Goal: Task Accomplishment & Management: Manage account settings

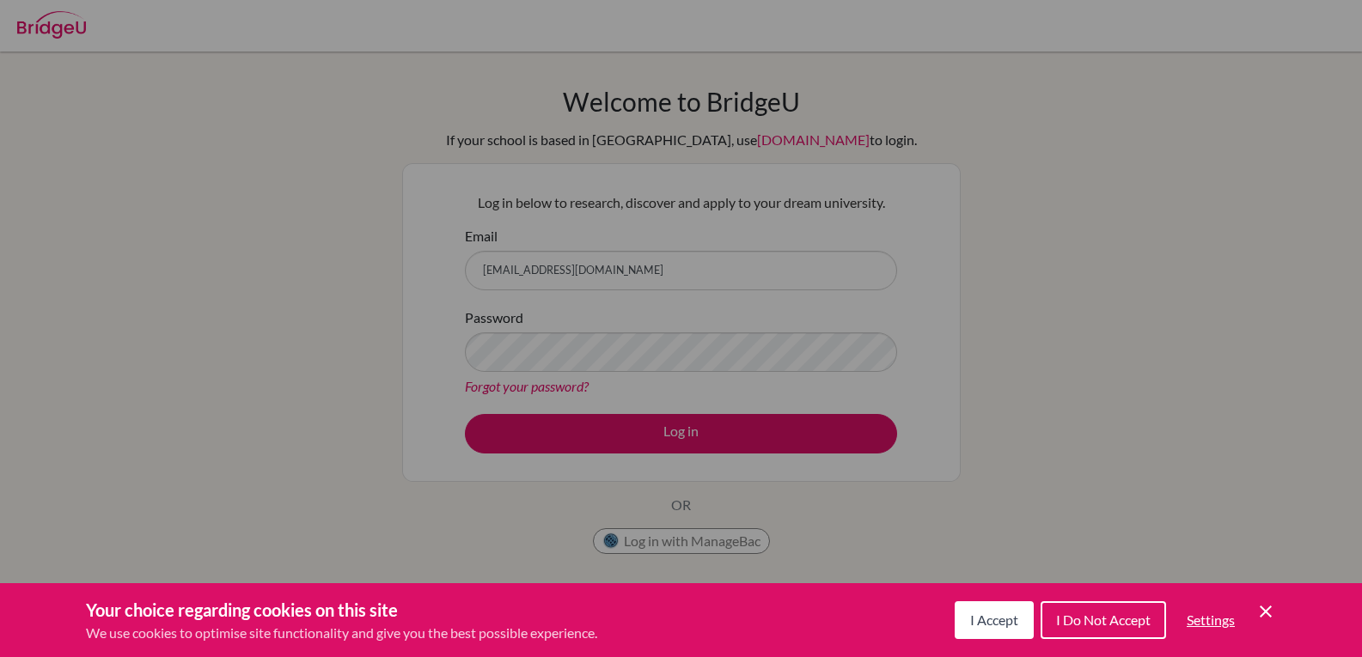
click at [709, 421] on div "Cookie Preferences" at bounding box center [681, 328] width 1362 height 657
click at [969, 610] on button "I Accept" at bounding box center [994, 620] width 79 height 38
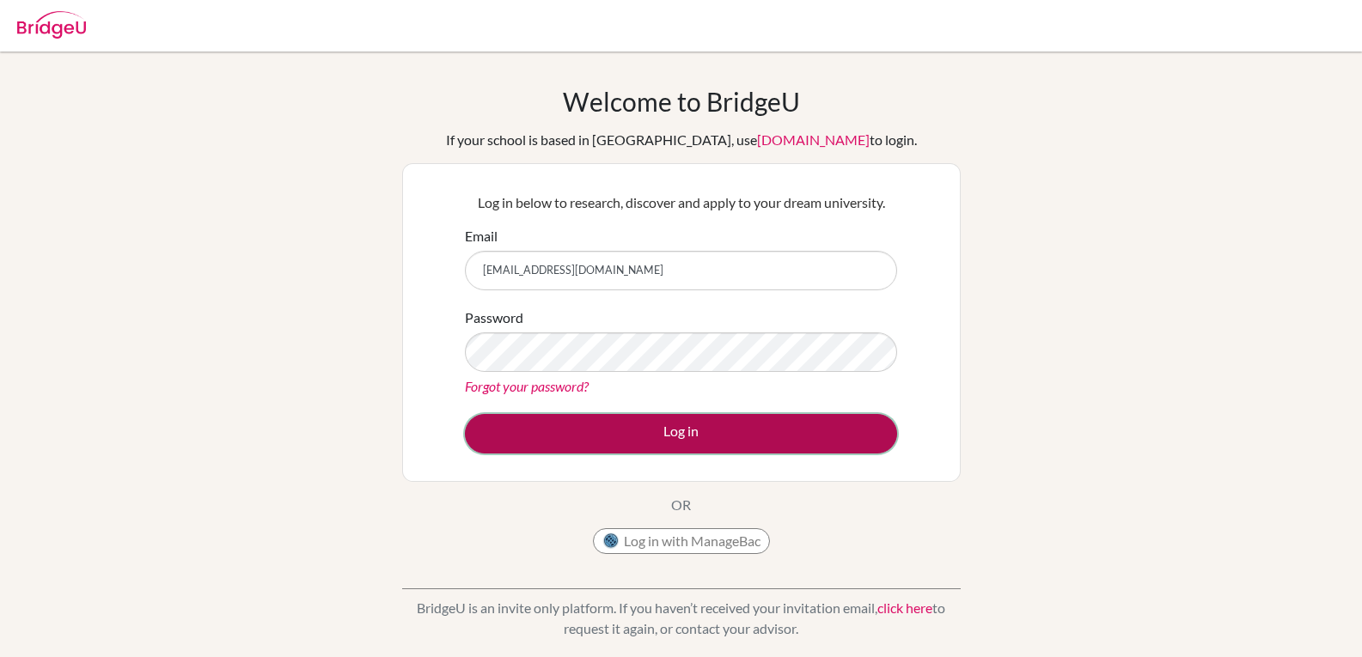
click at [706, 437] on button "Log in" at bounding box center [681, 434] width 432 height 40
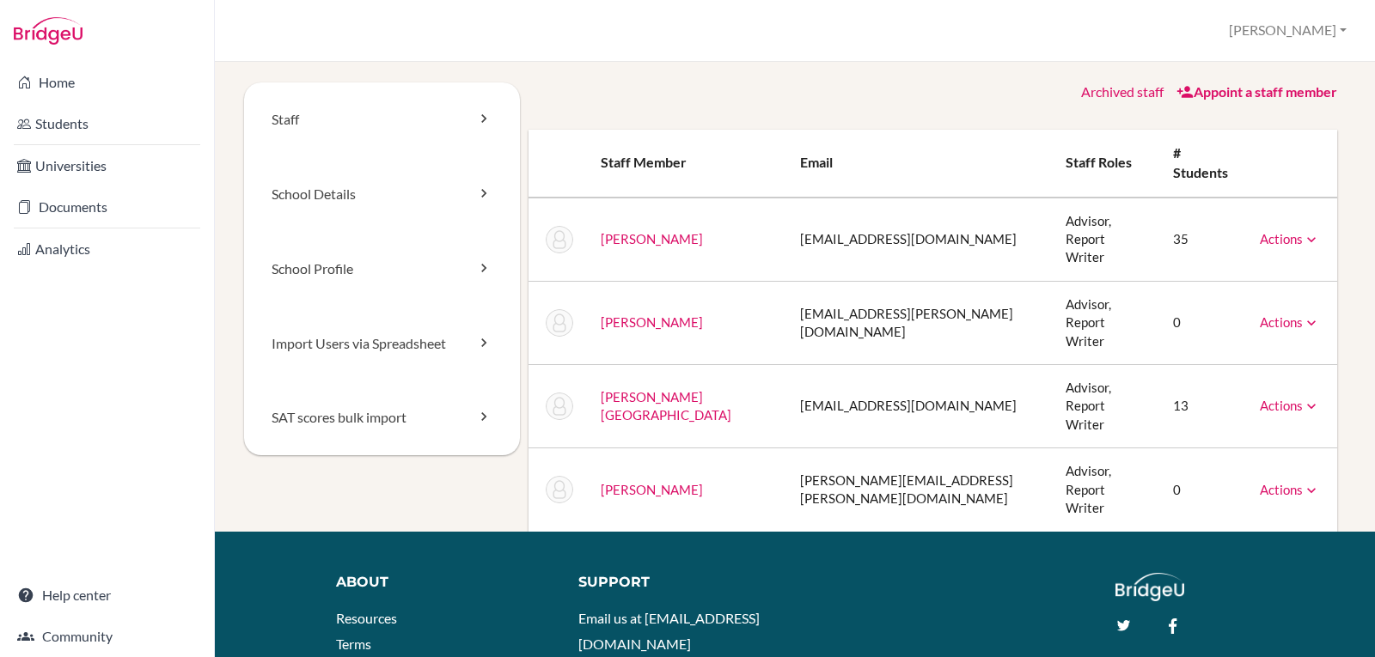
click at [1285, 398] on link "Actions" at bounding box center [1290, 405] width 60 height 15
click at [1222, 473] on link "Archive" at bounding box center [1246, 485] width 146 height 25
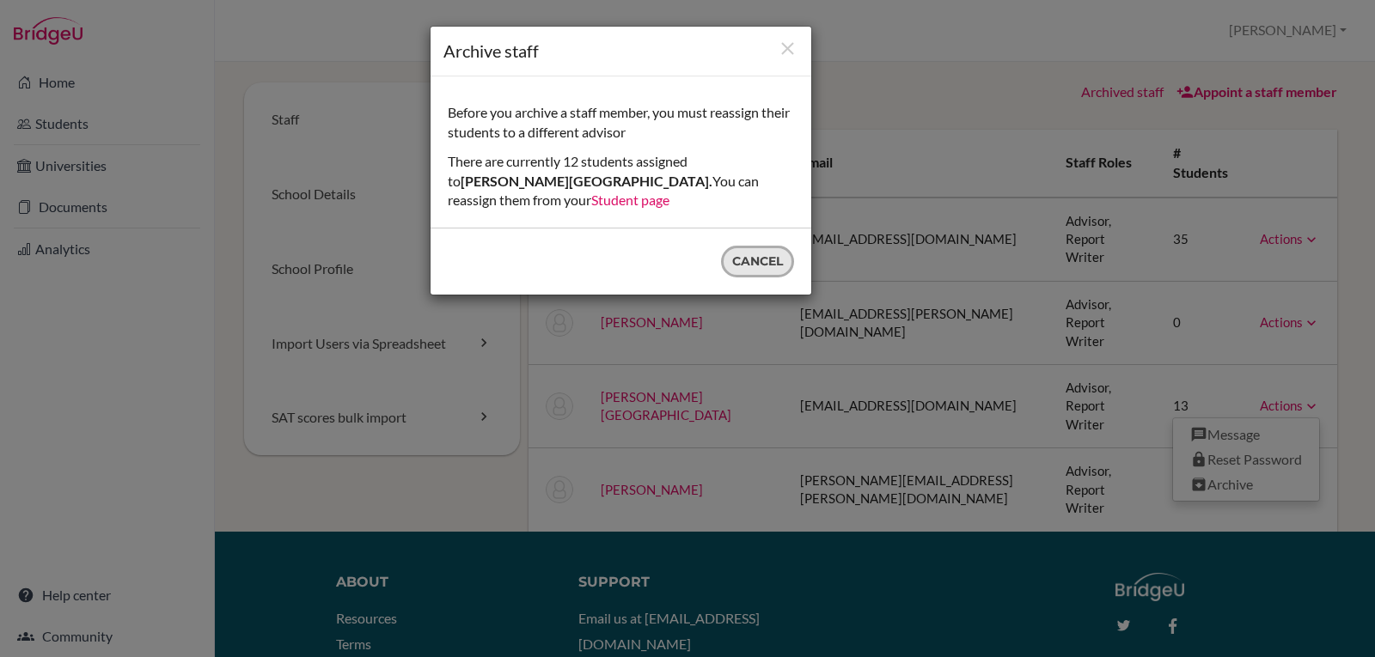
click at [752, 246] on button "Cancel" at bounding box center [757, 262] width 73 height 32
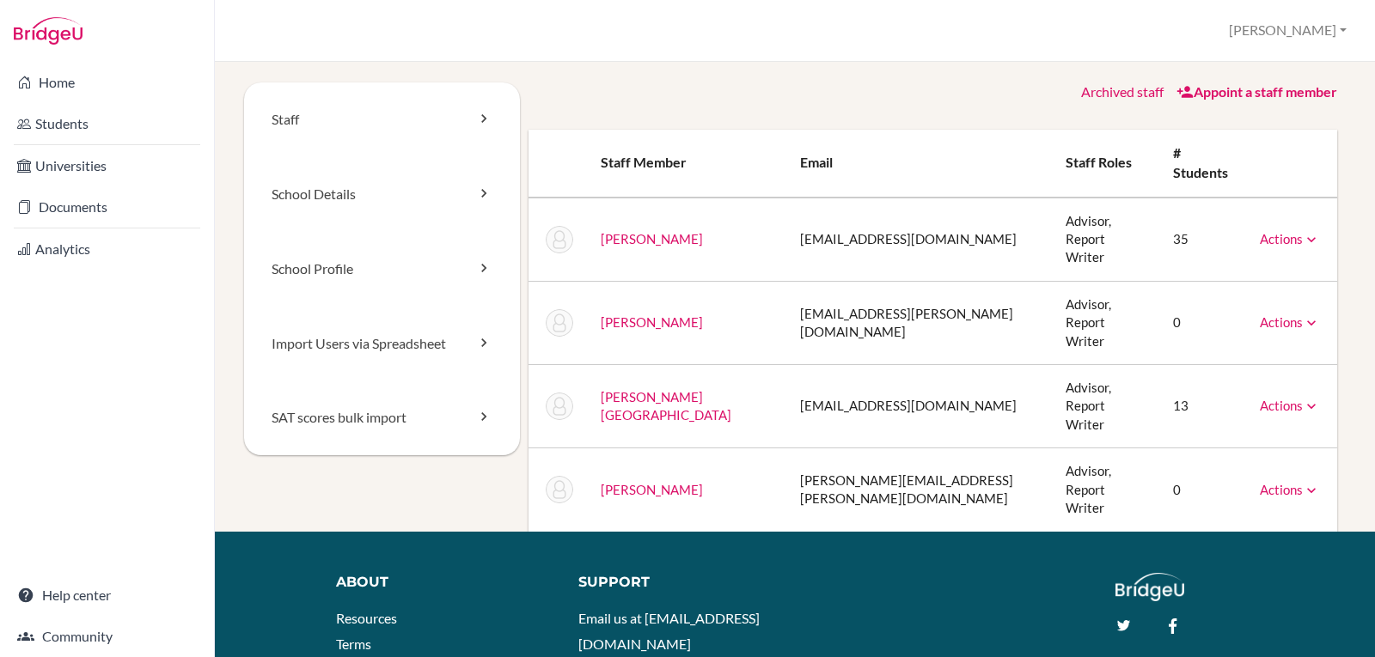
click at [1280, 482] on link "Actions" at bounding box center [1290, 489] width 60 height 15
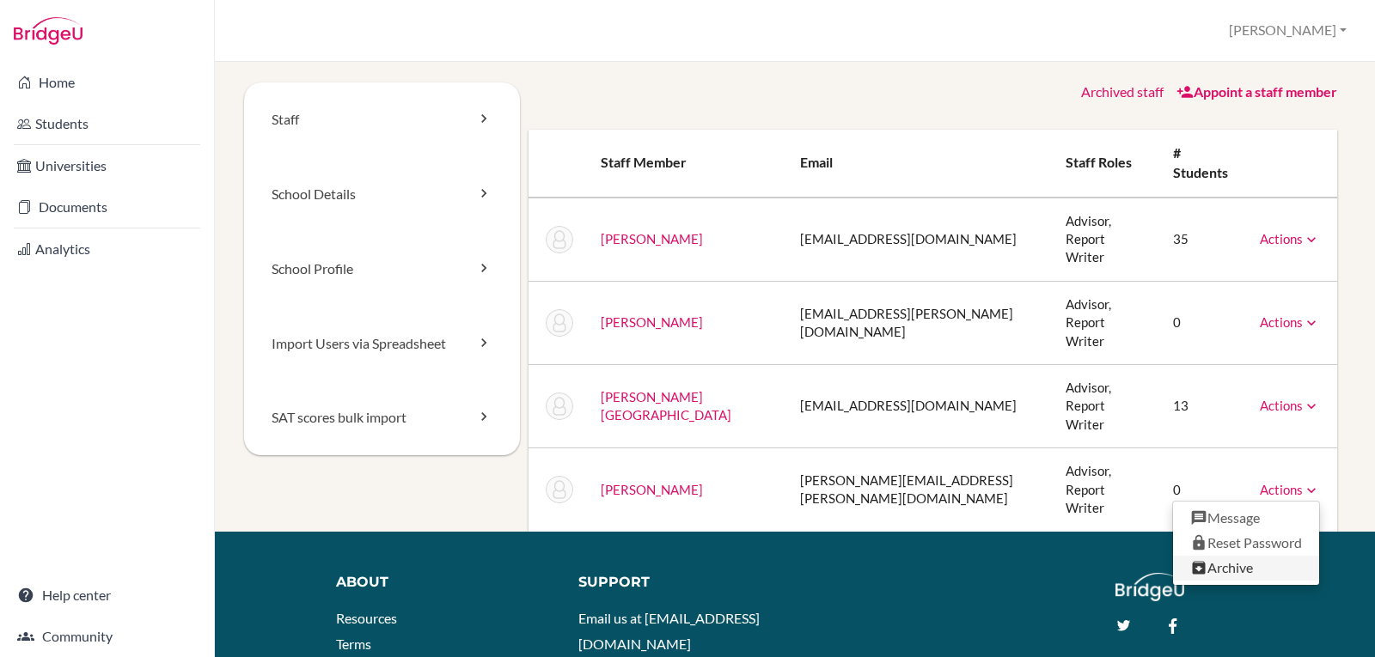
click at [1219, 556] on link "Archive" at bounding box center [1246, 568] width 146 height 25
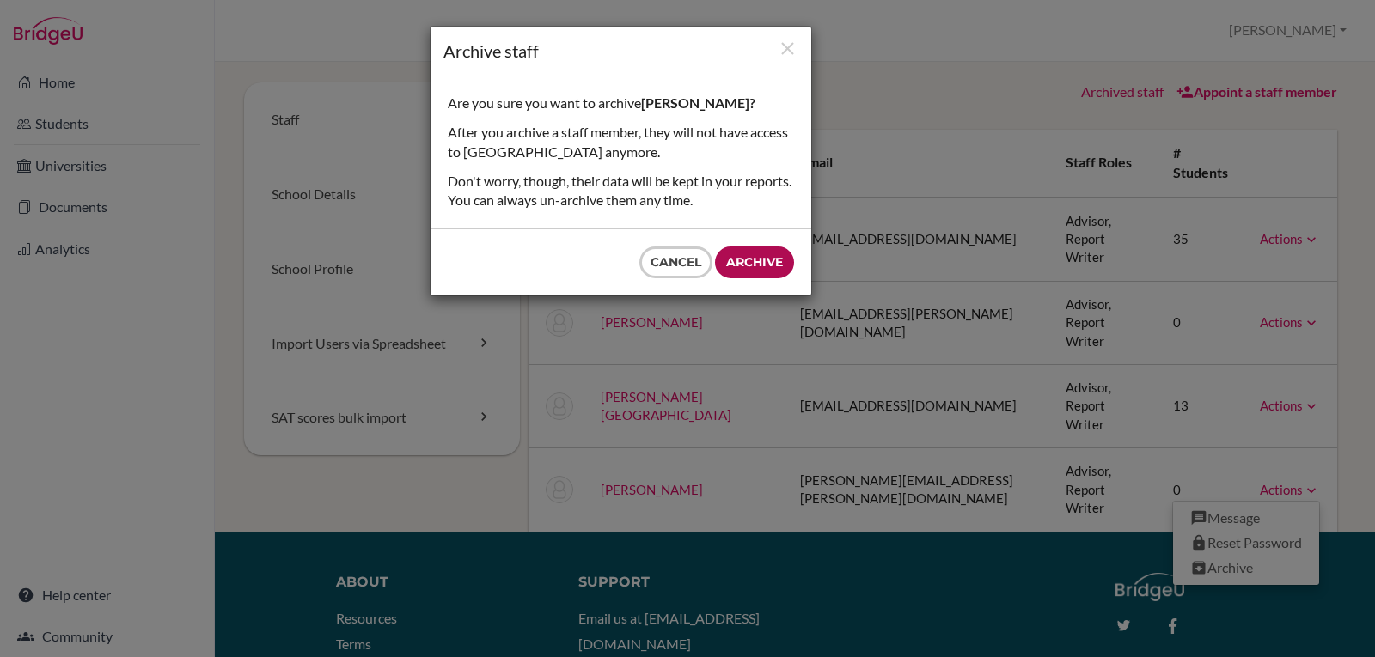
click at [753, 263] on input "Archive" at bounding box center [754, 263] width 79 height 32
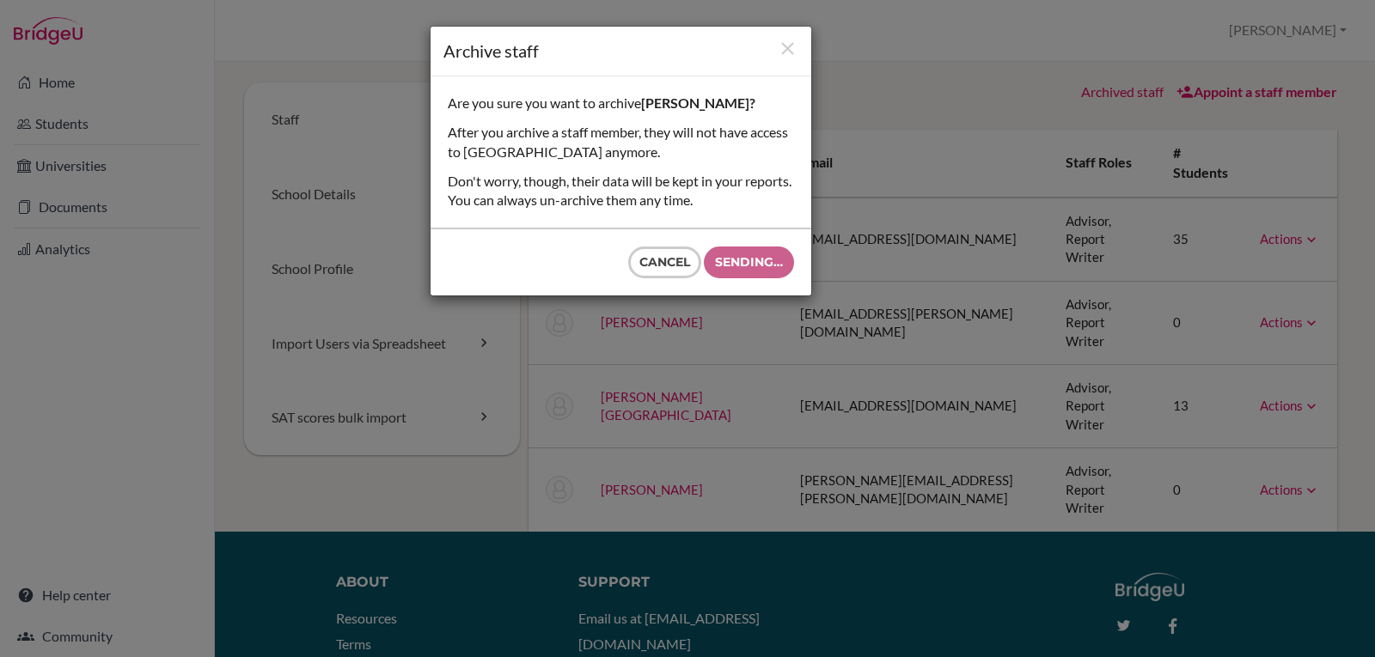
type input "Archive"
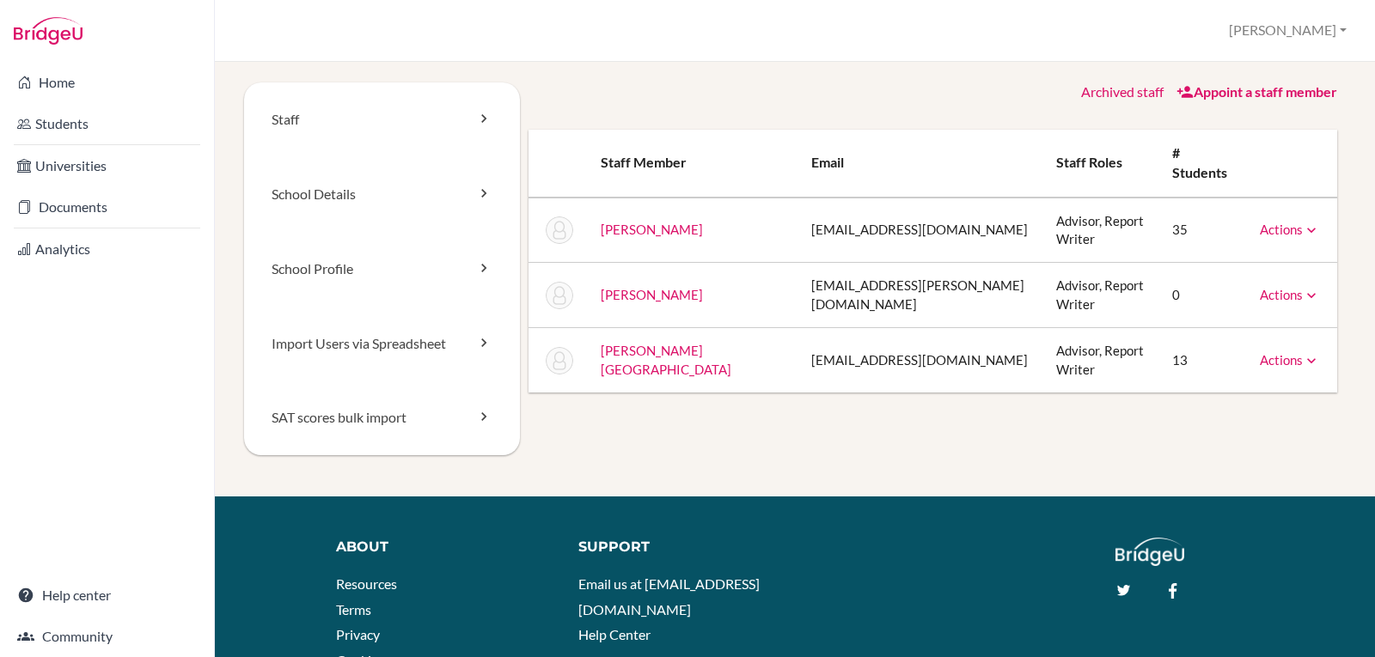
click at [1262, 91] on link "Appoint a staff member" at bounding box center [1256, 91] width 161 height 16
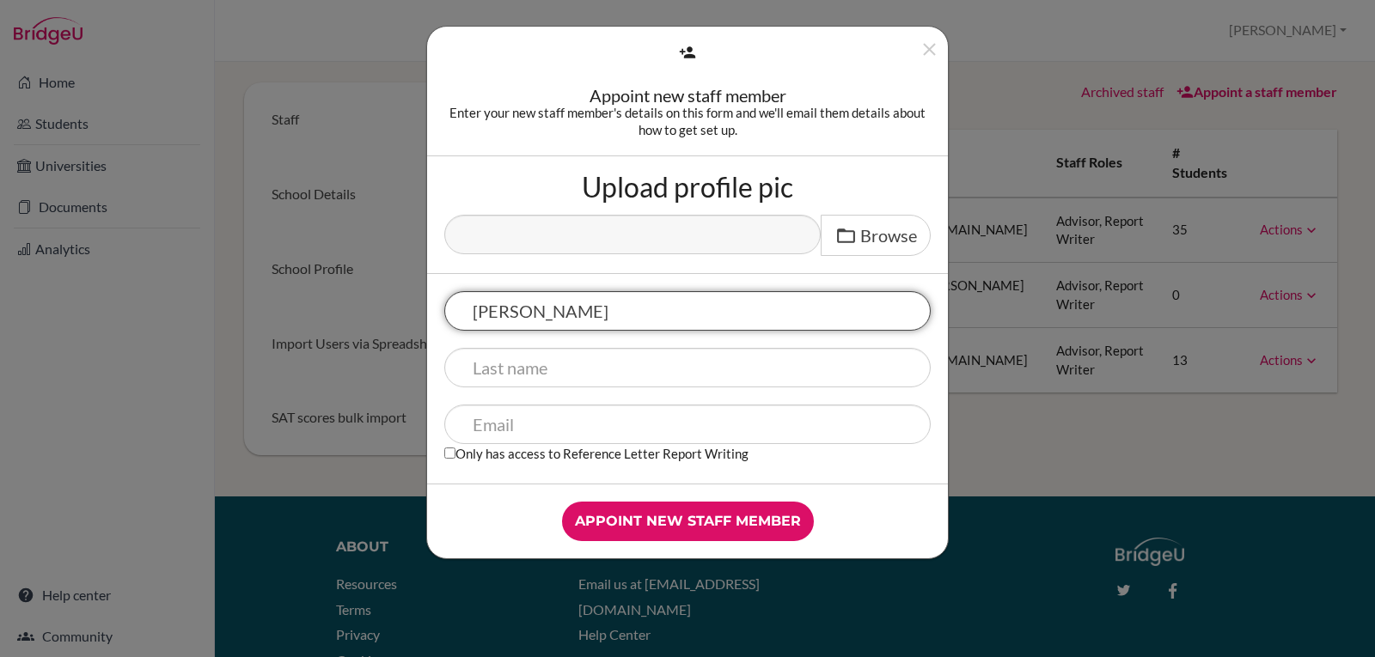
type input "William"
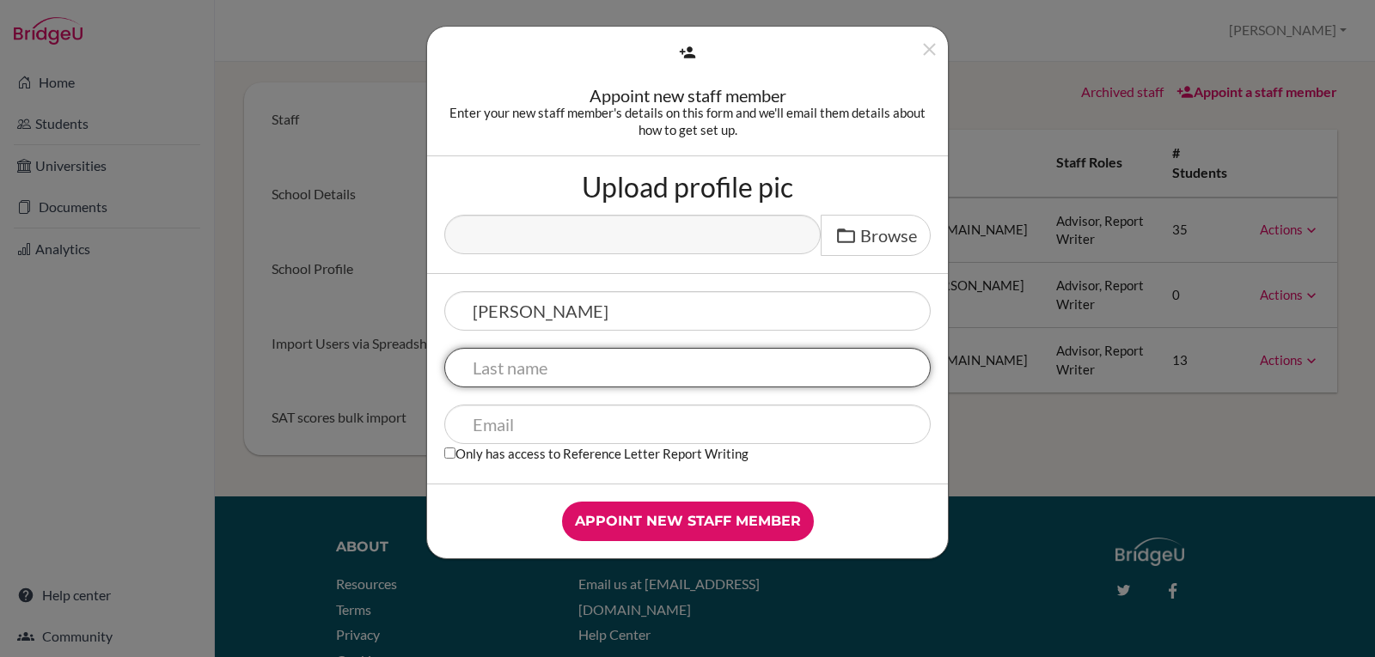
click at [486, 373] on input "text" at bounding box center [687, 368] width 486 height 40
type input "Havens"
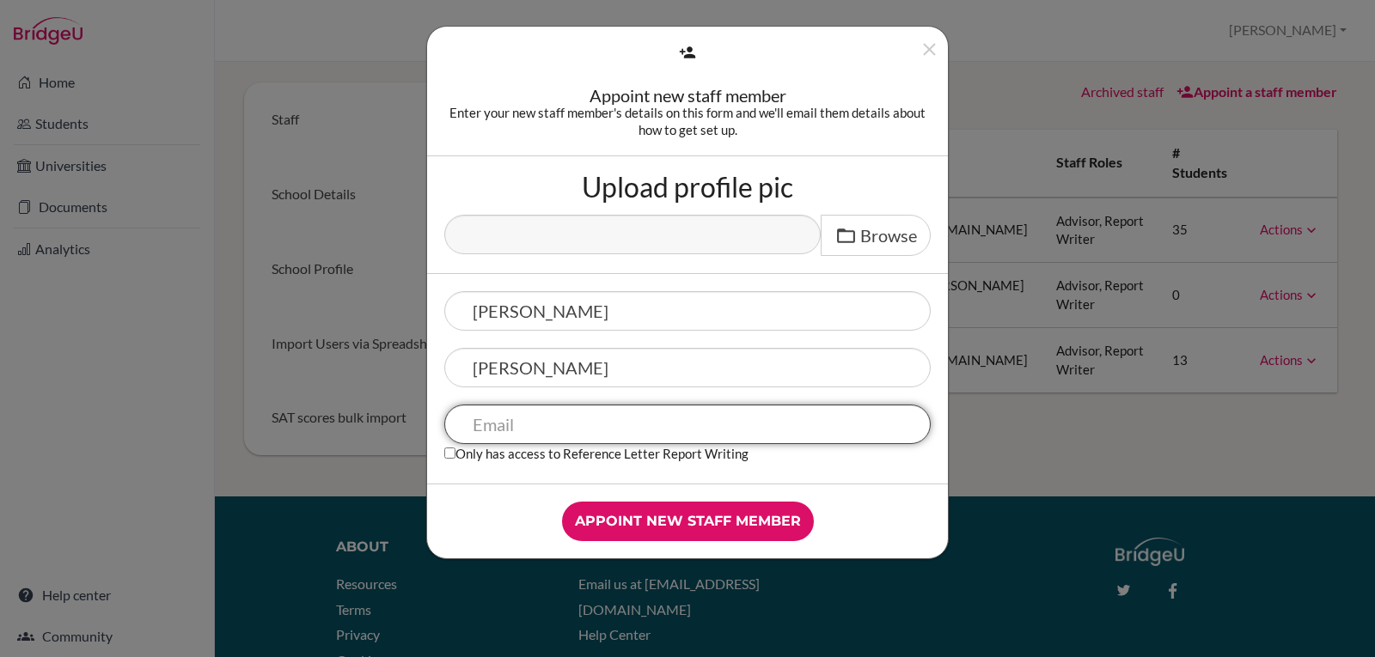
click at [481, 419] on input "text" at bounding box center [687, 425] width 486 height 40
type input "[PERSON_NAME][EMAIL_ADDRESS][PERSON_NAME][DOMAIN_NAME]"
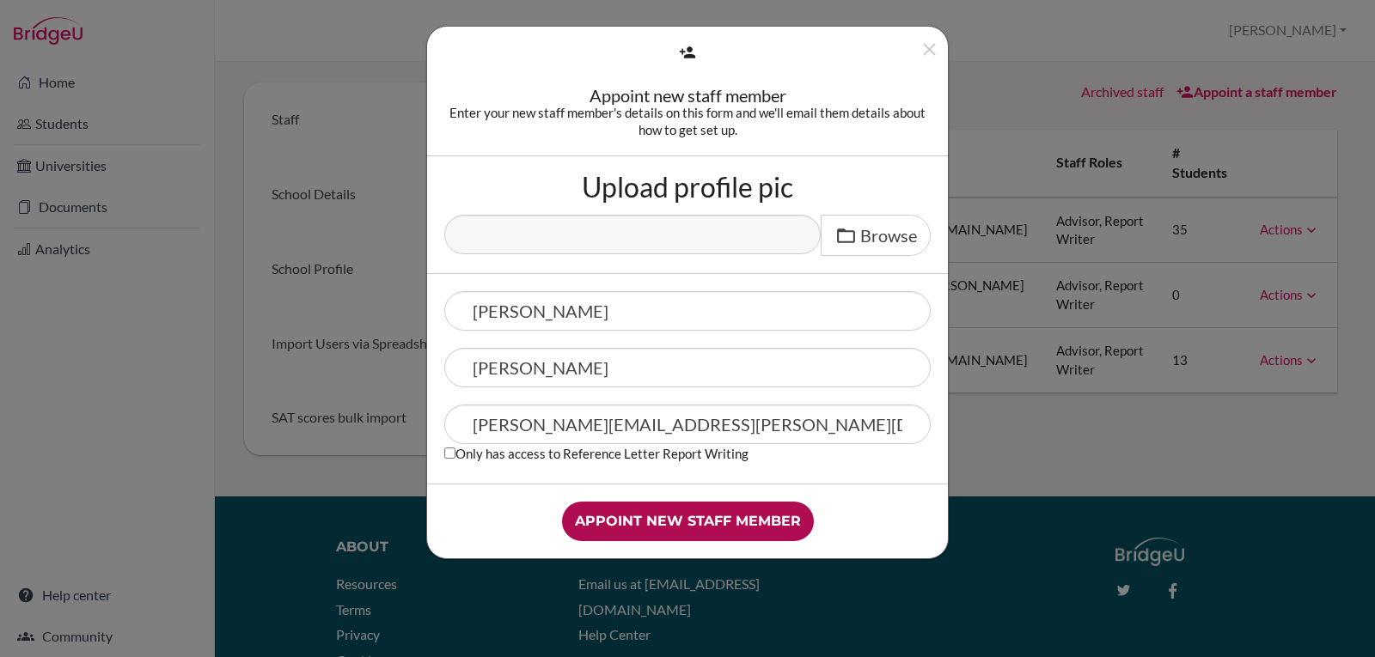
click at [675, 521] on input "Appoint new staff member" at bounding box center [688, 522] width 252 height 40
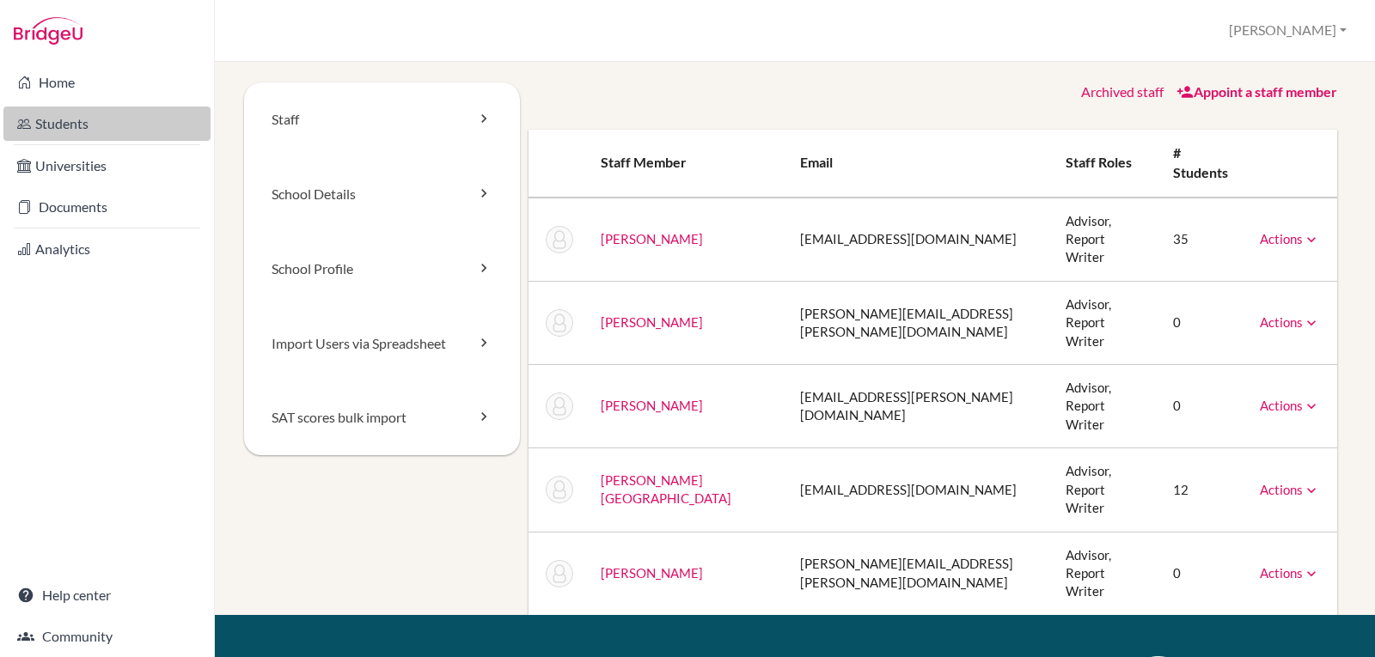
click at [56, 125] on link "Students" at bounding box center [106, 124] width 207 height 34
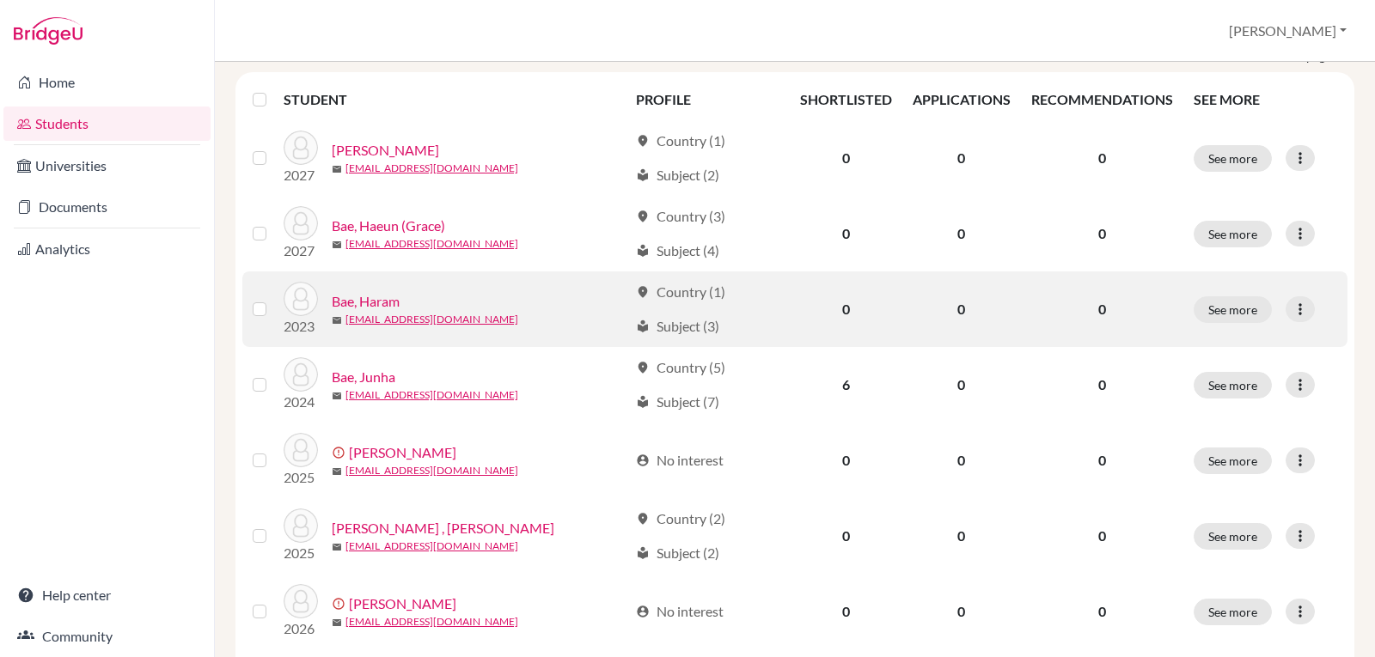
scroll to position [258, 0]
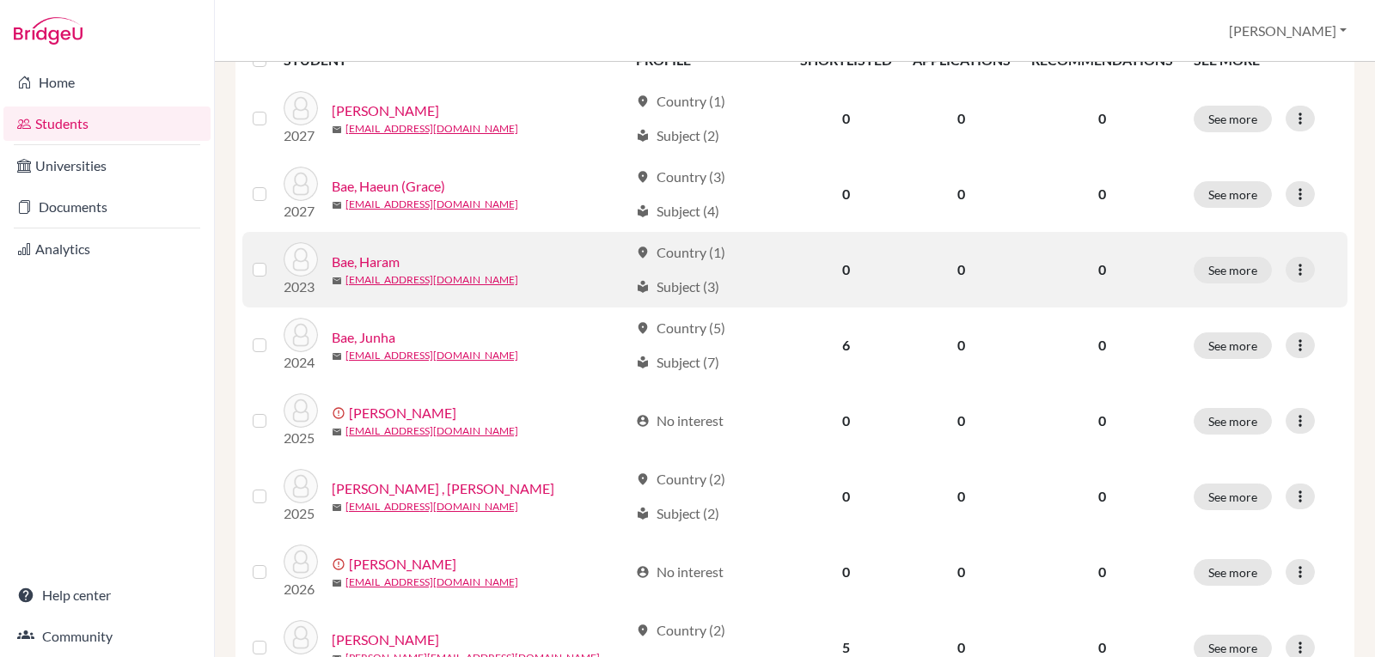
click at [273, 259] on label at bounding box center [273, 259] width 0 height 0
click at [0, 0] on input "checkbox" at bounding box center [0, 0] width 0 height 0
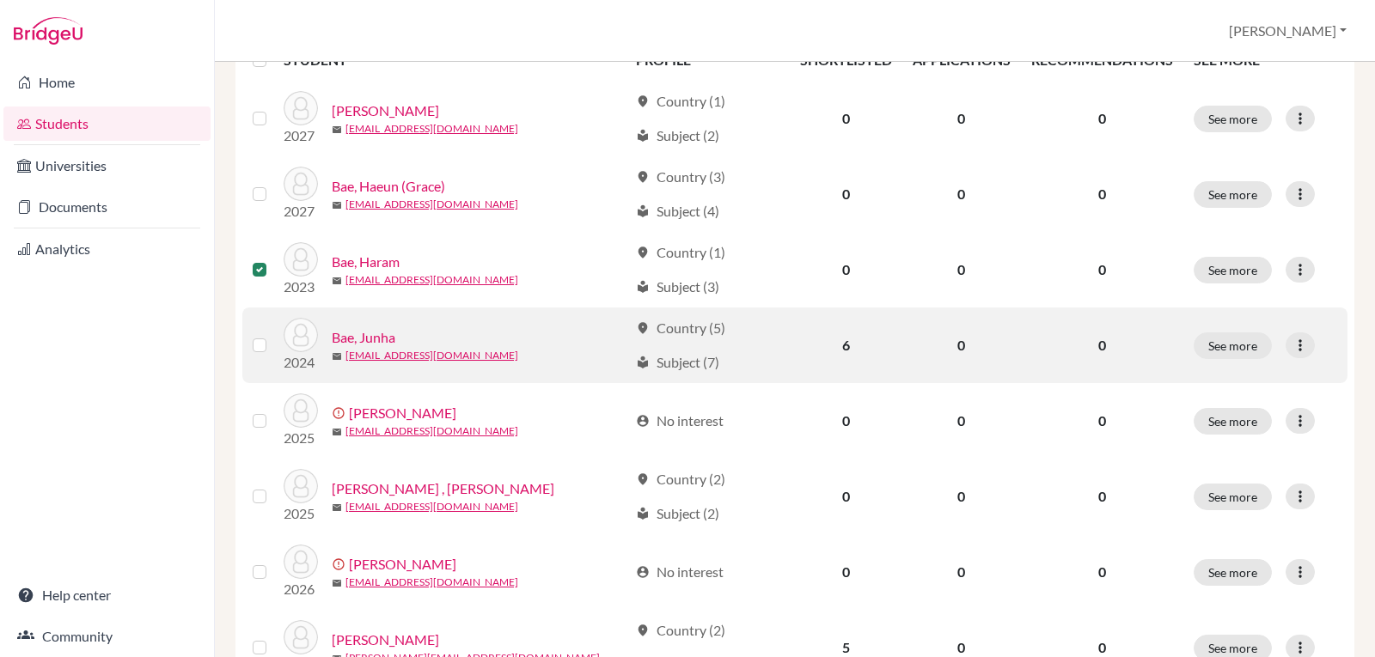
scroll to position [313, 0]
click at [273, 335] on label at bounding box center [273, 335] width 0 height 0
click at [0, 0] on input "checkbox" at bounding box center [0, 0] width 0 height 0
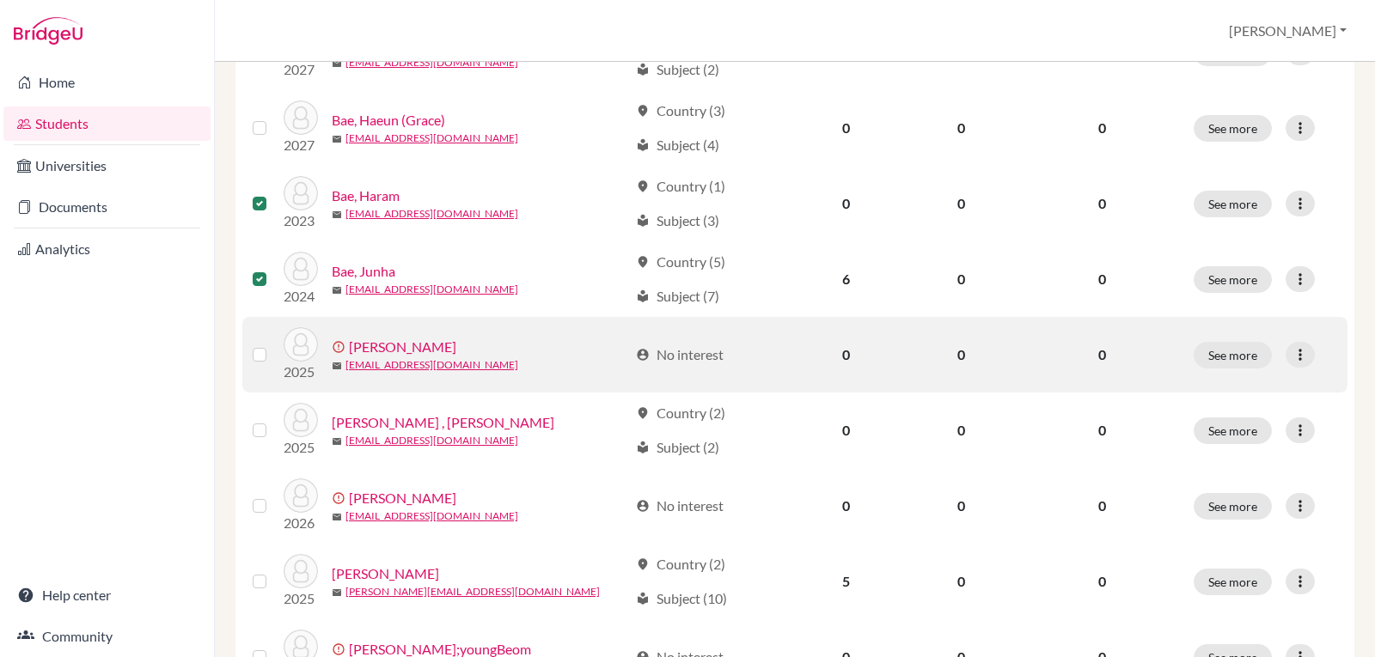
scroll to position [399, 0]
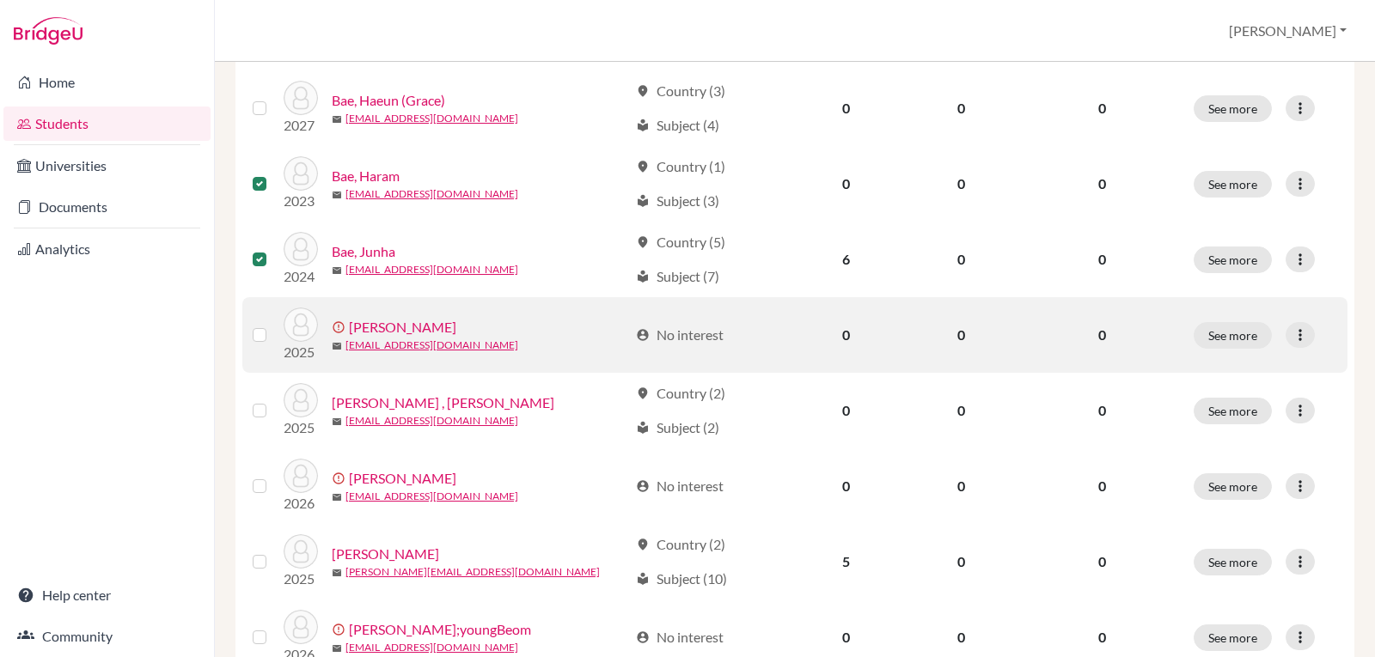
click at [273, 325] on label at bounding box center [273, 325] width 0 height 0
click at [0, 0] on input "checkbox" at bounding box center [0, 0] width 0 height 0
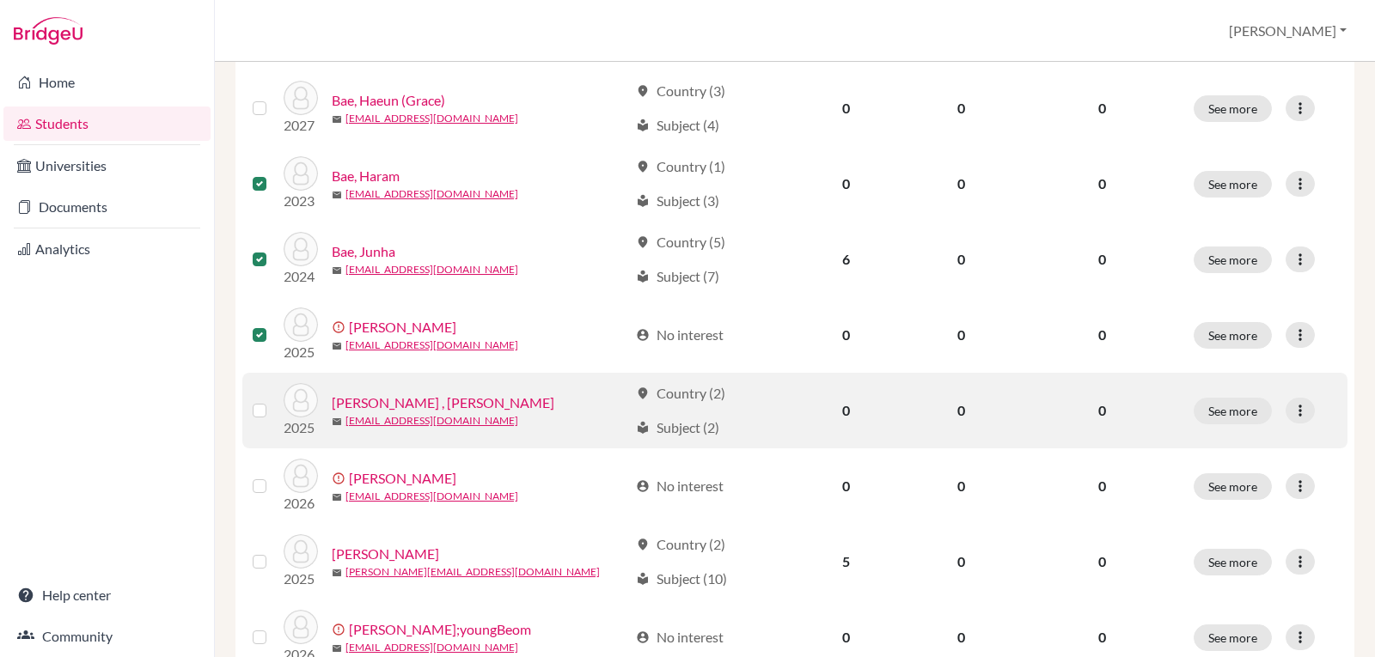
click at [264, 420] on div at bounding box center [263, 410] width 21 height 21
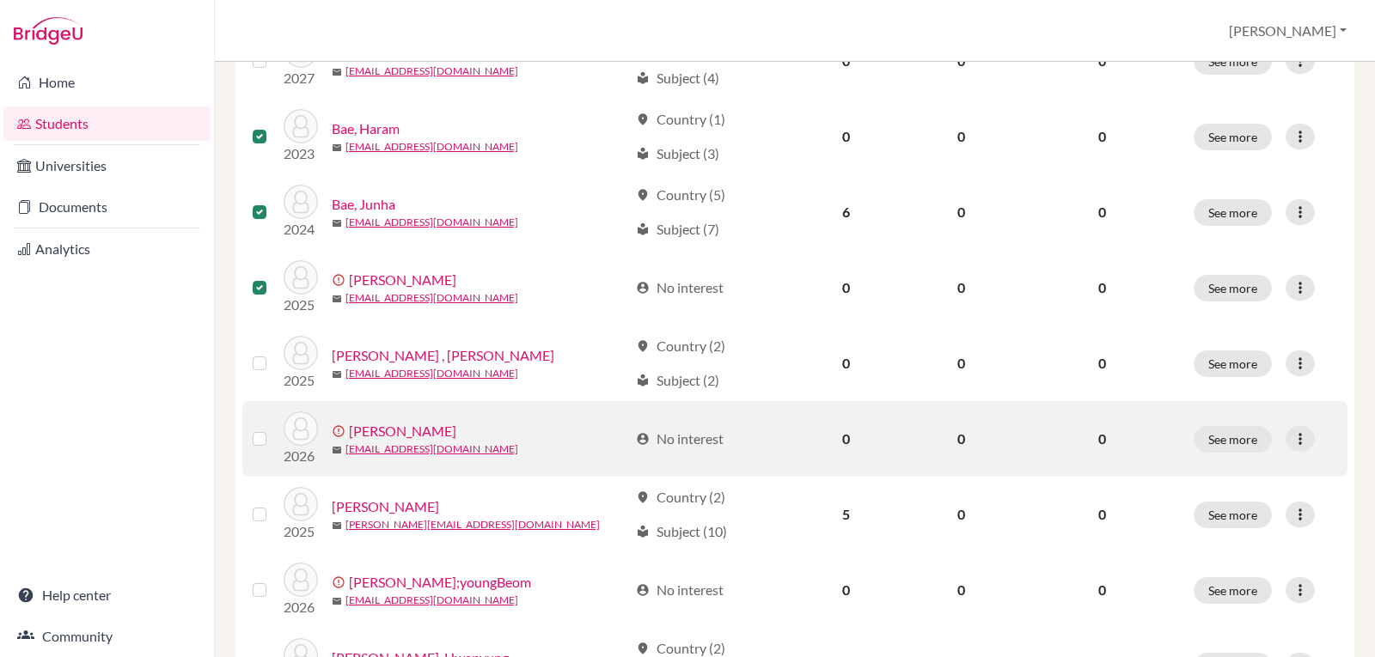
scroll to position [485, 0]
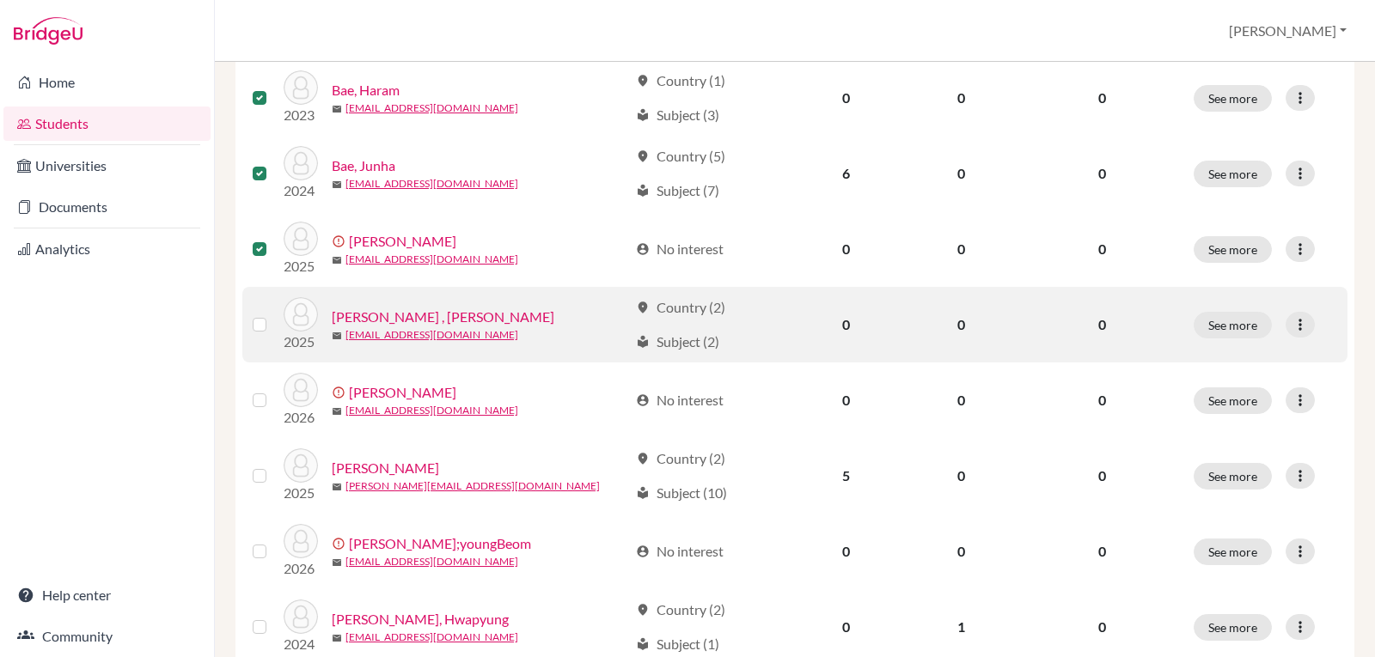
click at [273, 314] on label at bounding box center [273, 314] width 0 height 0
click at [0, 0] on input "checkbox" at bounding box center [0, 0] width 0 height 0
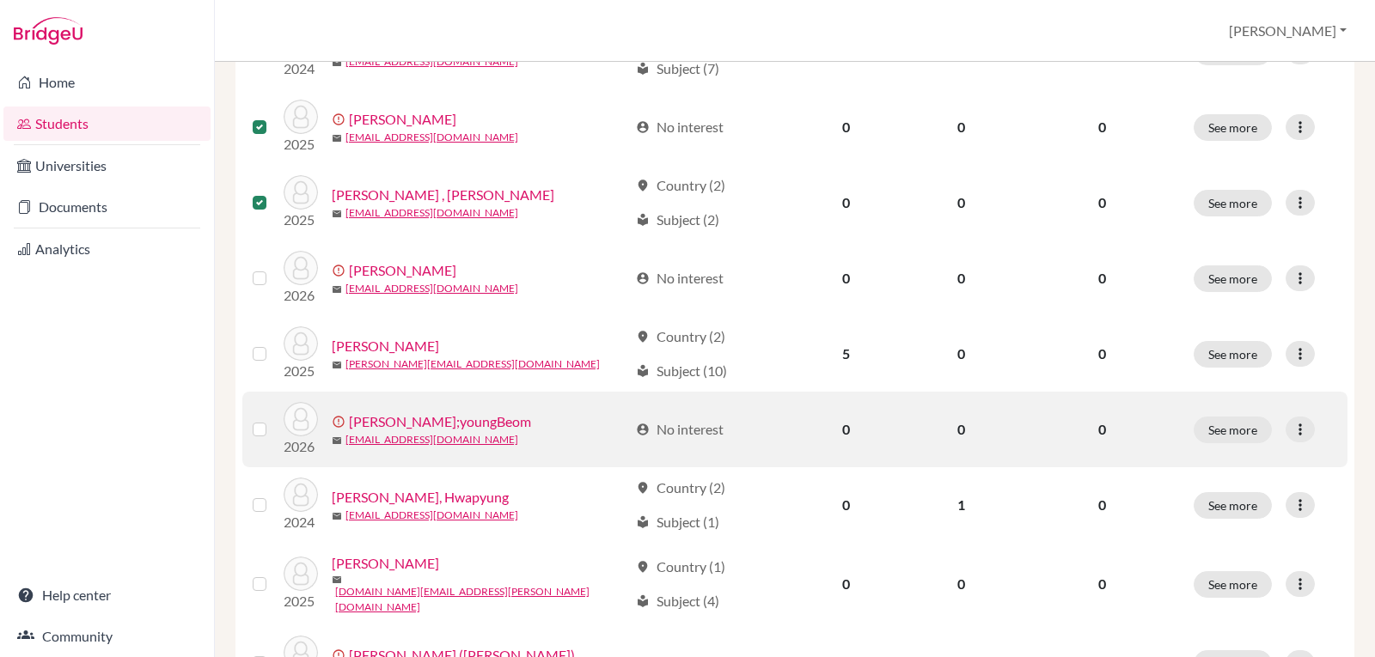
scroll to position [656, 0]
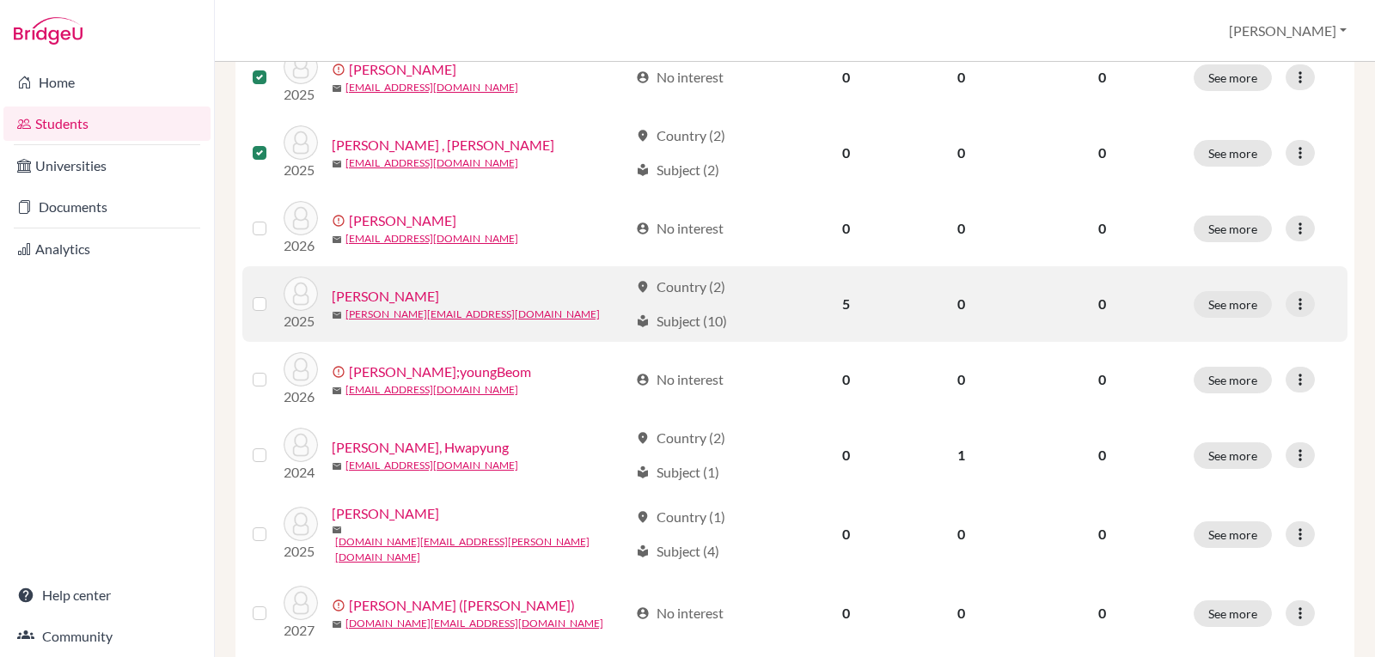
click at [273, 294] on label at bounding box center [273, 294] width 0 height 0
click at [0, 0] on input "checkbox" at bounding box center [0, 0] width 0 height 0
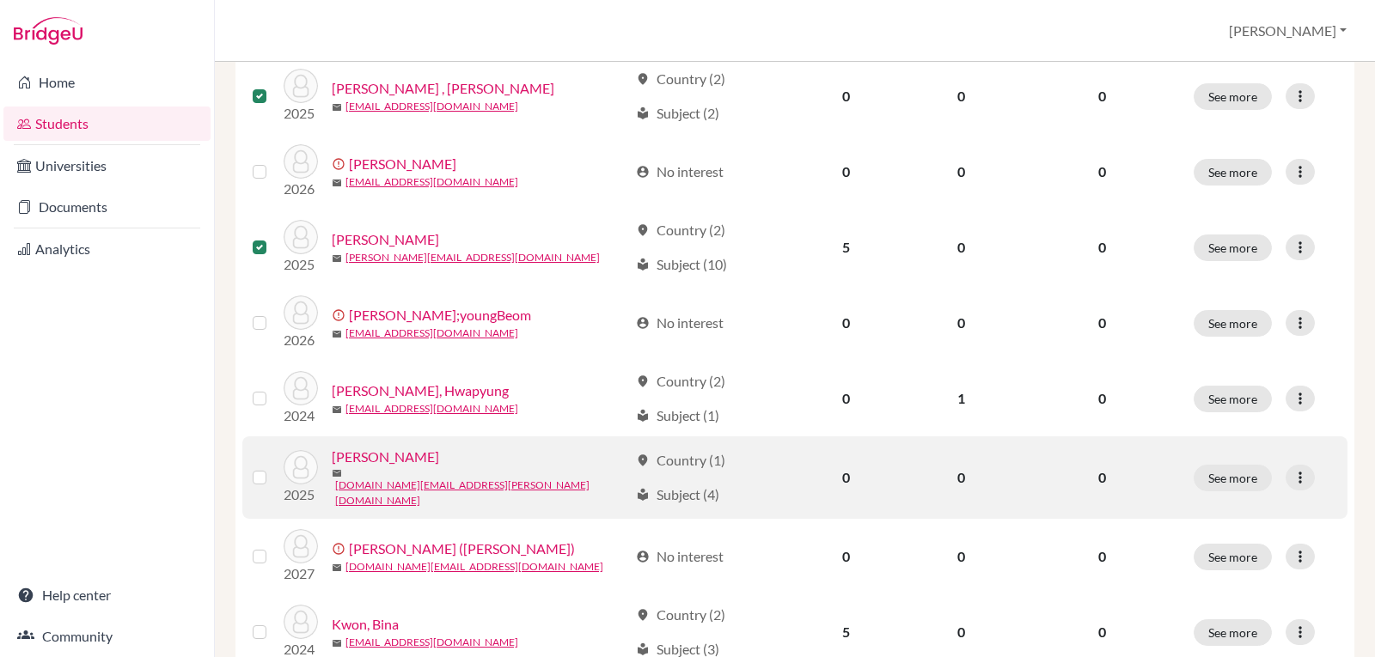
scroll to position [828, 0]
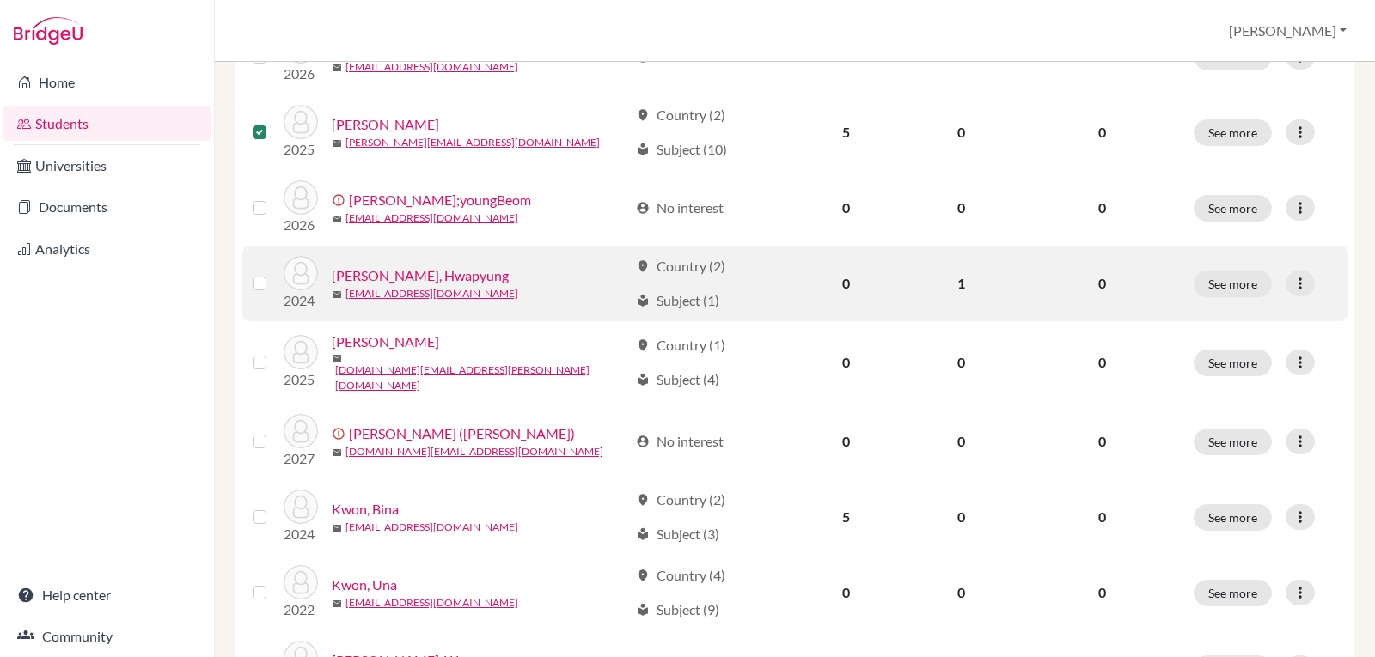
click at [273, 273] on label at bounding box center [273, 273] width 0 height 0
click at [0, 0] on input "checkbox" at bounding box center [0, 0] width 0 height 0
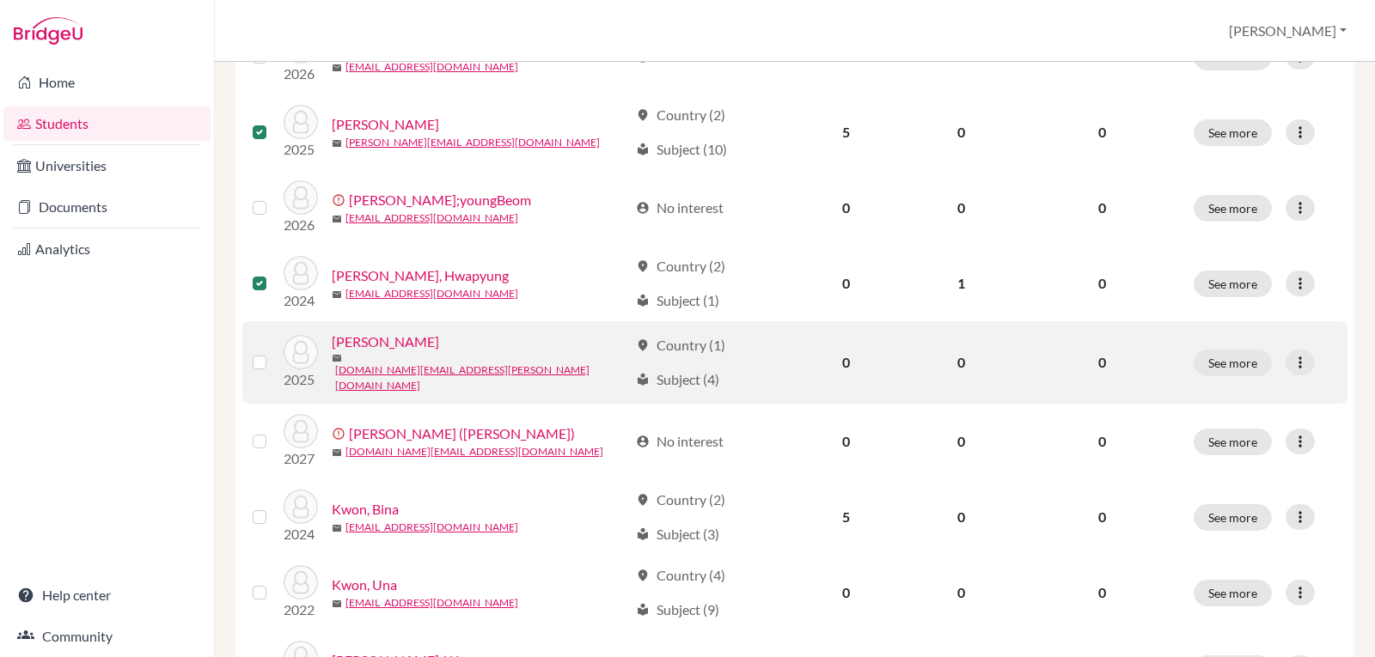
click at [273, 352] on label at bounding box center [273, 352] width 0 height 0
click at [0, 0] on input "checkbox" at bounding box center [0, 0] width 0 height 0
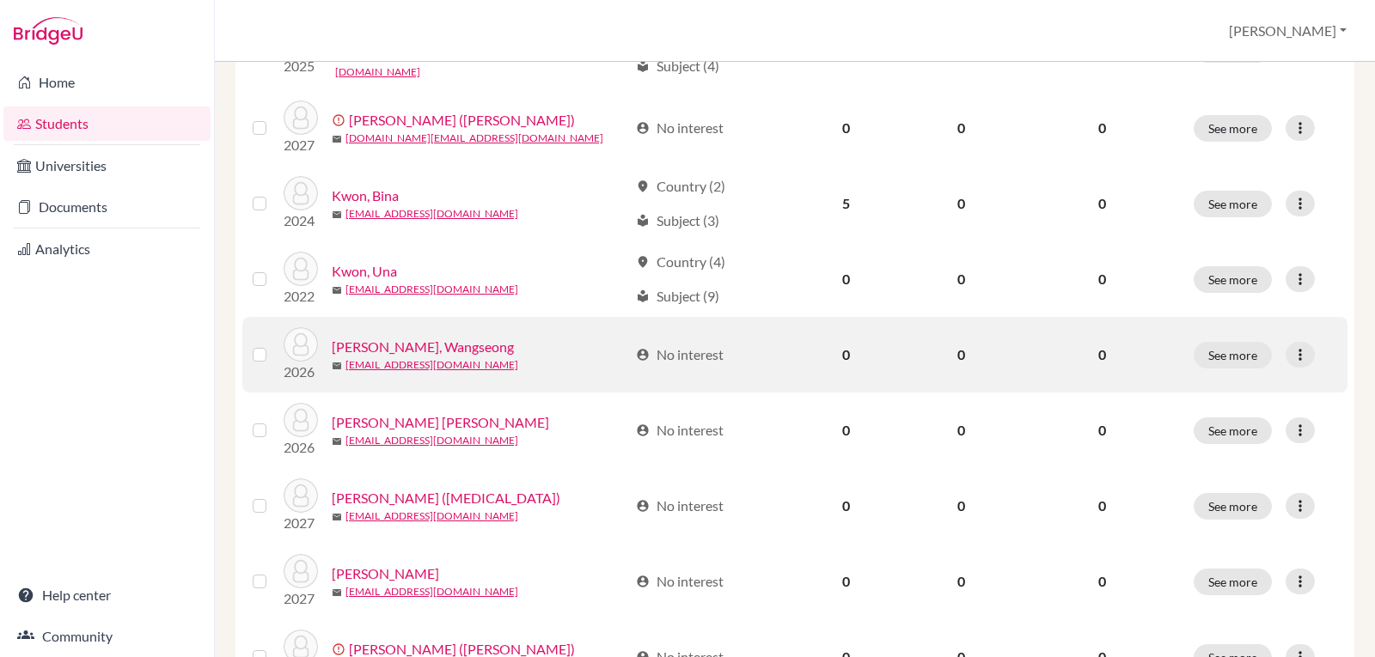
scroll to position [1172, 0]
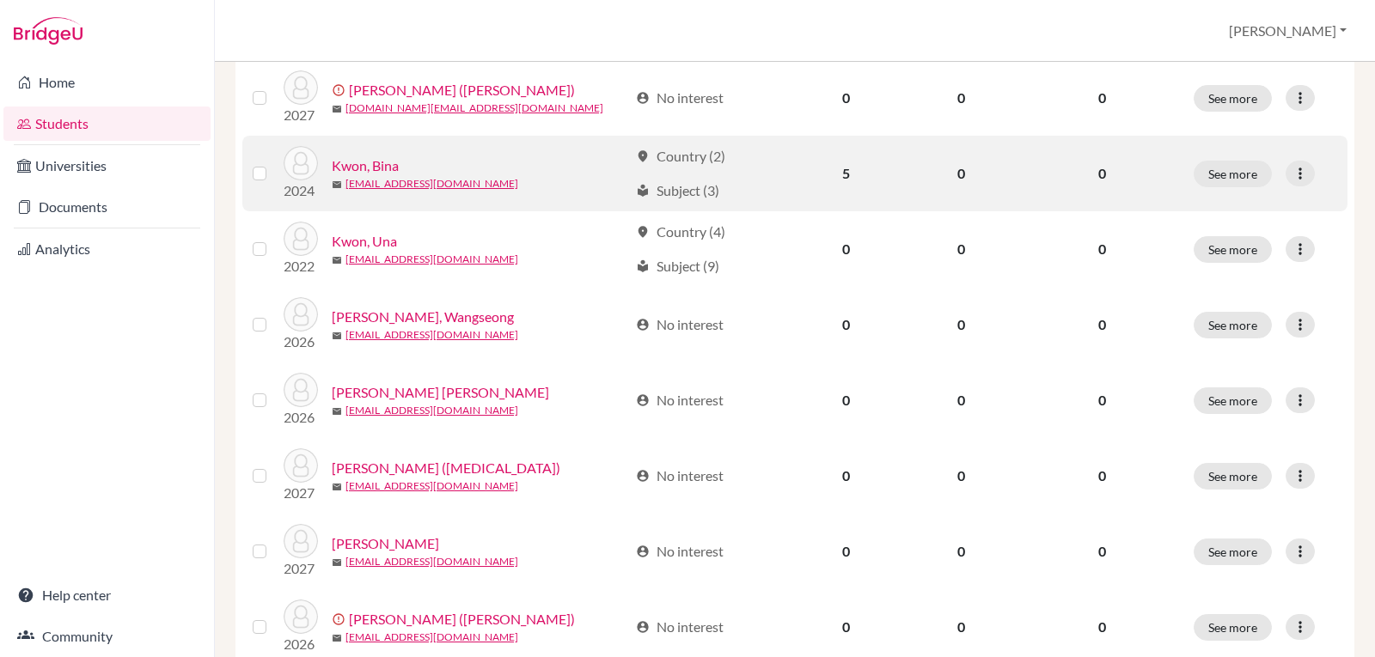
click at [273, 163] on label at bounding box center [273, 163] width 0 height 0
click at [0, 0] on input "checkbox" at bounding box center [0, 0] width 0 height 0
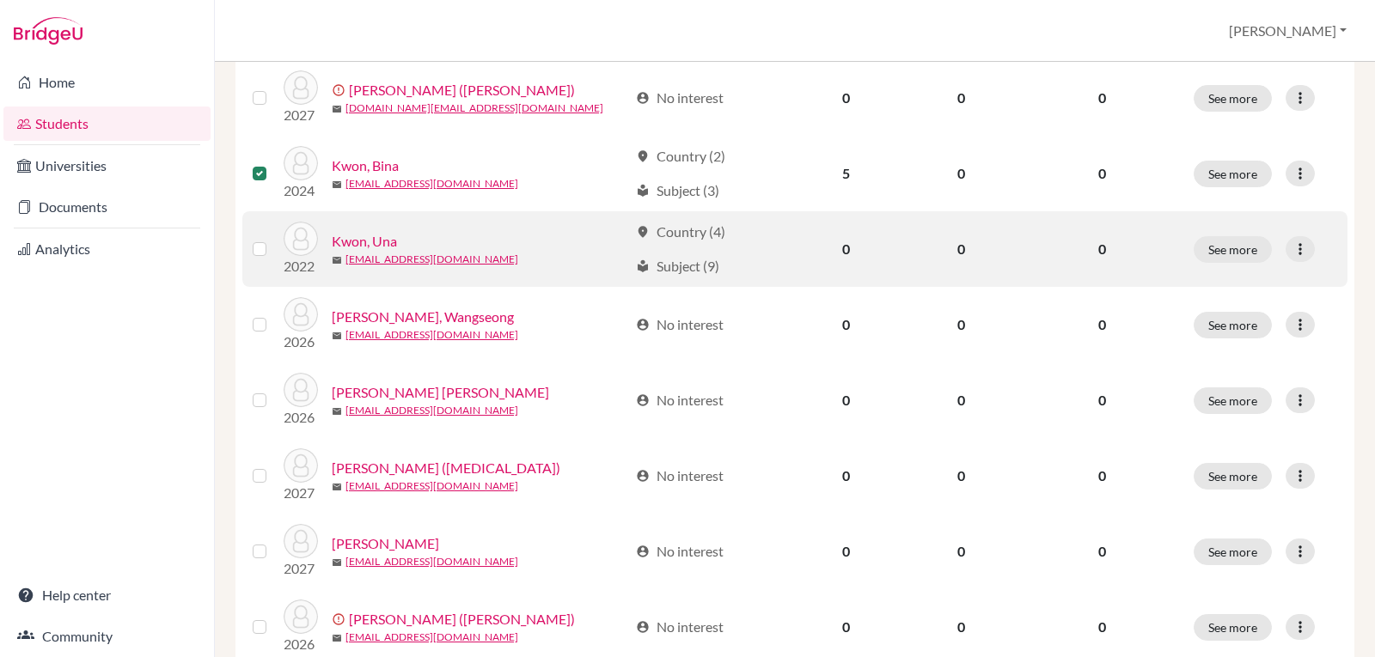
click at [251, 241] on td at bounding box center [262, 249] width 41 height 76
click at [273, 239] on label at bounding box center [273, 239] width 0 height 0
click at [0, 0] on input "checkbox" at bounding box center [0, 0] width 0 height 0
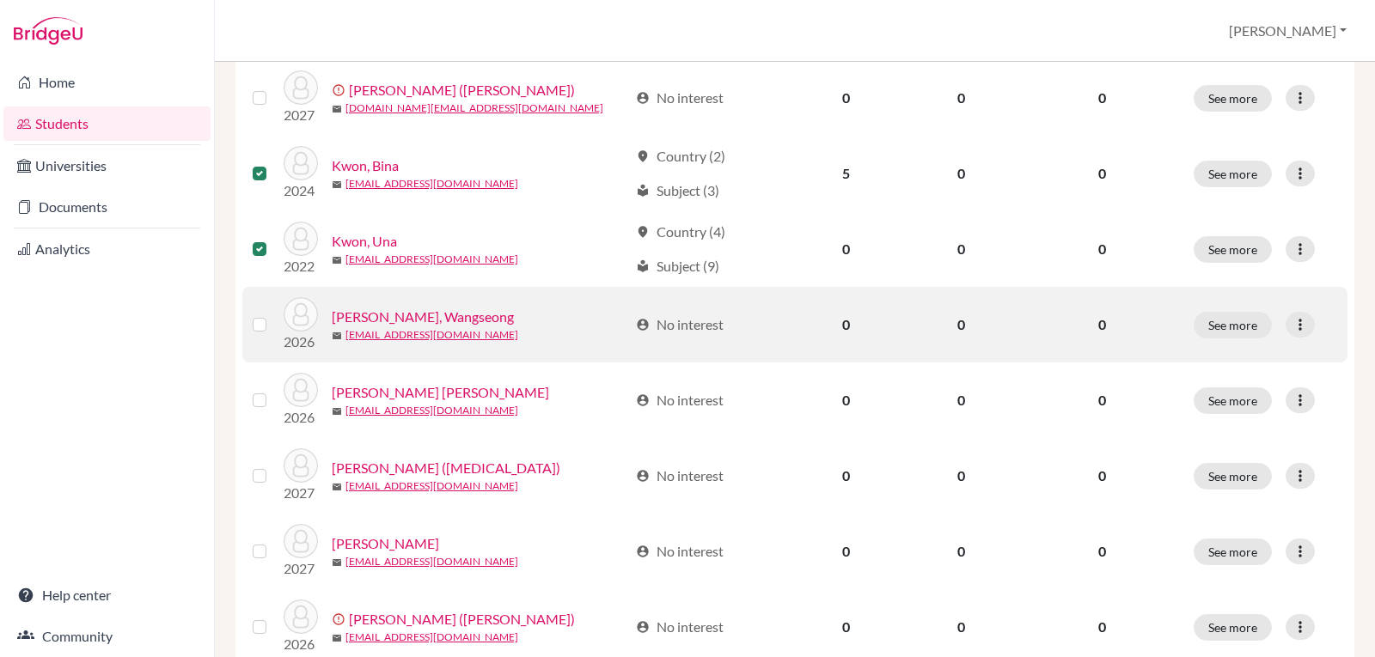
click at [273, 314] on label at bounding box center [273, 314] width 0 height 0
click at [0, 0] on input "checkbox" at bounding box center [0, 0] width 0 height 0
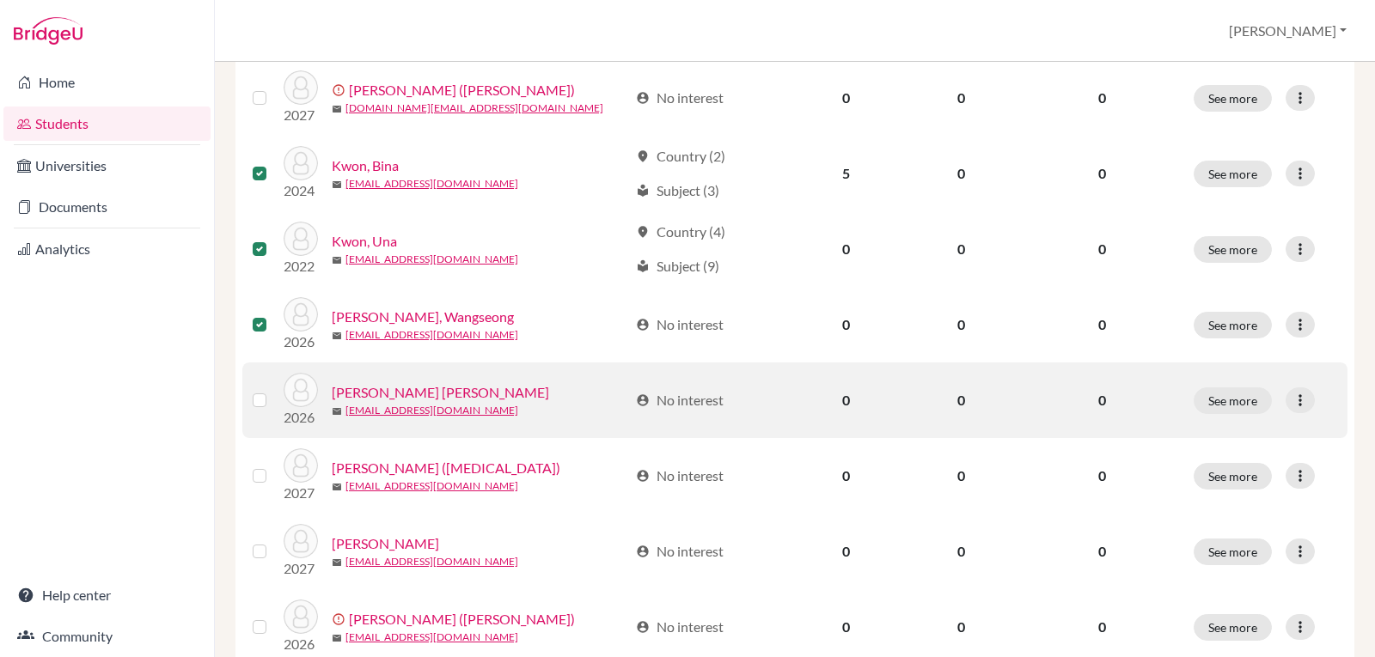
click at [273, 390] on label at bounding box center [273, 390] width 0 height 0
click at [0, 0] on input "checkbox" at bounding box center [0, 0] width 0 height 0
click at [273, 390] on label at bounding box center [273, 390] width 0 height 0
click at [0, 0] on input "checkbox" at bounding box center [0, 0] width 0 height 0
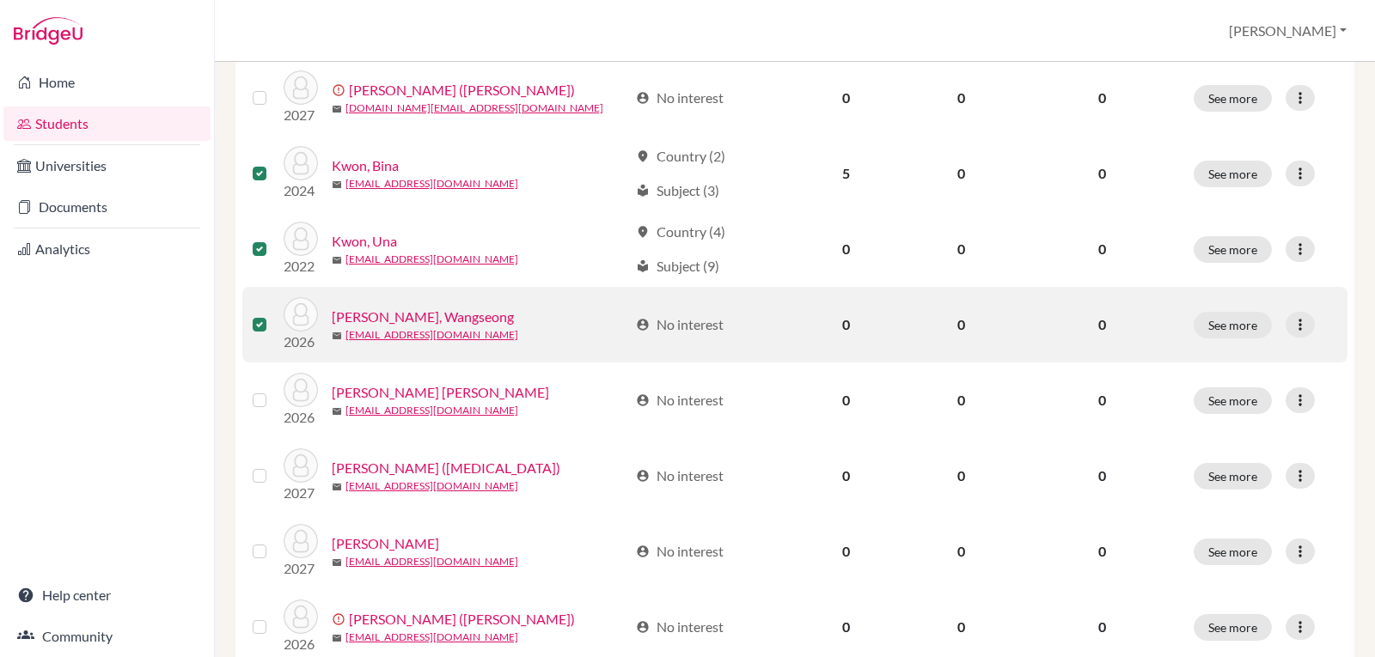
click at [273, 314] on label at bounding box center [273, 314] width 0 height 0
click at [0, 0] on input "checkbox" at bounding box center [0, 0] width 0 height 0
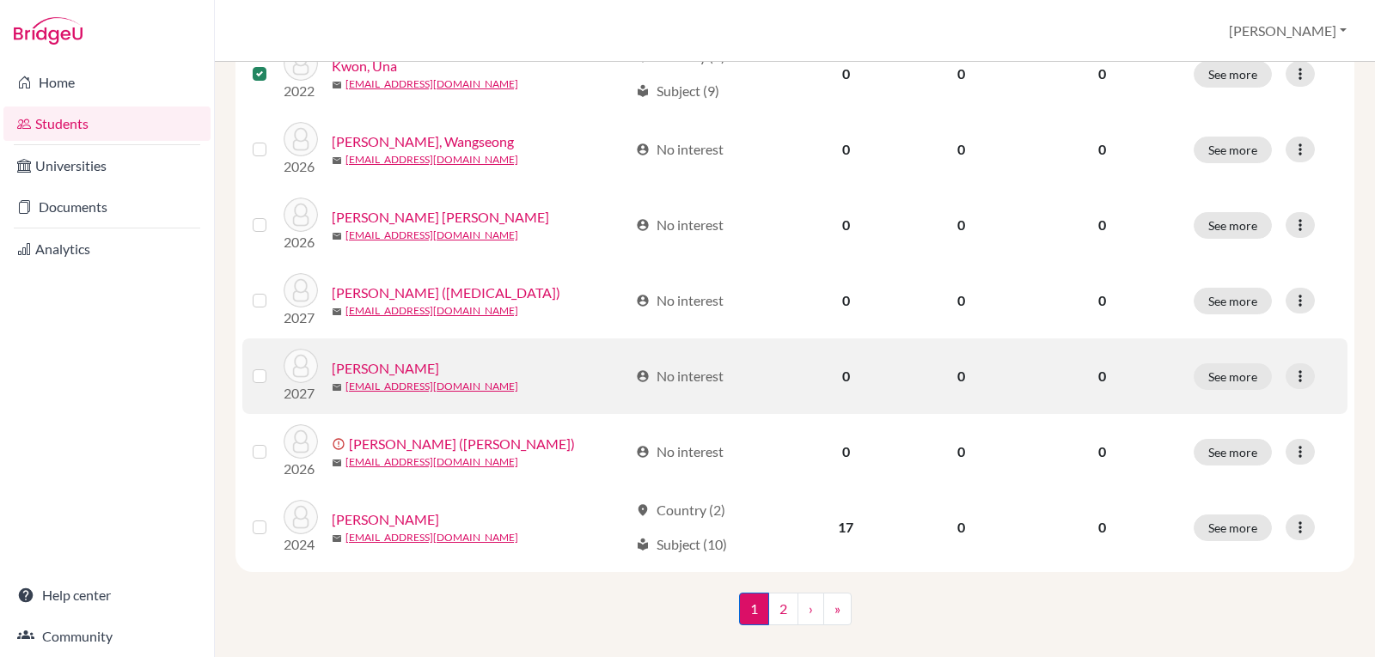
scroll to position [1364, 0]
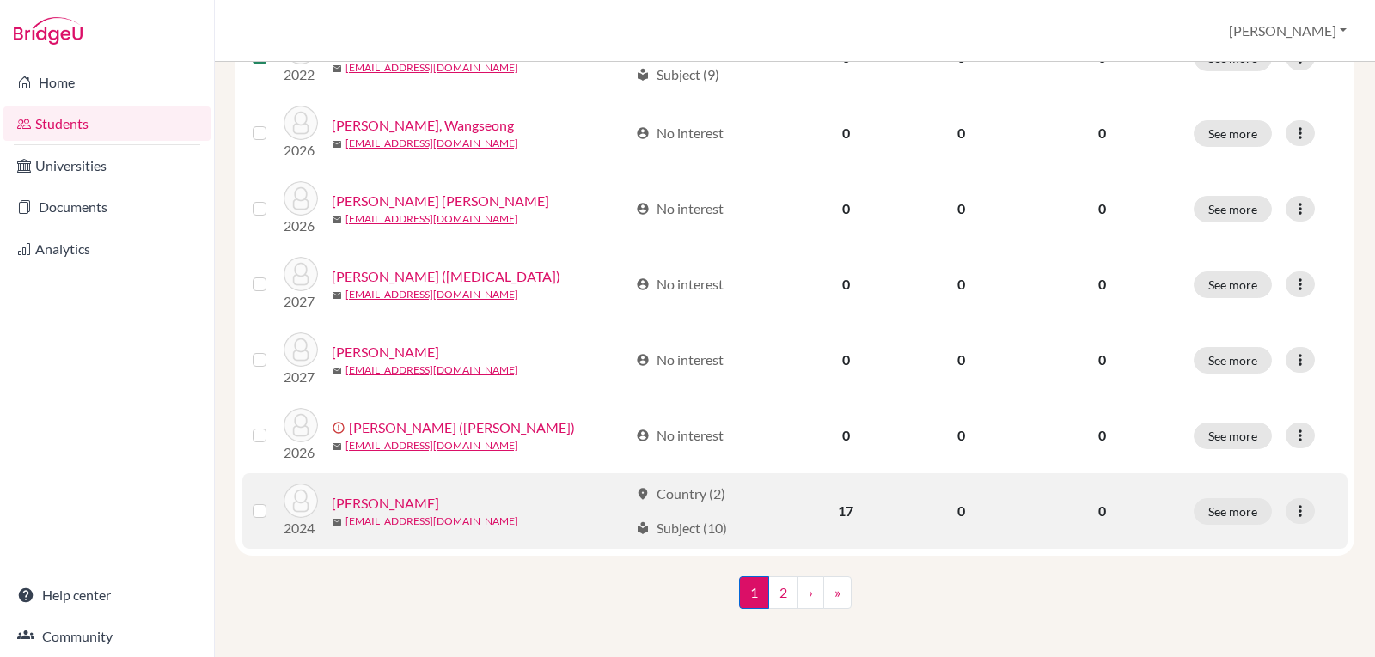
click at [273, 501] on label at bounding box center [273, 501] width 0 height 0
click at [0, 0] on input "checkbox" at bounding box center [0, 0] width 0 height 0
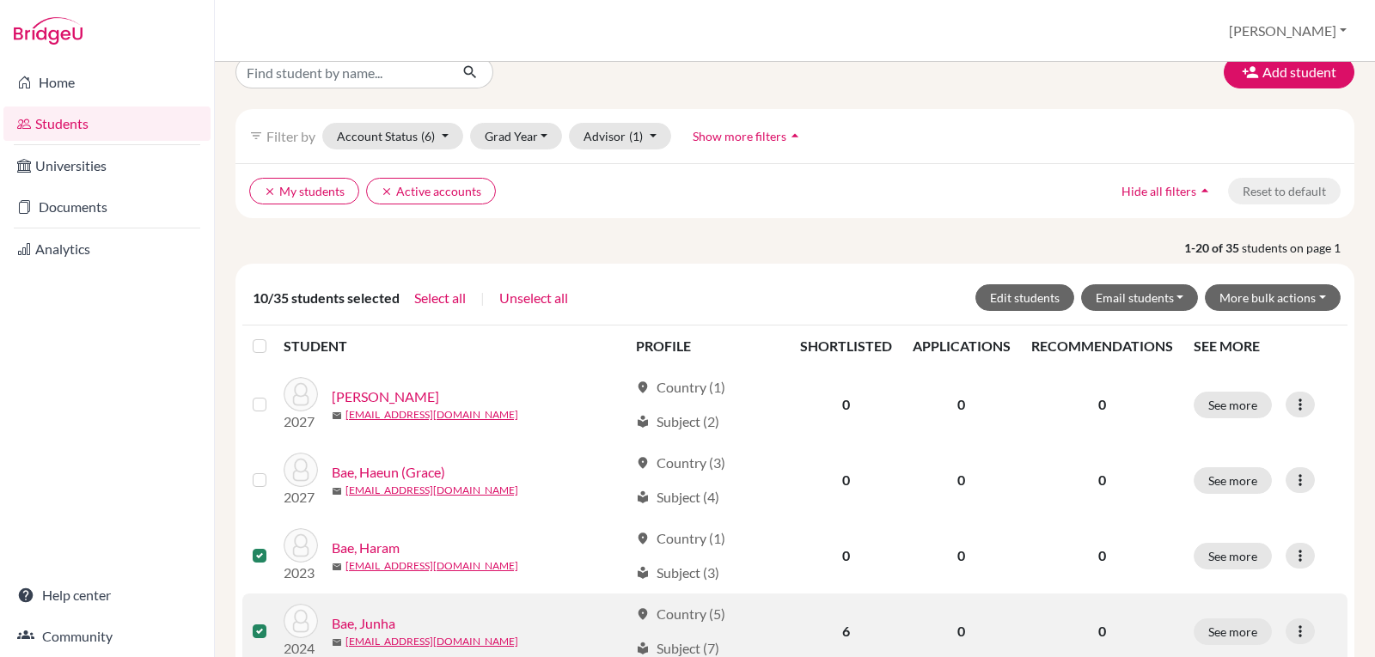
scroll to position [0, 0]
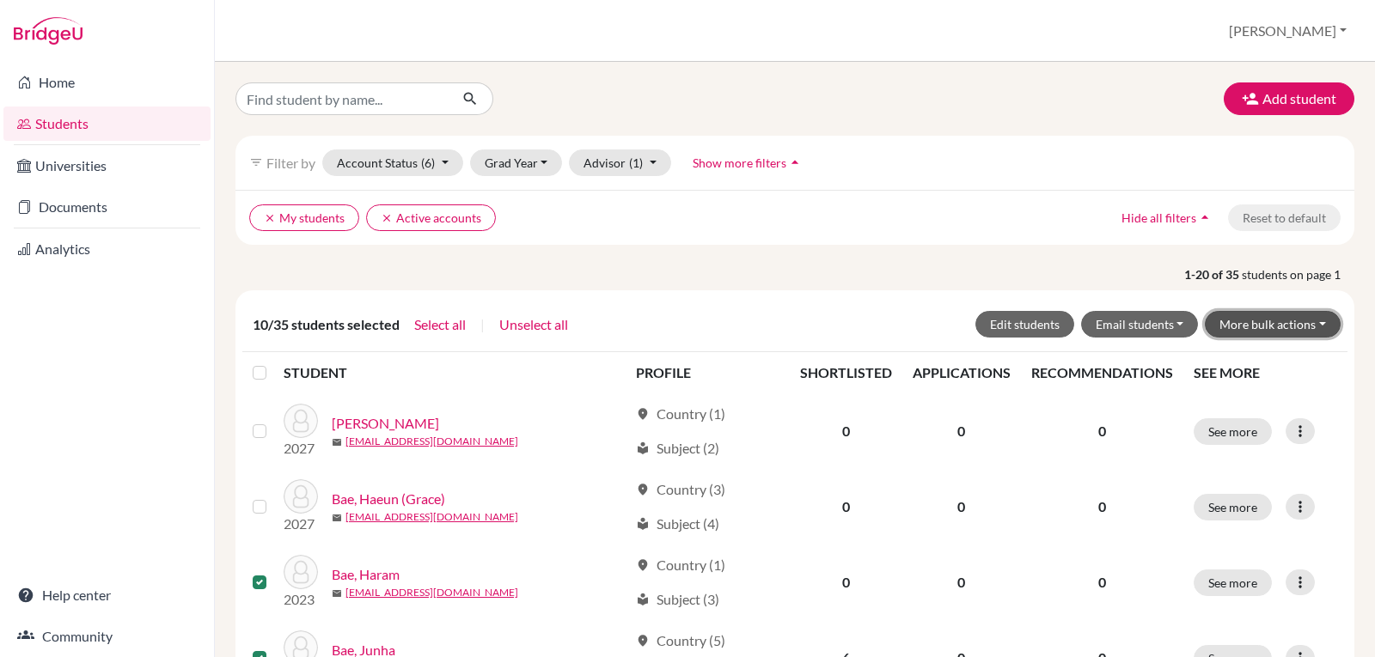
click at [1255, 324] on button "More bulk actions" at bounding box center [1273, 324] width 136 height 27
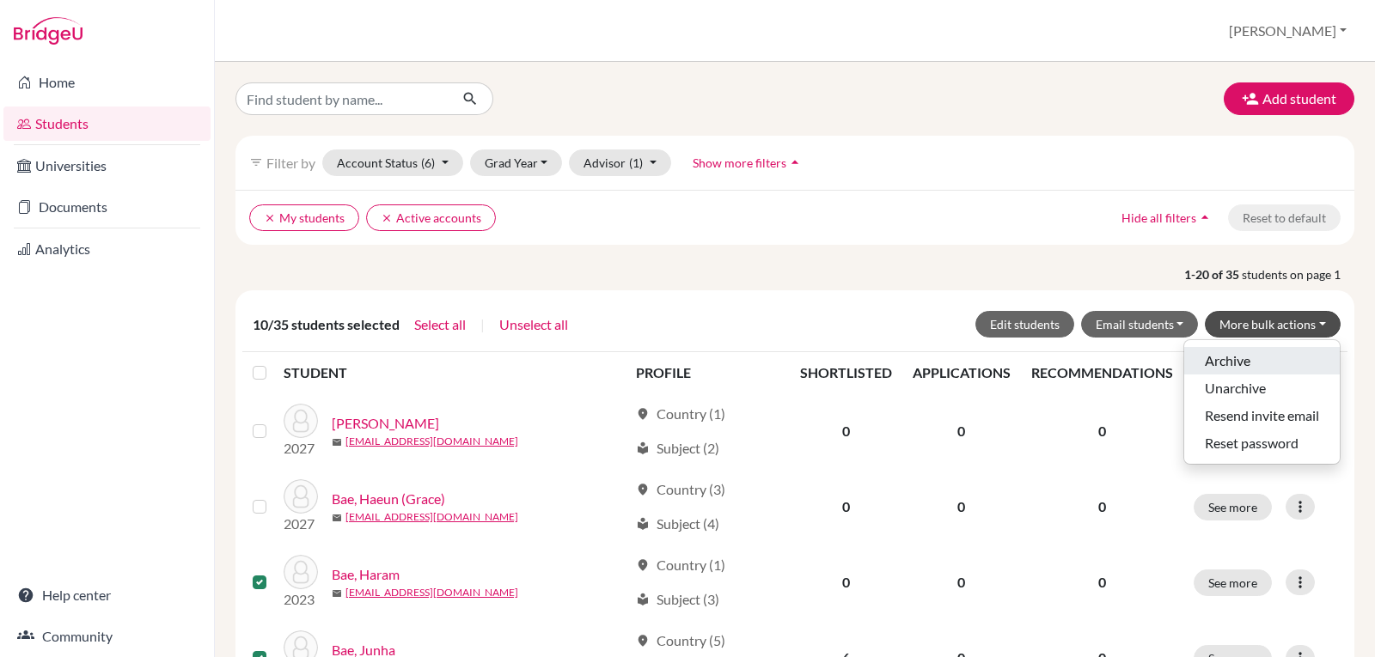
click at [1221, 351] on button "Archive" at bounding box center [1262, 360] width 156 height 27
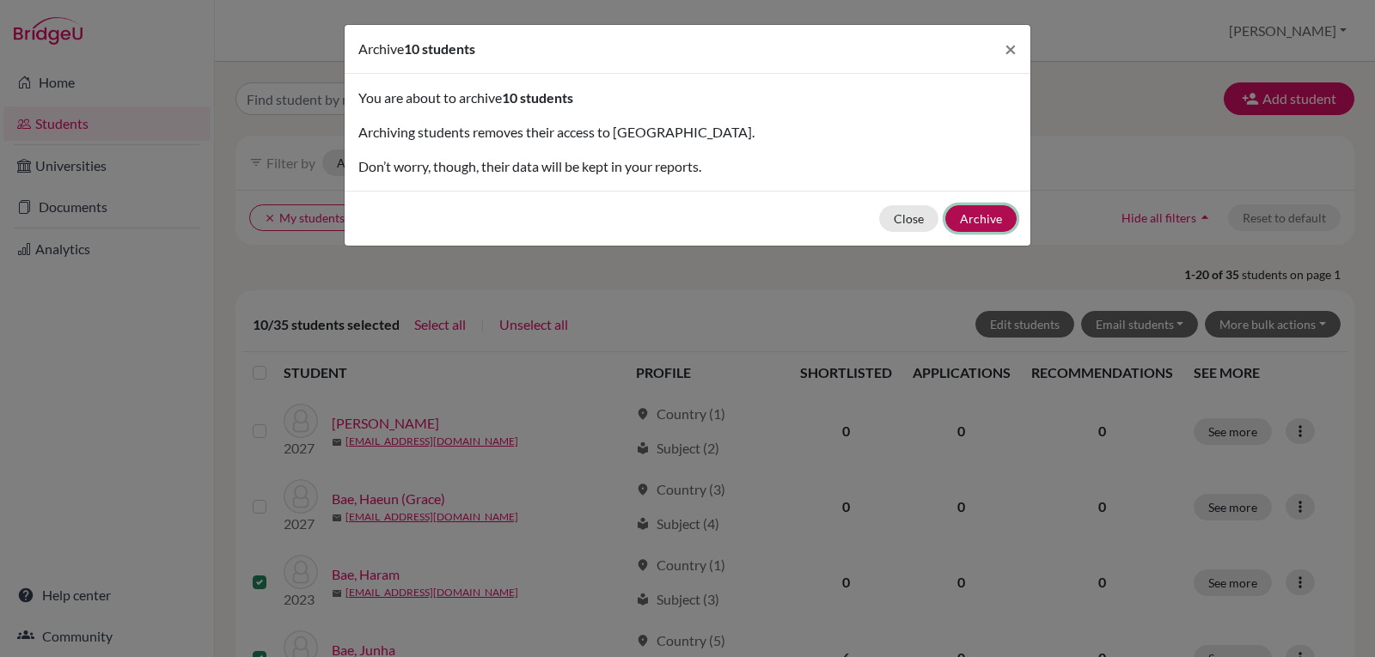
click at [983, 217] on button "Archive" at bounding box center [980, 218] width 71 height 27
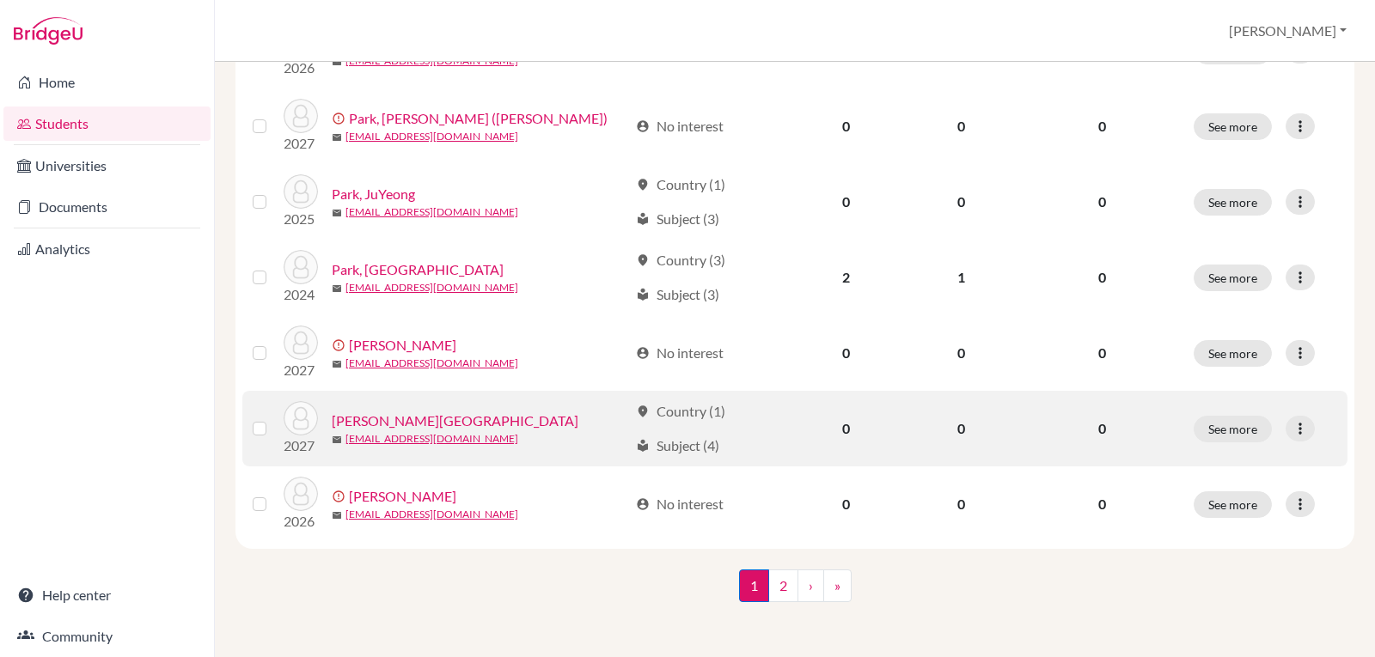
scroll to position [1284, 0]
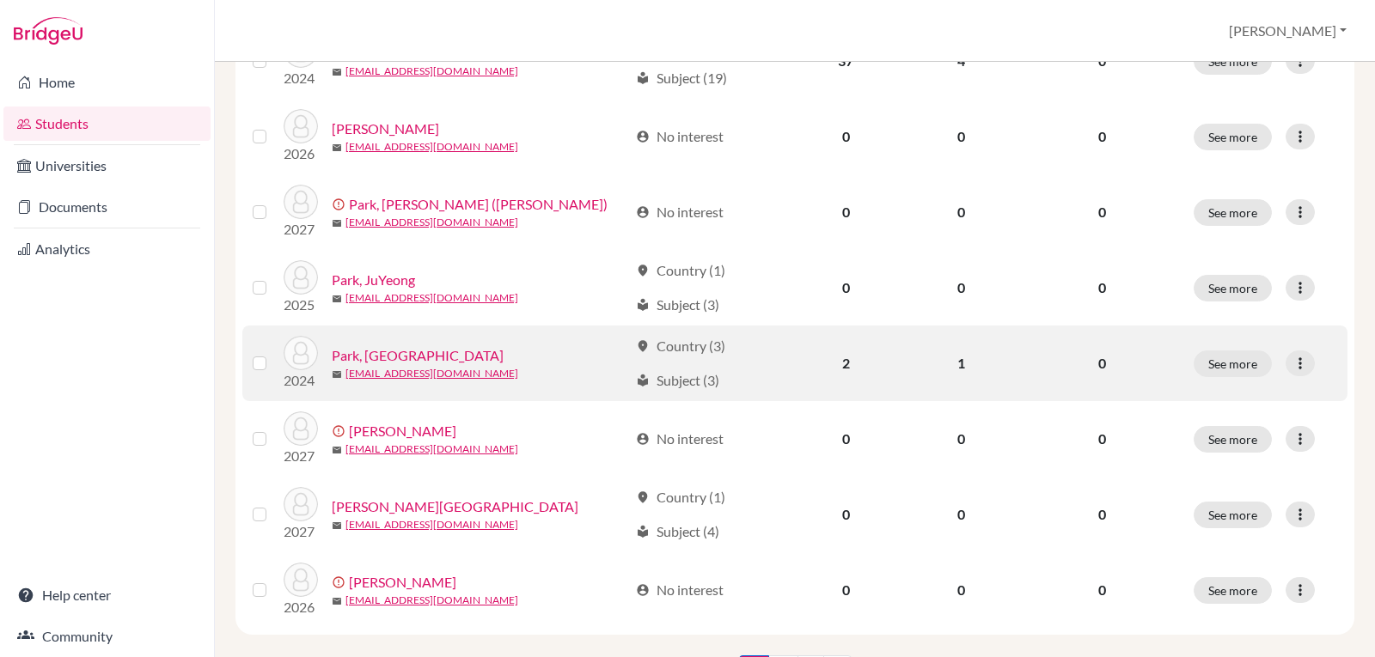
click at [273, 353] on label at bounding box center [273, 353] width 0 height 0
click at [0, 0] on input "checkbox" at bounding box center [0, 0] width 0 height 0
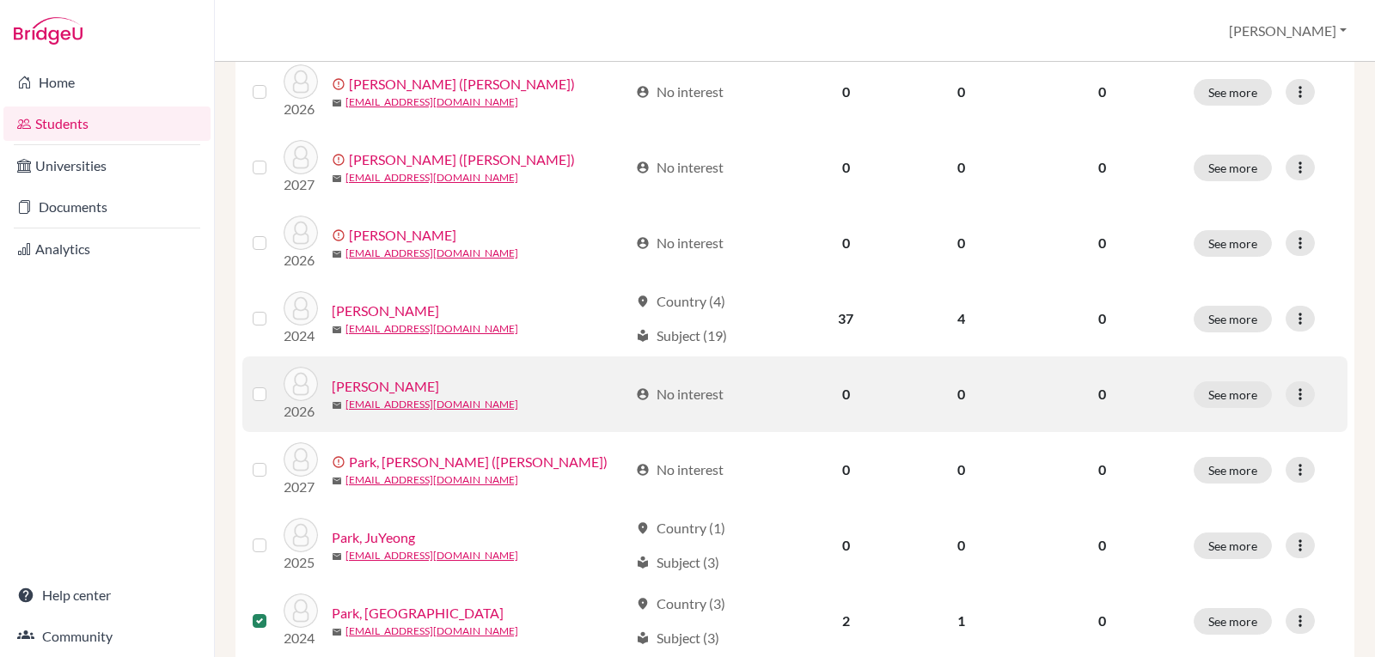
scroll to position [1167, 0]
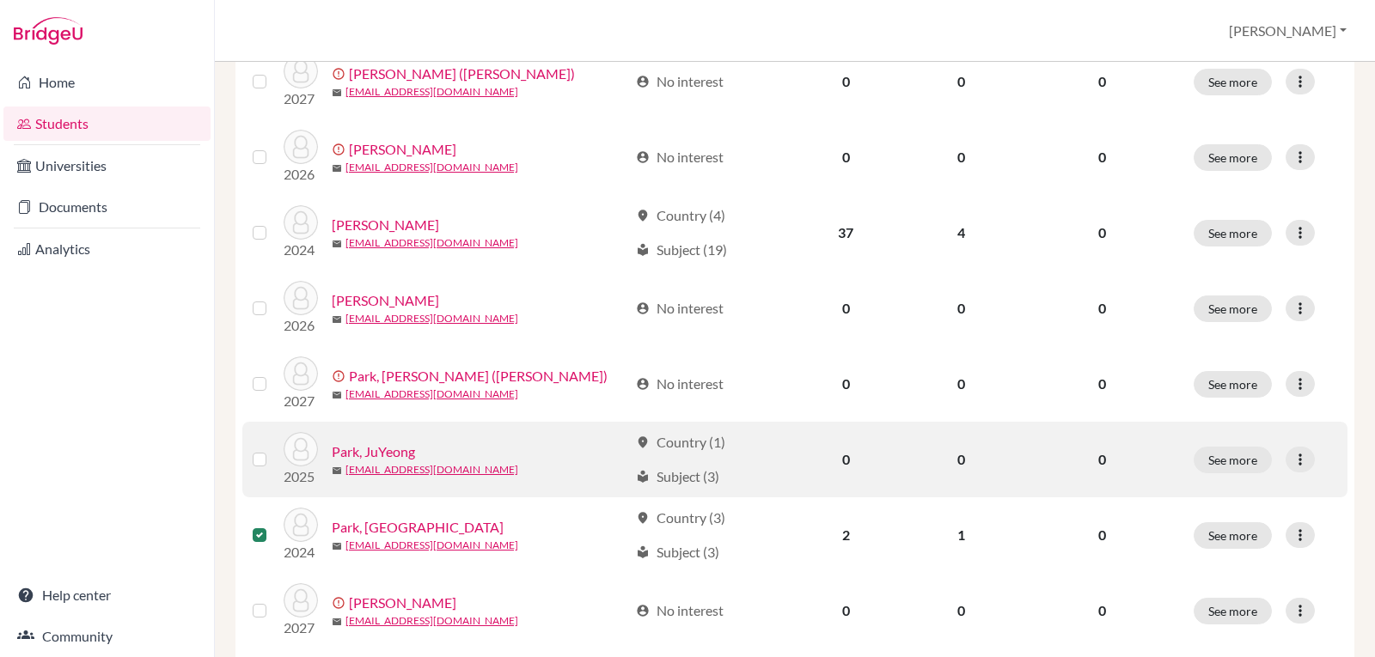
click at [273, 449] on label at bounding box center [273, 449] width 0 height 0
click at [0, 0] on input "checkbox" at bounding box center [0, 0] width 0 height 0
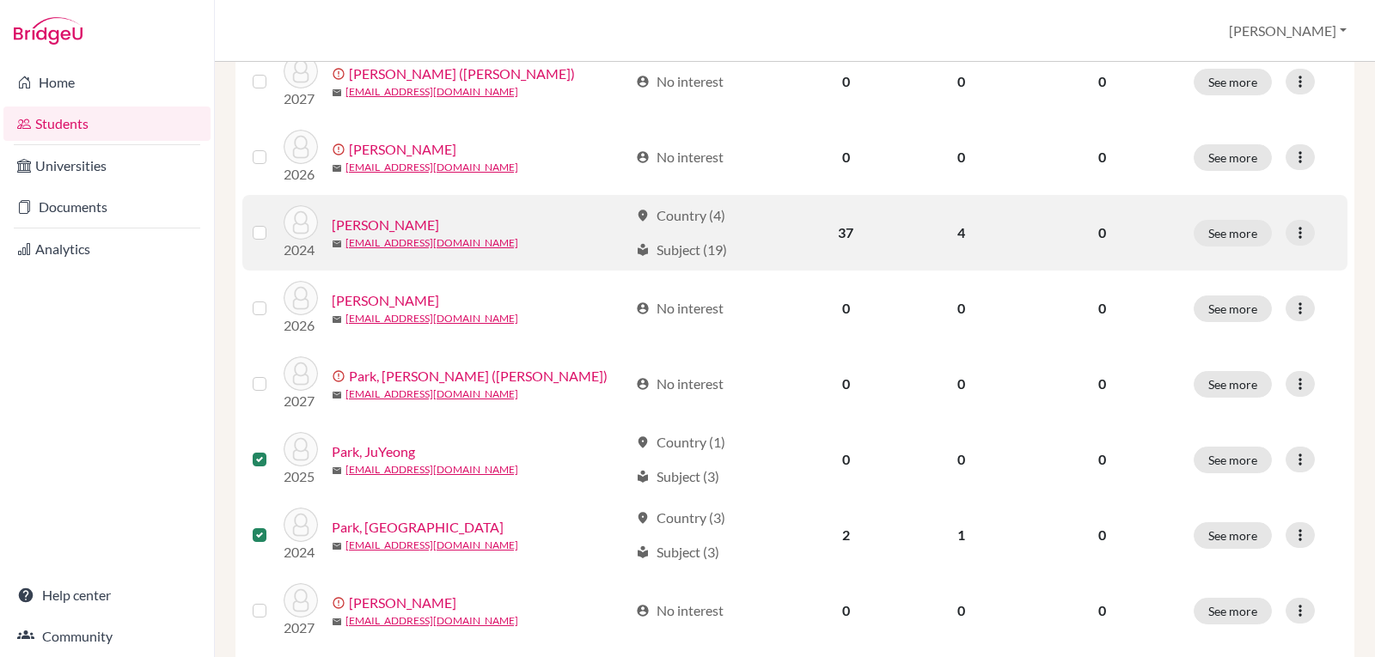
click at [273, 223] on label at bounding box center [273, 223] width 0 height 0
click at [0, 0] on input "checkbox" at bounding box center [0, 0] width 0 height 0
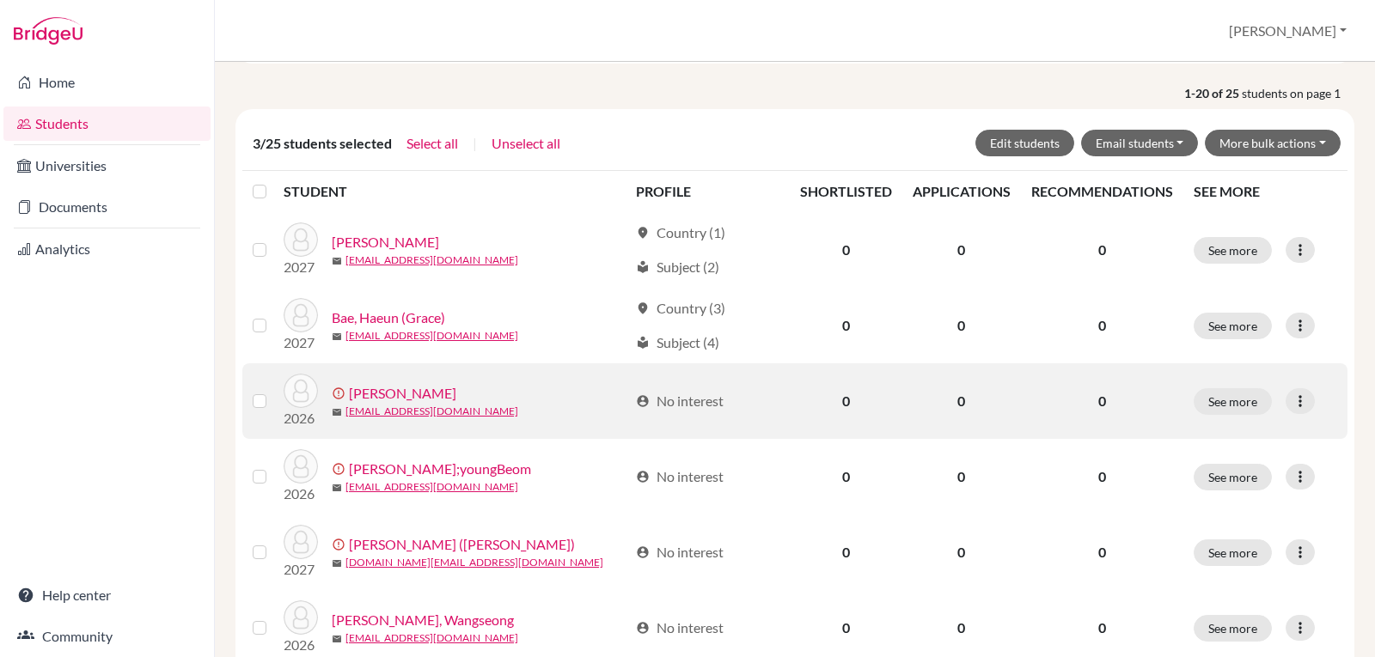
scroll to position [222, 0]
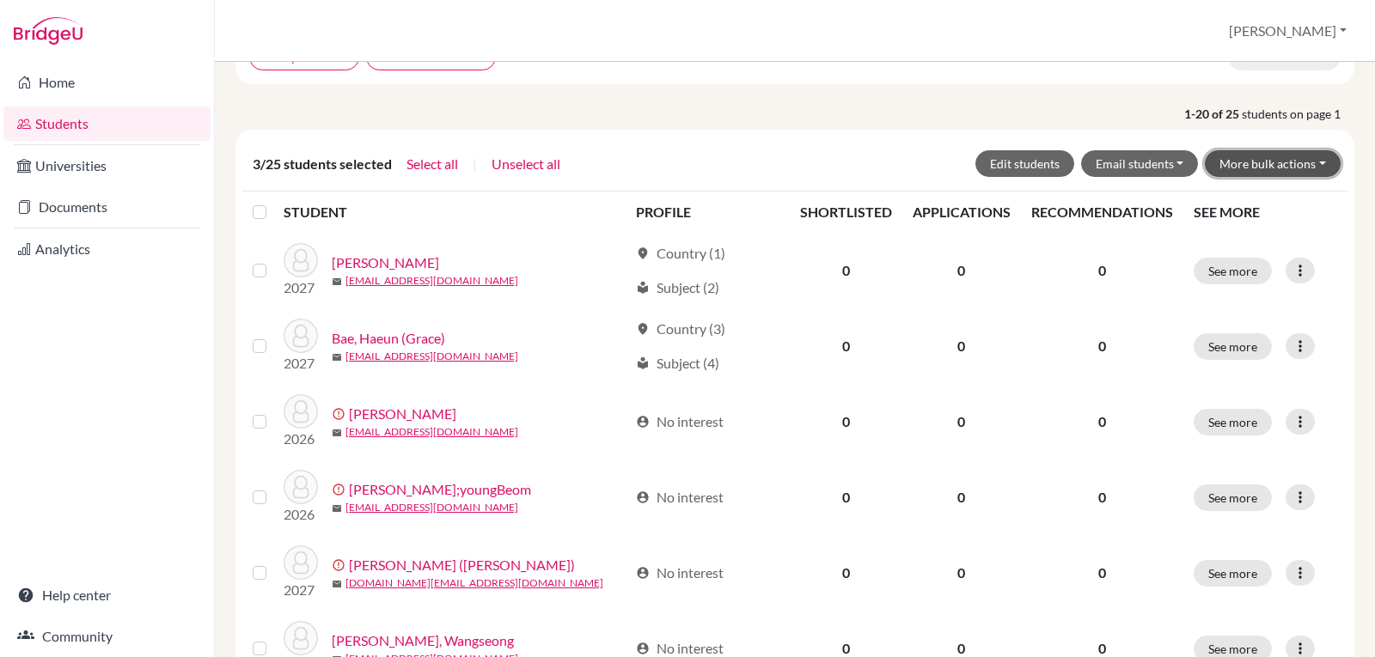
click at [1314, 158] on button "More bulk actions" at bounding box center [1273, 163] width 136 height 27
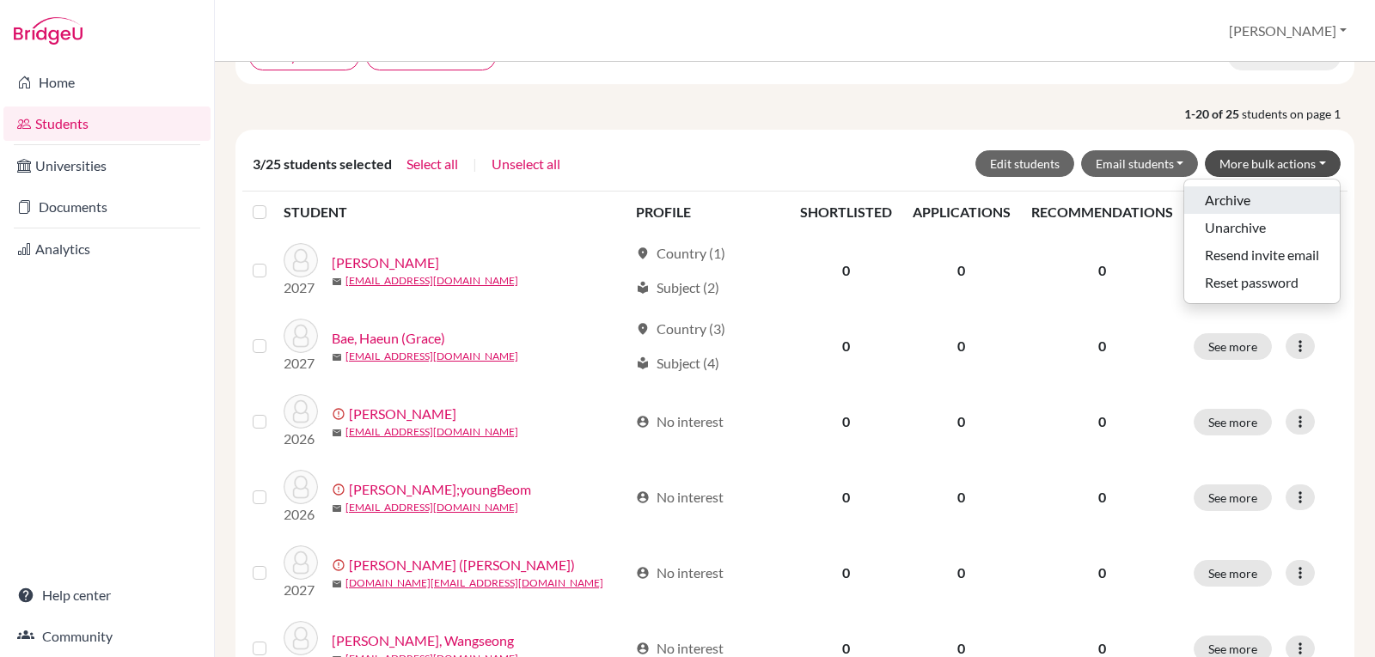
click at [1213, 204] on button "Archive" at bounding box center [1262, 199] width 156 height 27
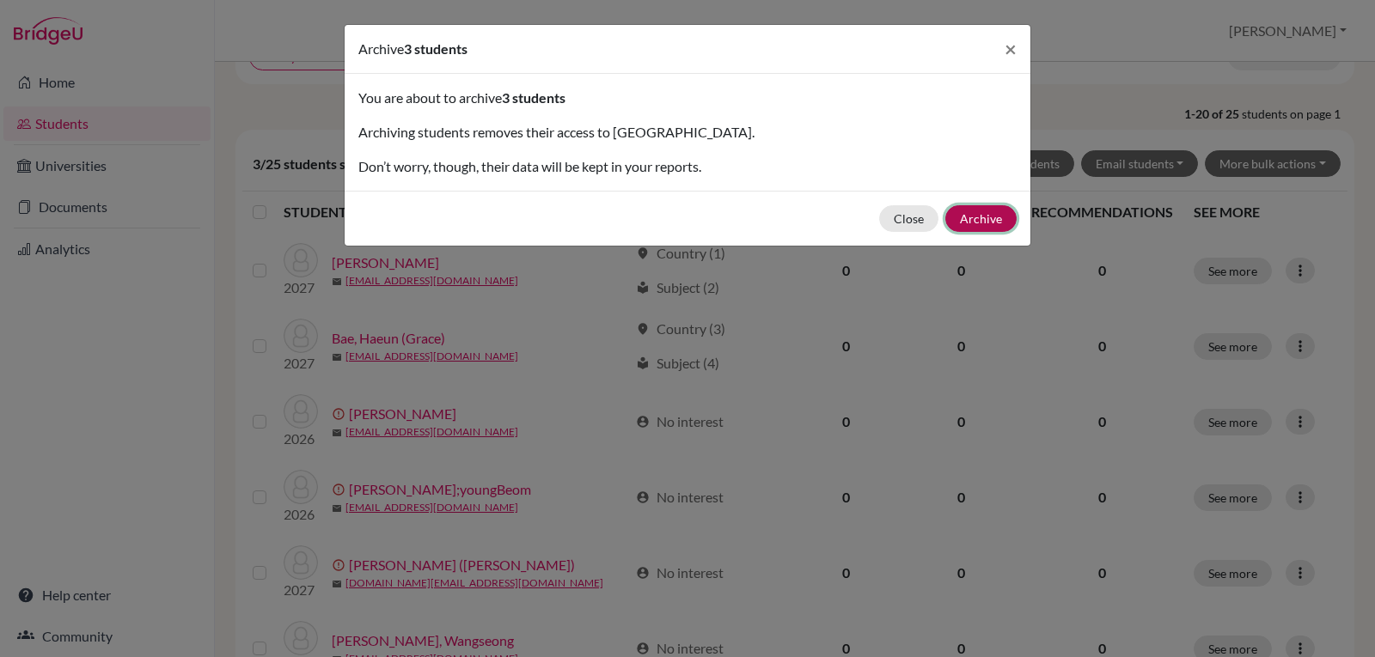
click at [970, 214] on button "Archive" at bounding box center [980, 218] width 71 height 27
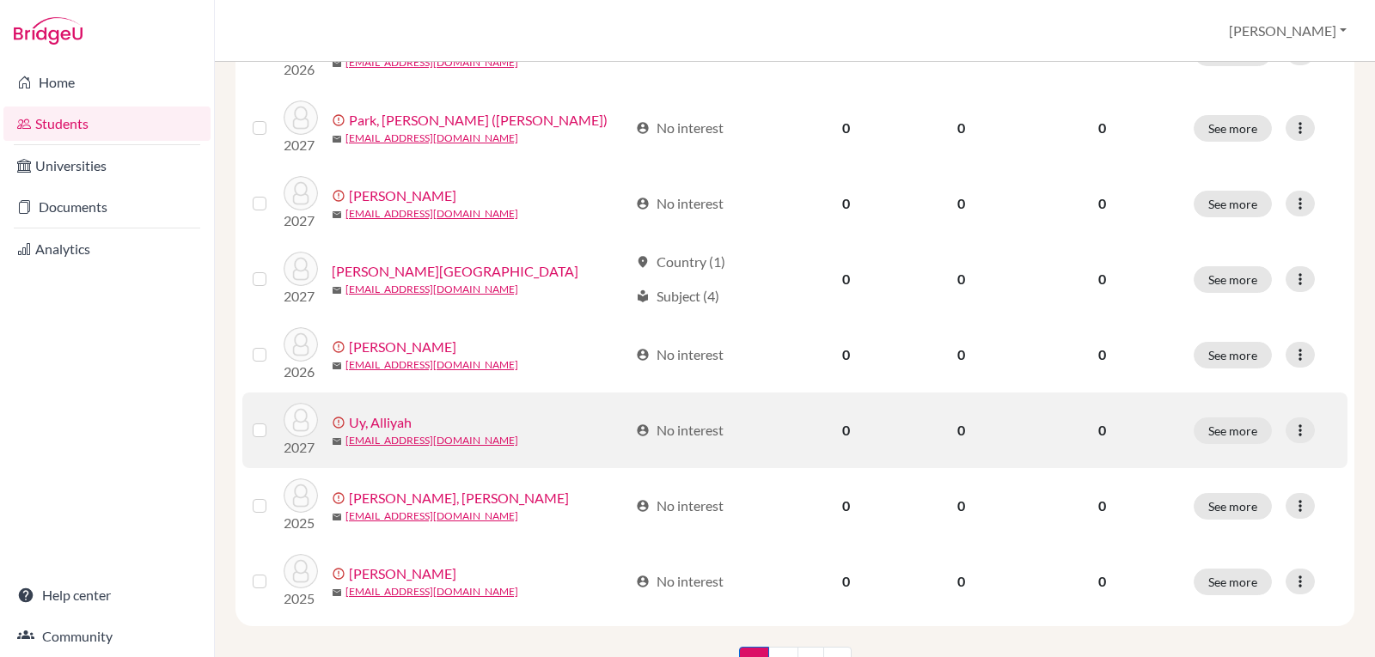
scroll to position [1370, 0]
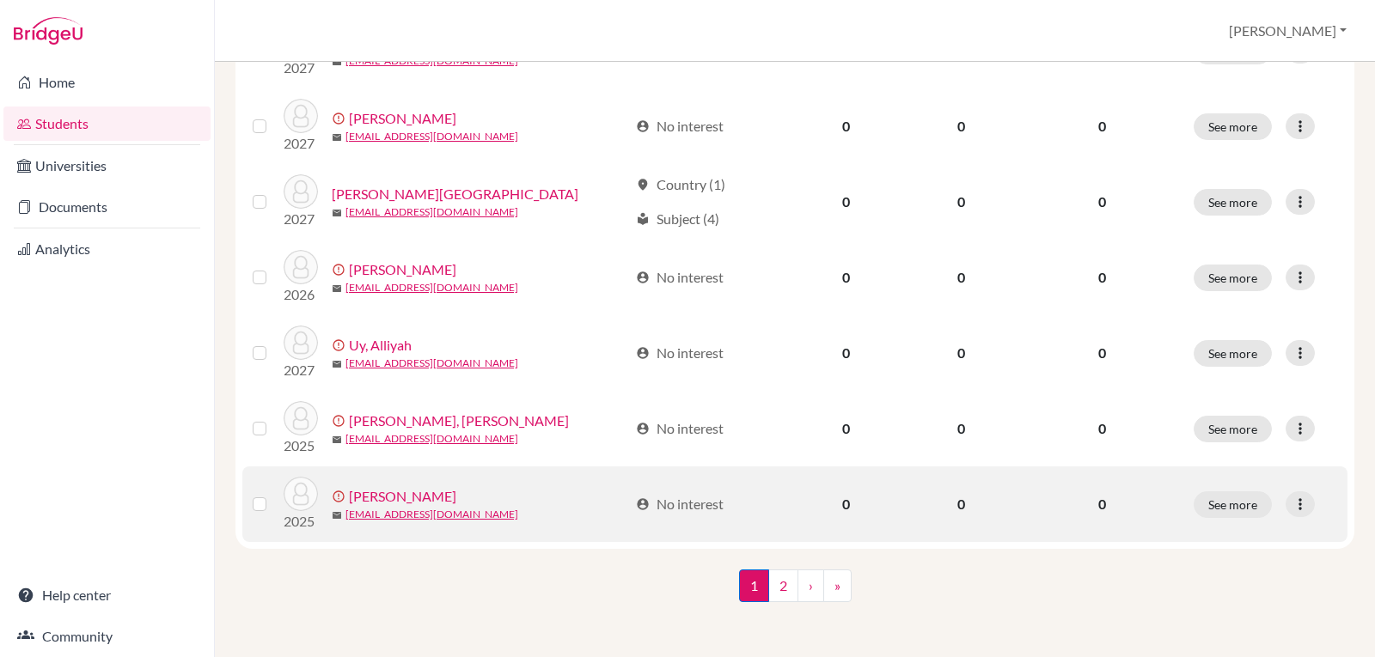
click at [273, 494] on label at bounding box center [273, 494] width 0 height 0
click at [0, 0] on input "checkbox" at bounding box center [0, 0] width 0 height 0
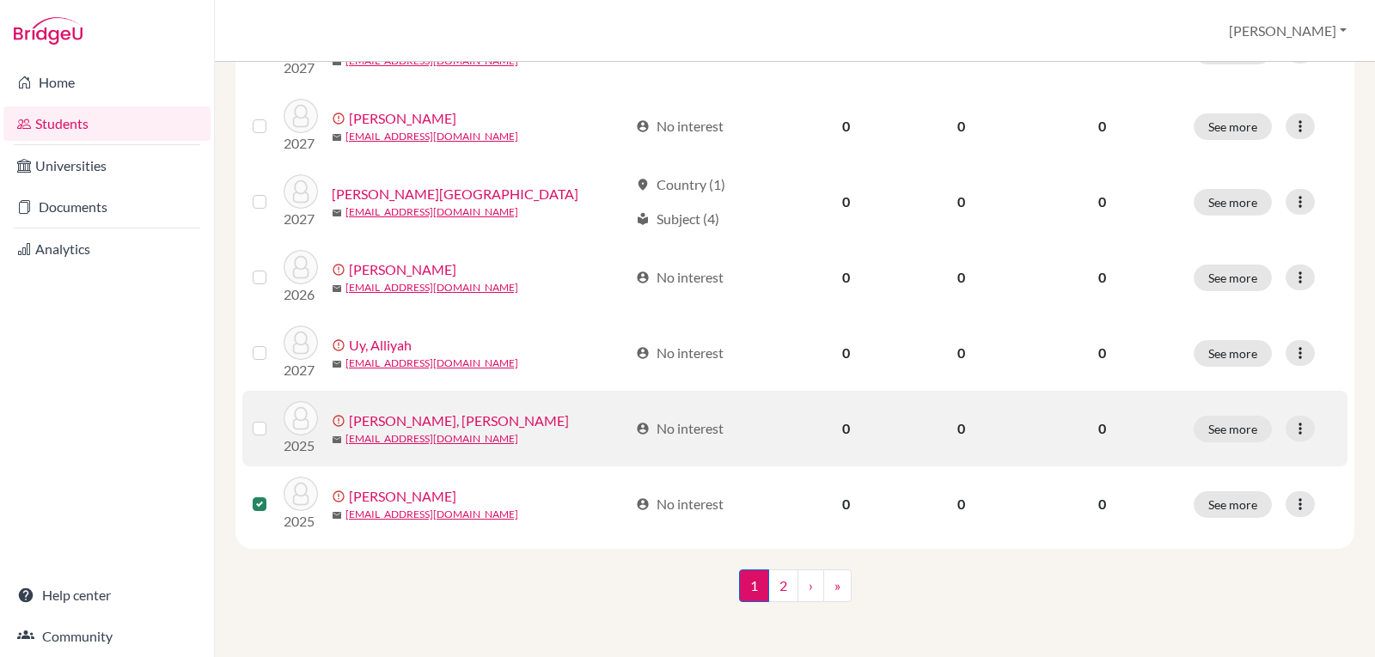
click at [273, 418] on label at bounding box center [273, 418] width 0 height 0
click at [0, 0] on input "checkbox" at bounding box center [0, 0] width 0 height 0
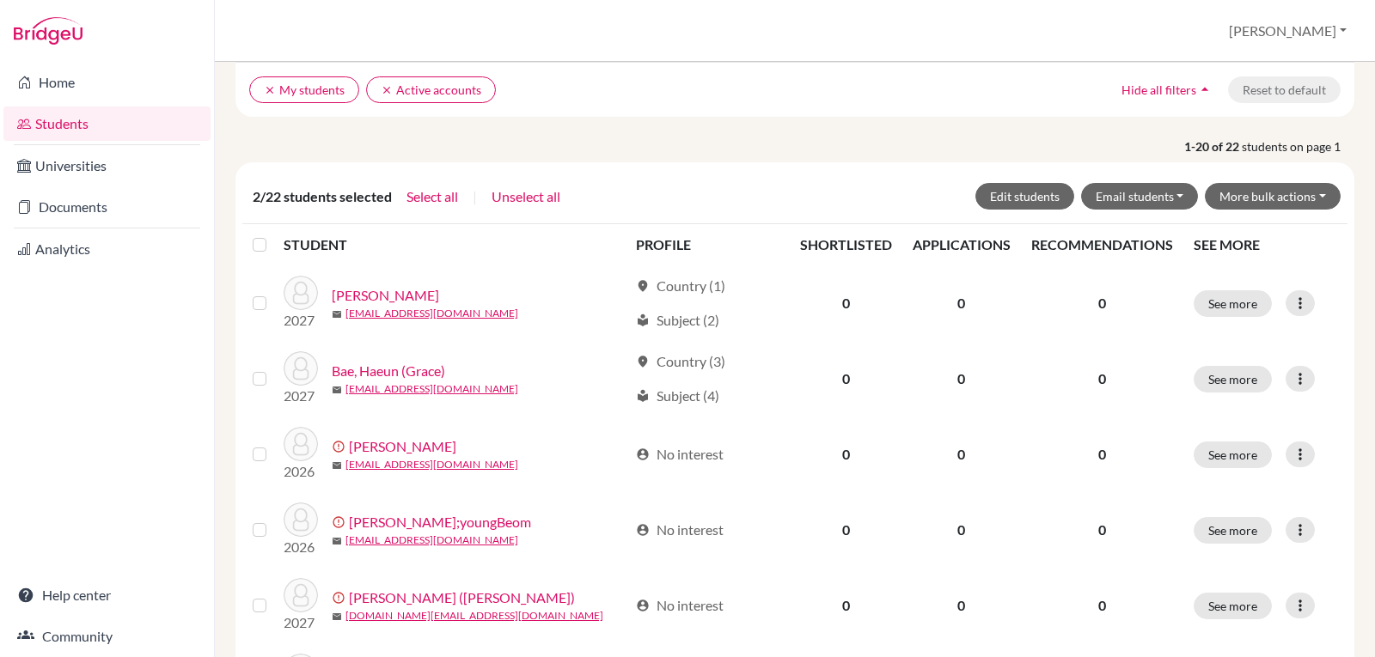
scroll to position [136, 0]
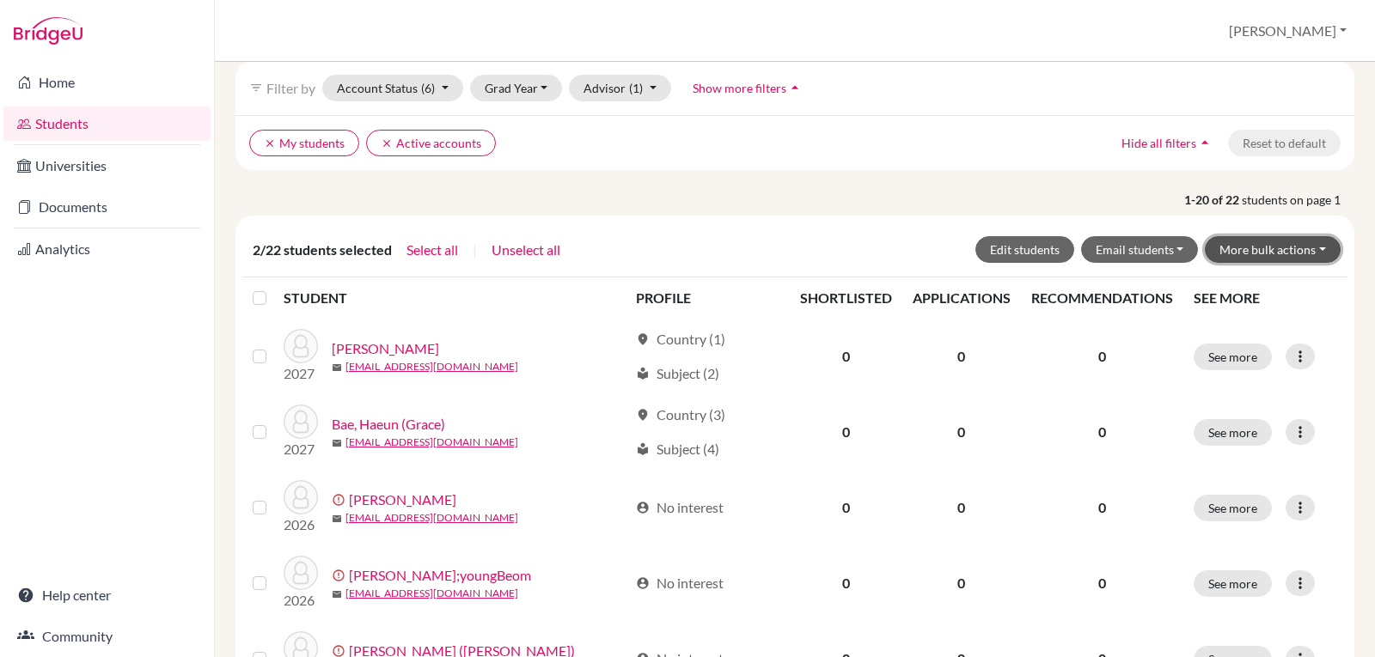
click at [1297, 246] on button "More bulk actions" at bounding box center [1273, 249] width 136 height 27
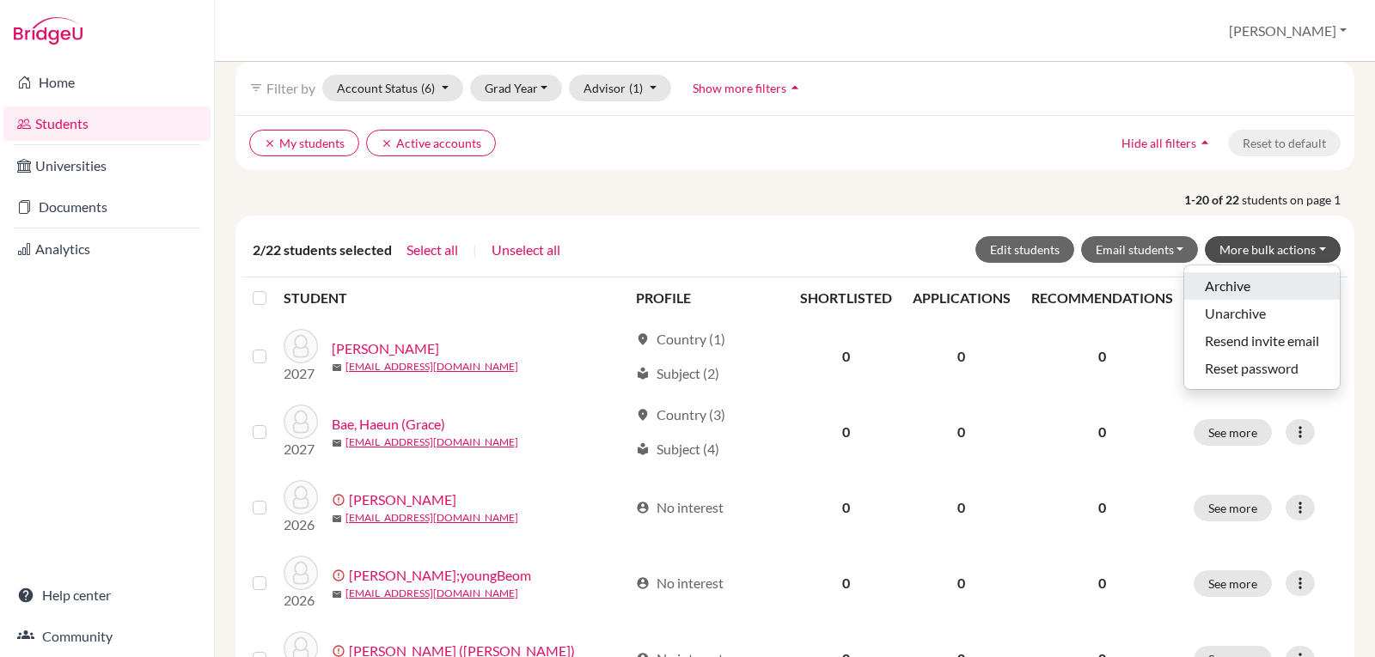
click at [1217, 284] on button "Archive" at bounding box center [1262, 285] width 156 height 27
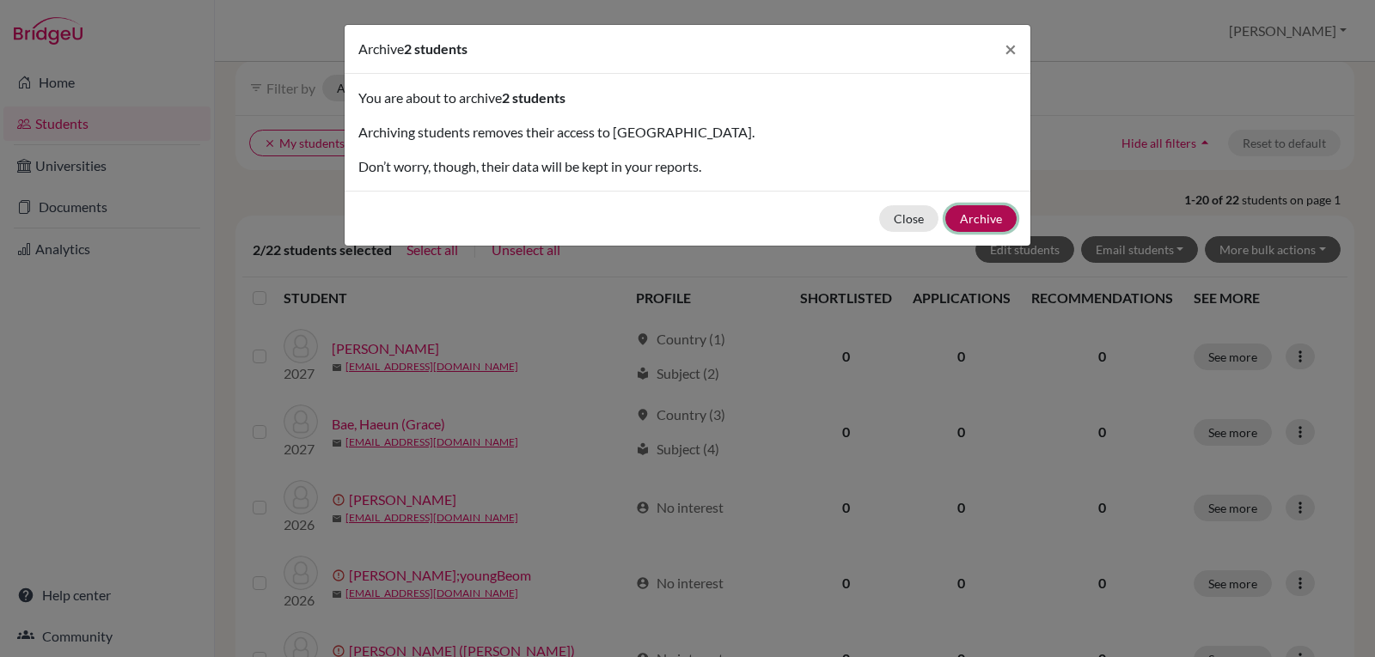
click at [993, 212] on button "Archive" at bounding box center [980, 218] width 71 height 27
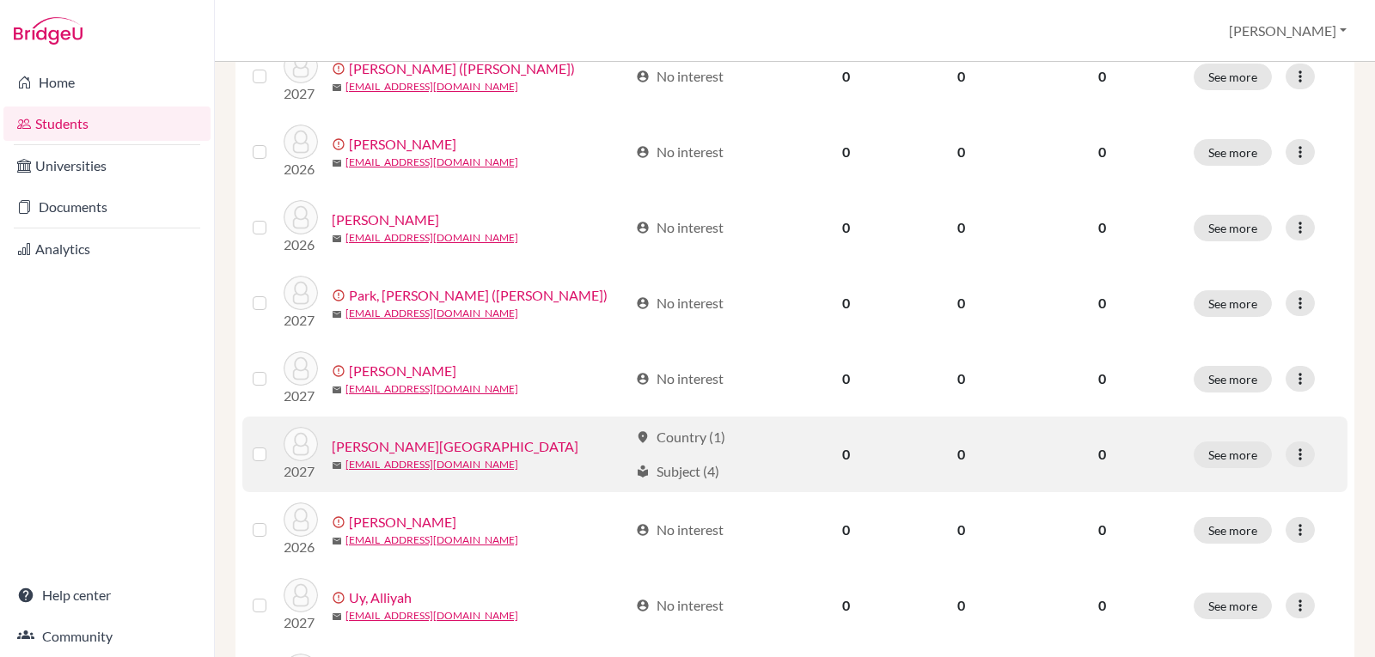
scroll to position [1303, 0]
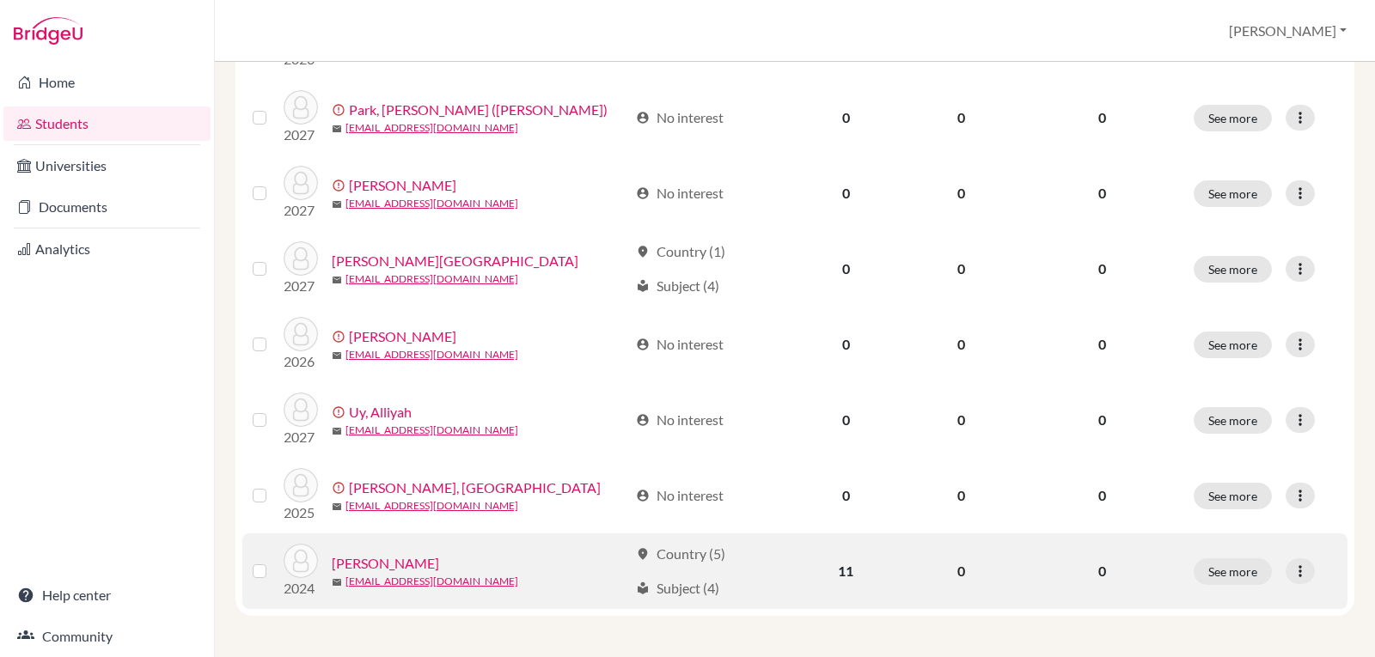
click at [273, 561] on label at bounding box center [273, 561] width 0 height 0
click at [0, 0] on input "checkbox" at bounding box center [0, 0] width 0 height 0
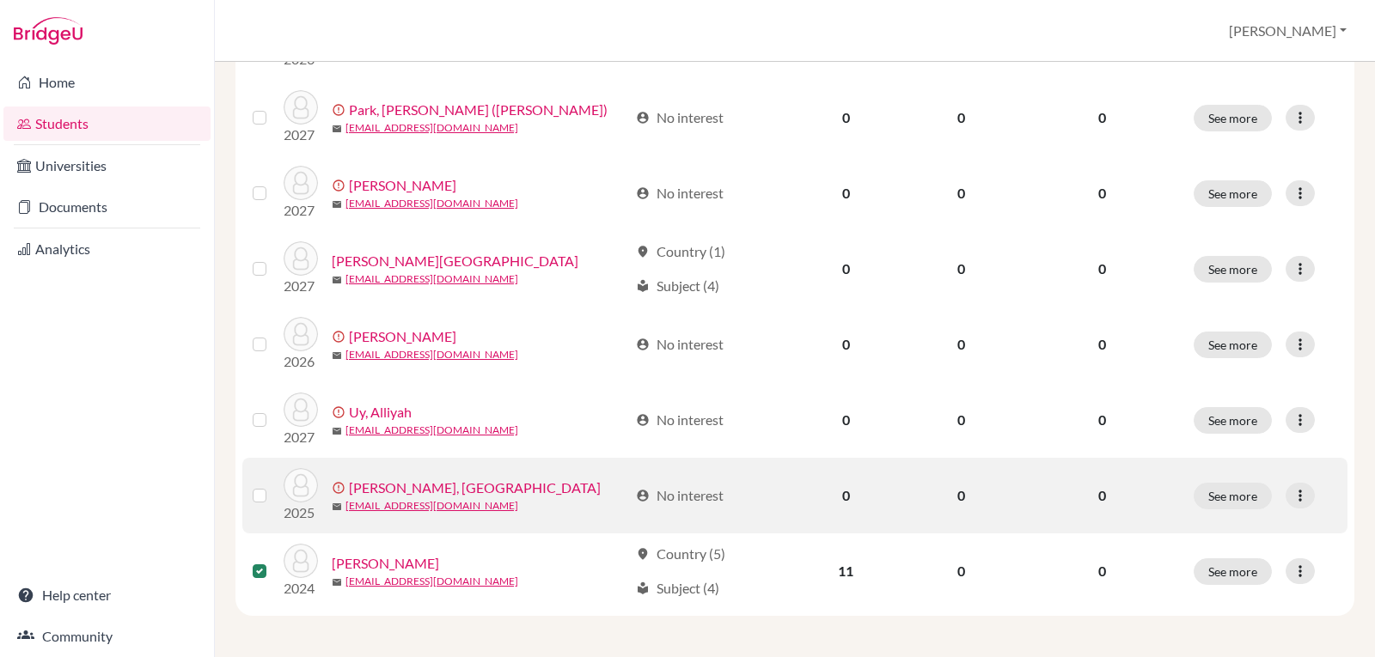
scroll to position [1358, 0]
click at [273, 485] on label at bounding box center [273, 485] width 0 height 0
click at [0, 0] on input "checkbox" at bounding box center [0, 0] width 0 height 0
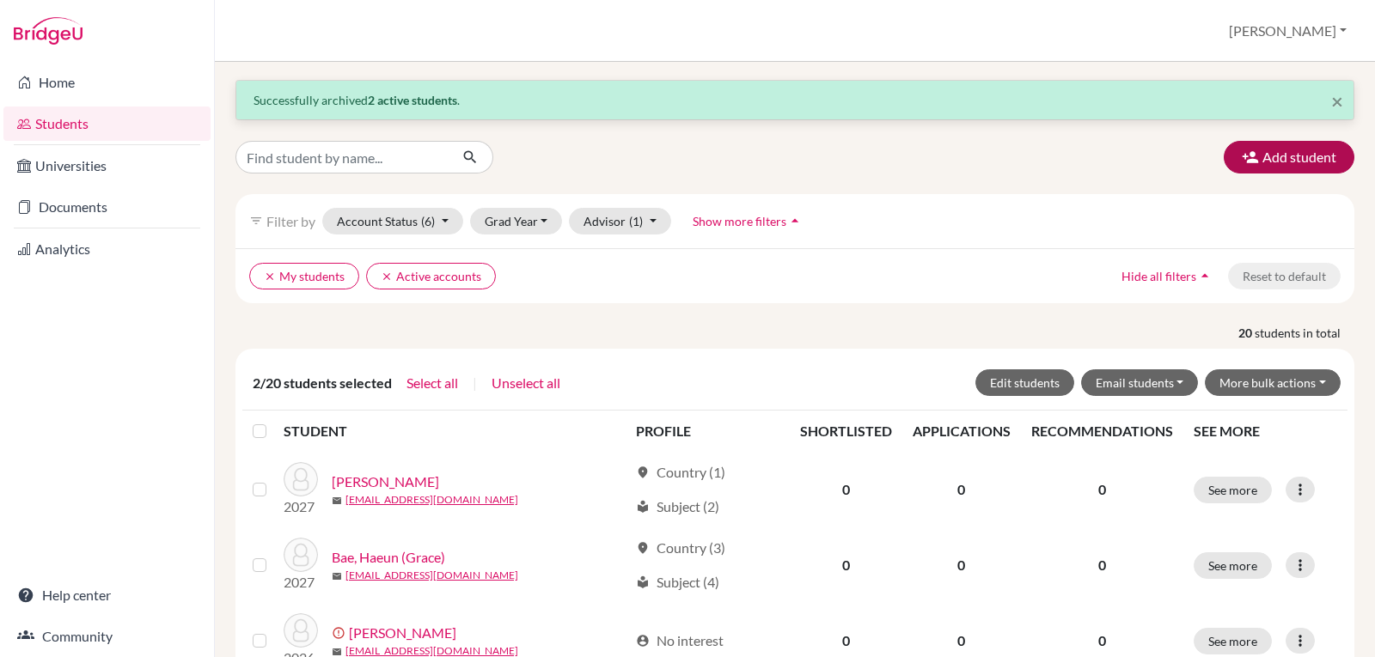
scroll to position [0, 0]
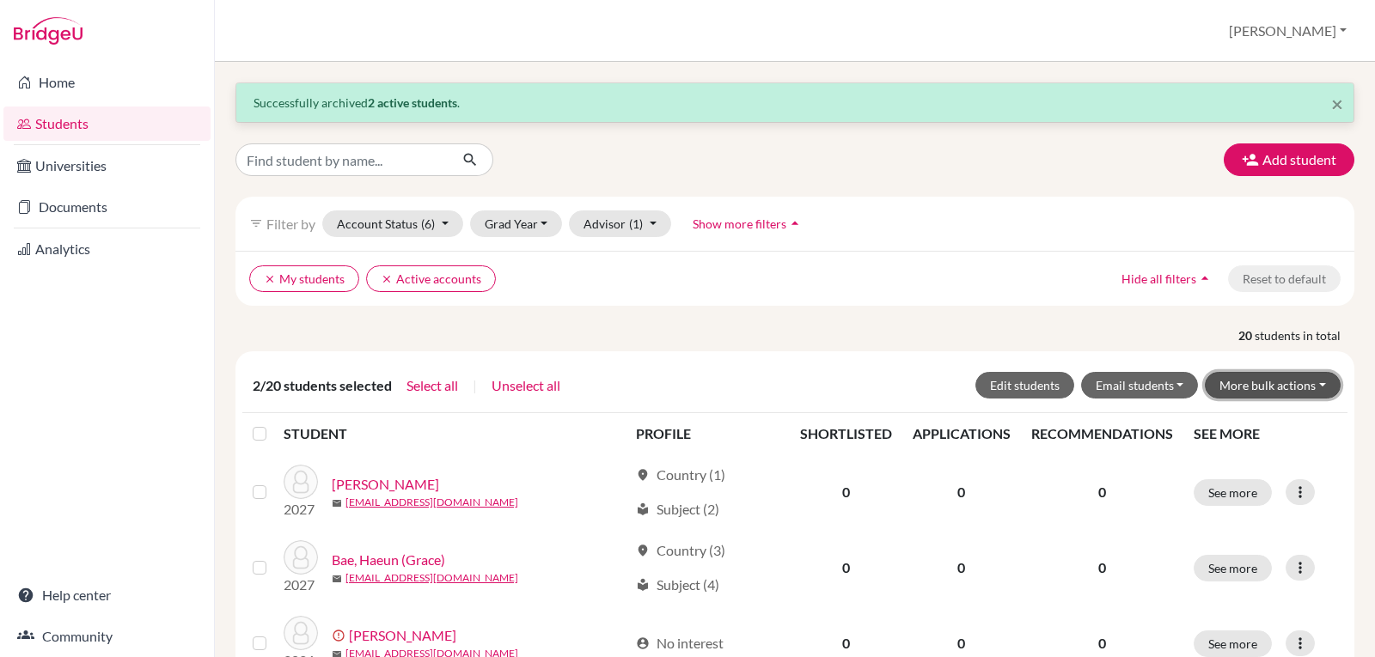
click at [1303, 378] on button "More bulk actions" at bounding box center [1273, 385] width 136 height 27
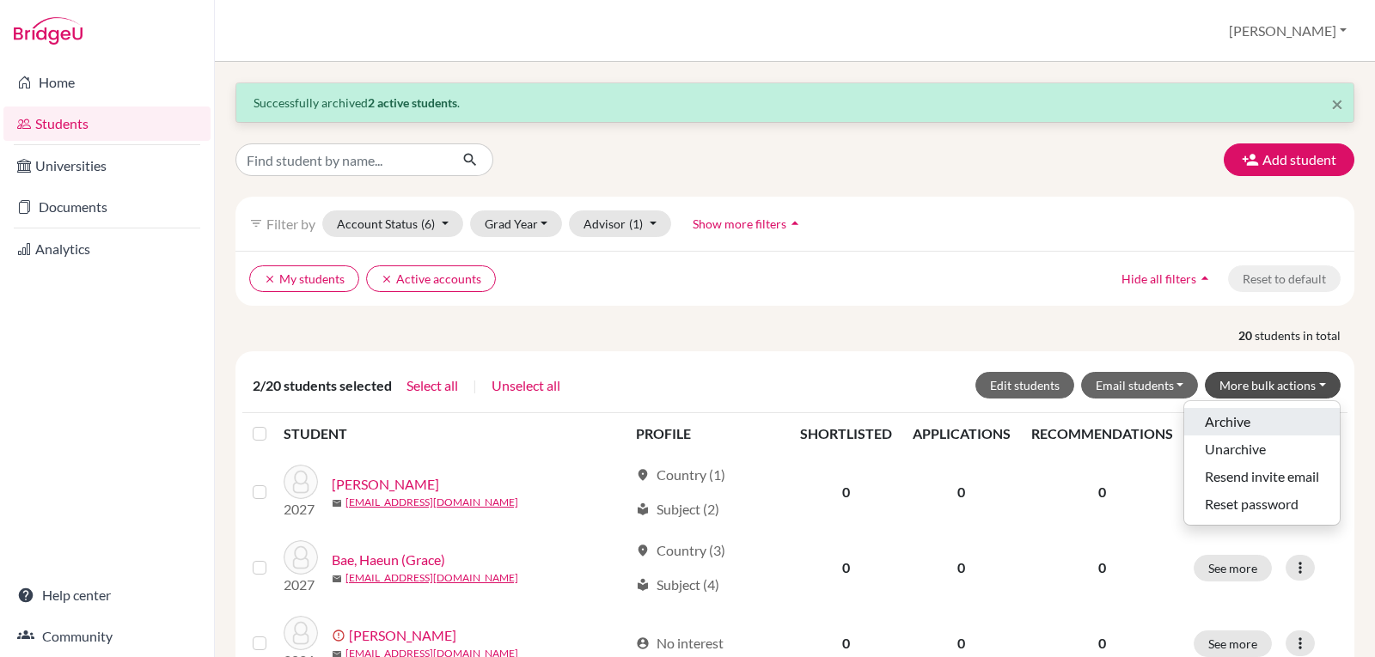
click at [1230, 421] on button "Archive" at bounding box center [1262, 421] width 156 height 27
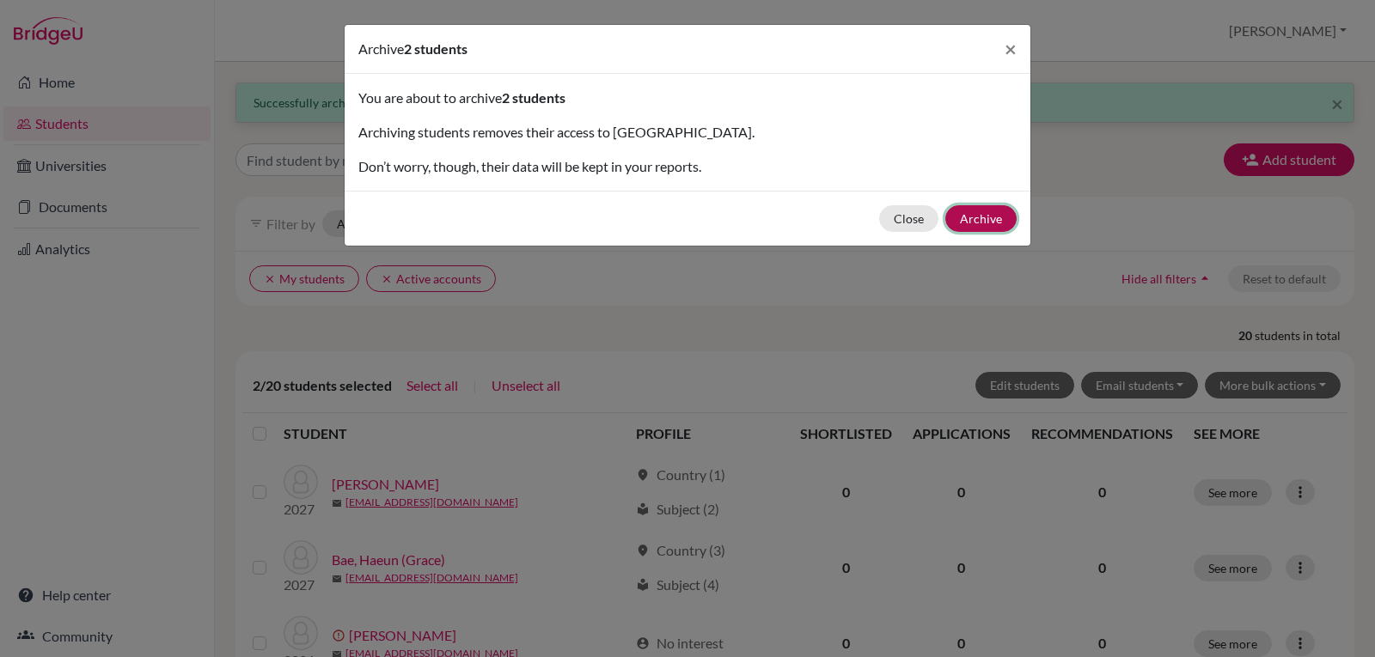
click at [997, 220] on button "Archive" at bounding box center [980, 218] width 71 height 27
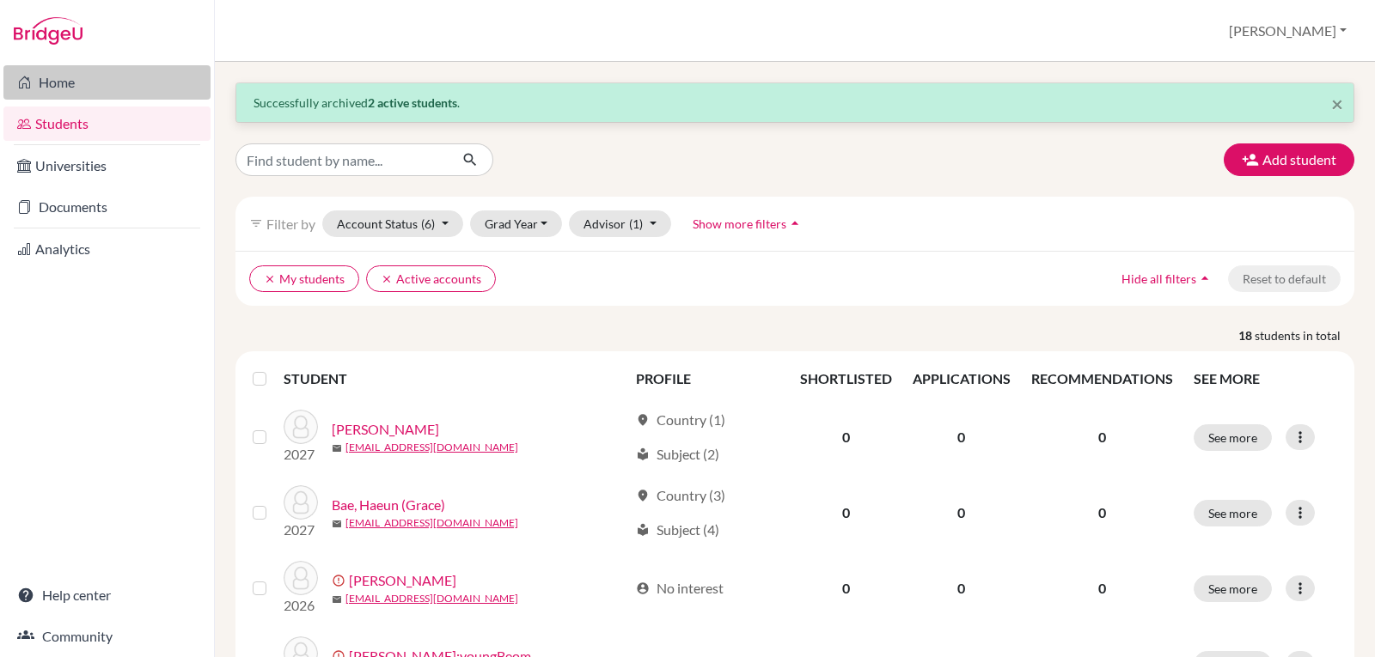
click at [52, 77] on link "Home" at bounding box center [106, 82] width 207 height 34
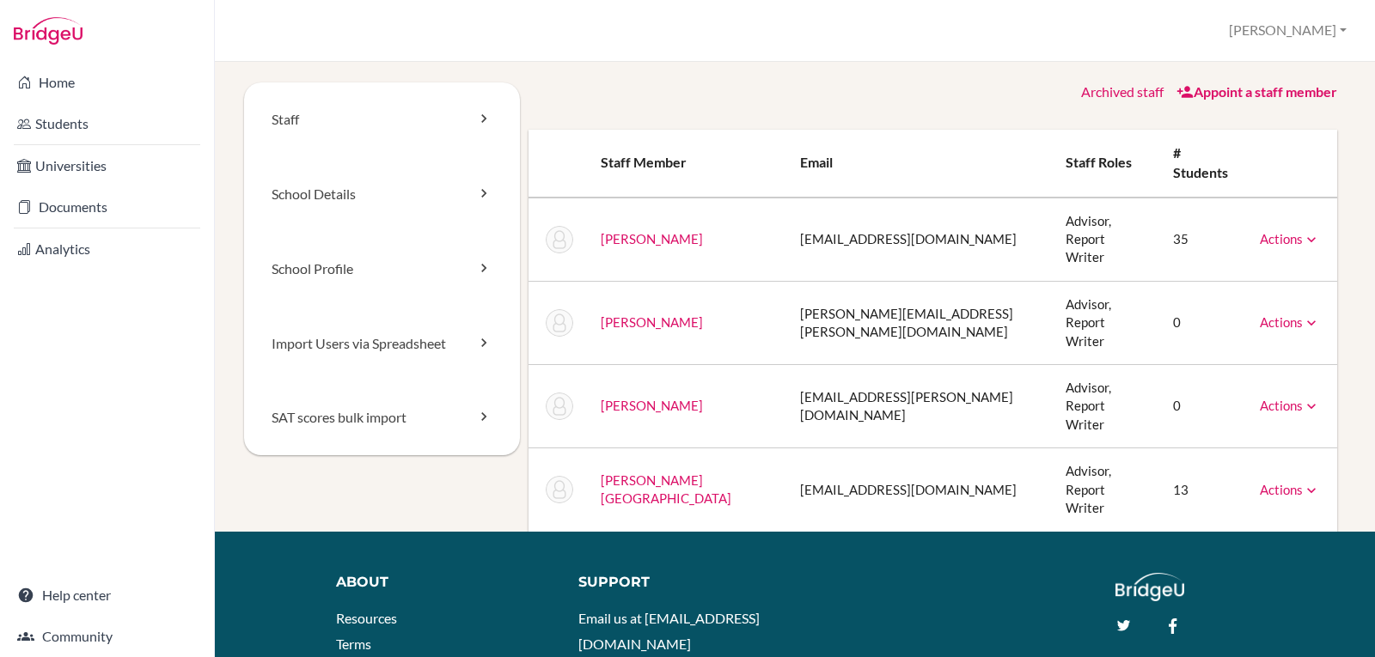
click at [1285, 314] on link "Actions" at bounding box center [1290, 321] width 60 height 15
click at [1272, 482] on link "Actions" at bounding box center [1290, 489] width 60 height 15
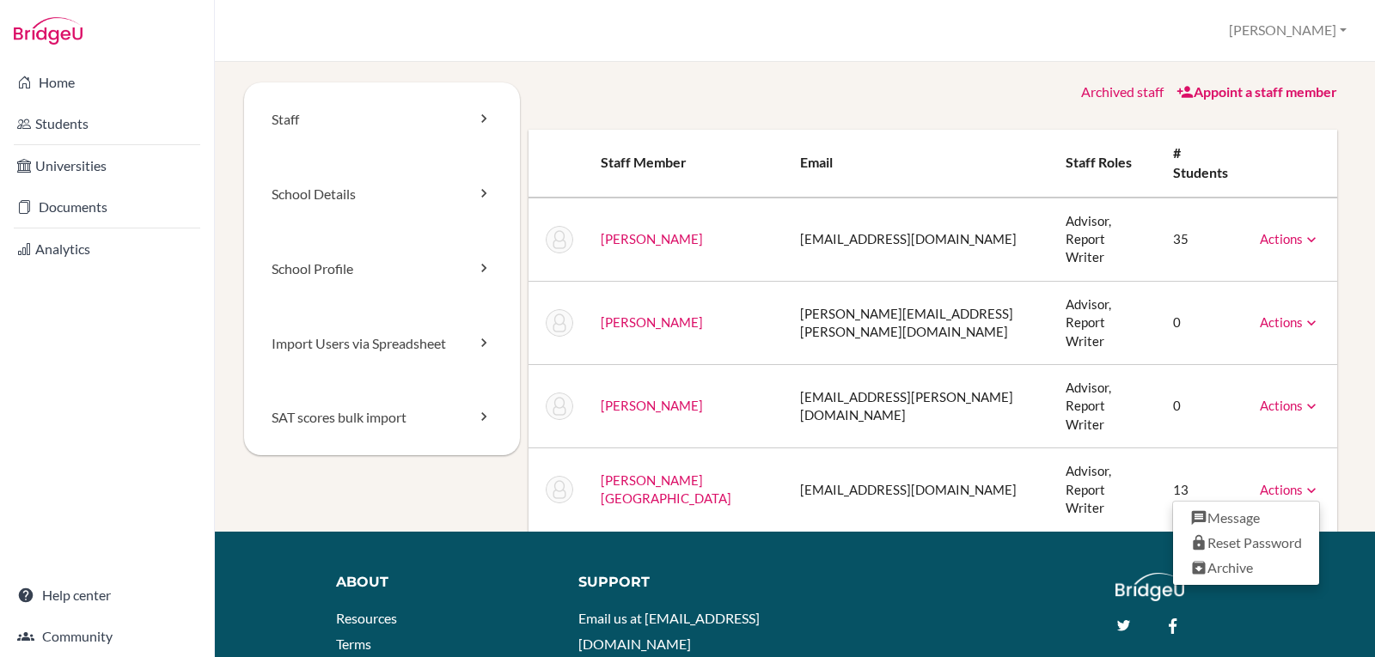
click at [626, 473] on link "[PERSON_NAME][GEOGRAPHIC_DATA]" at bounding box center [666, 490] width 131 height 34
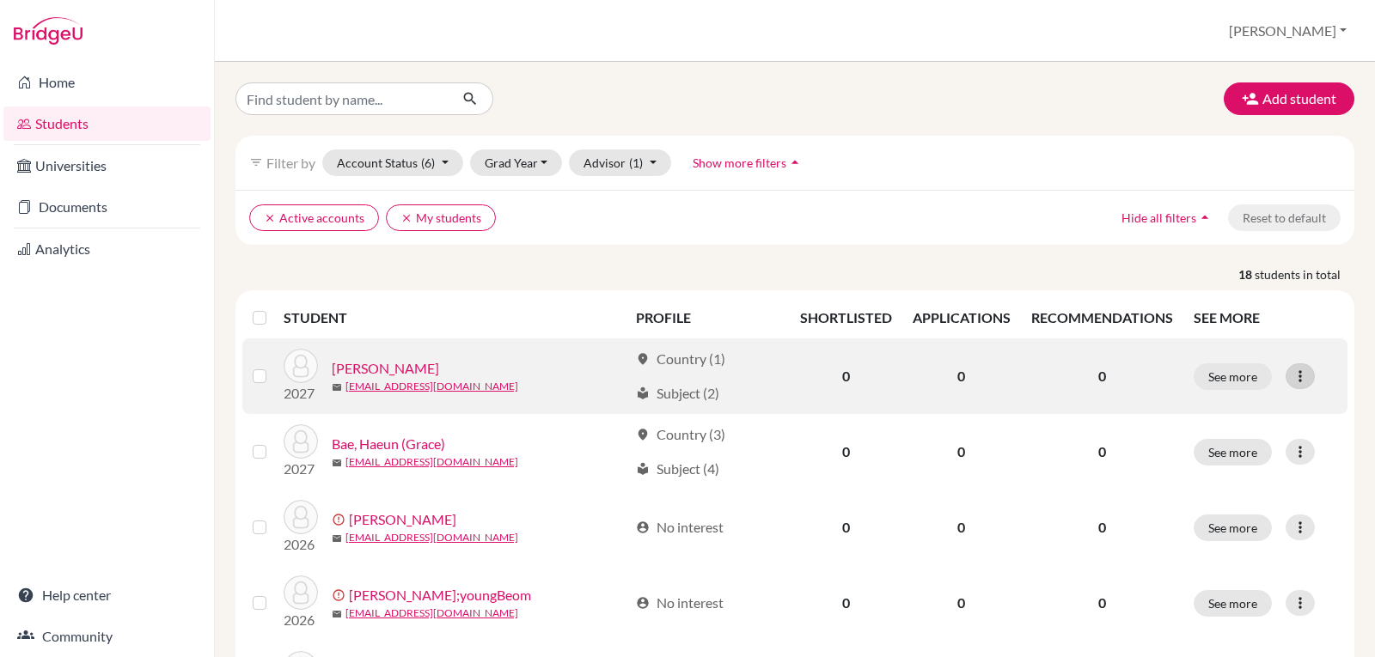
click at [1291, 372] on icon at bounding box center [1299, 376] width 17 height 17
click at [1192, 411] on button "Edit student" at bounding box center [1213, 412] width 136 height 27
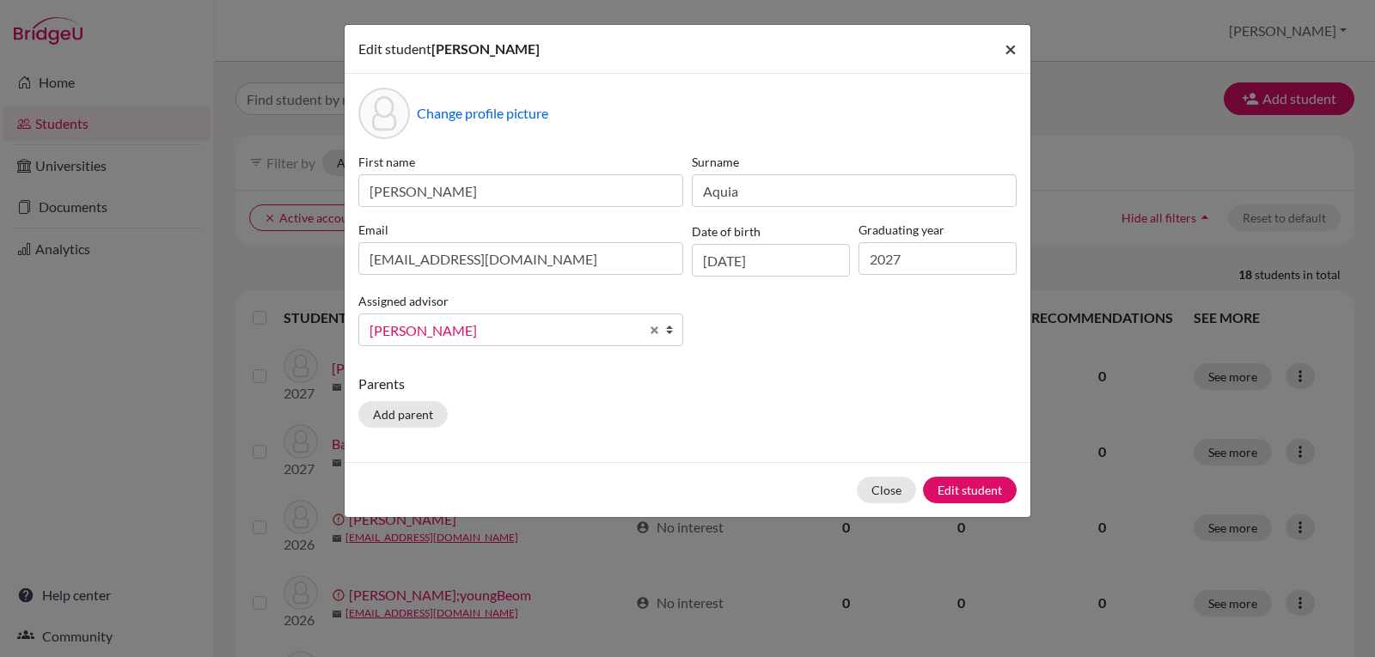
click at [1010, 52] on span "×" at bounding box center [1010, 48] width 12 height 25
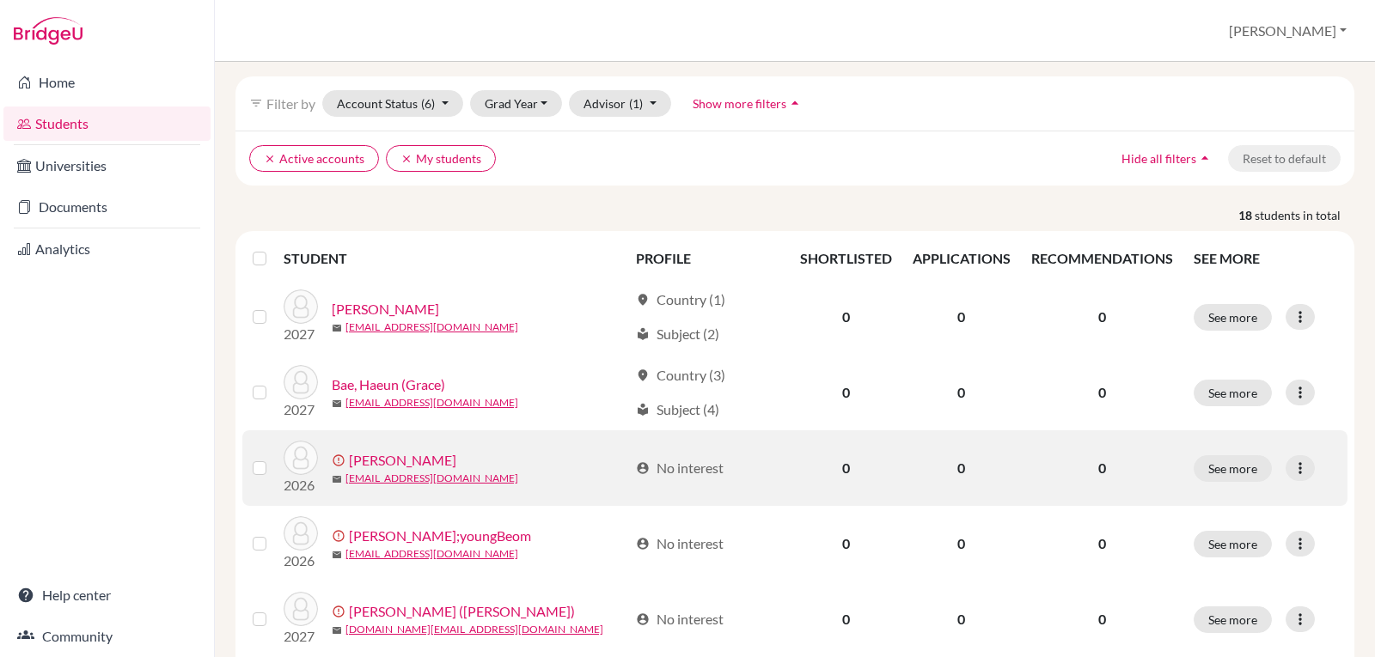
scroll to position [172, 0]
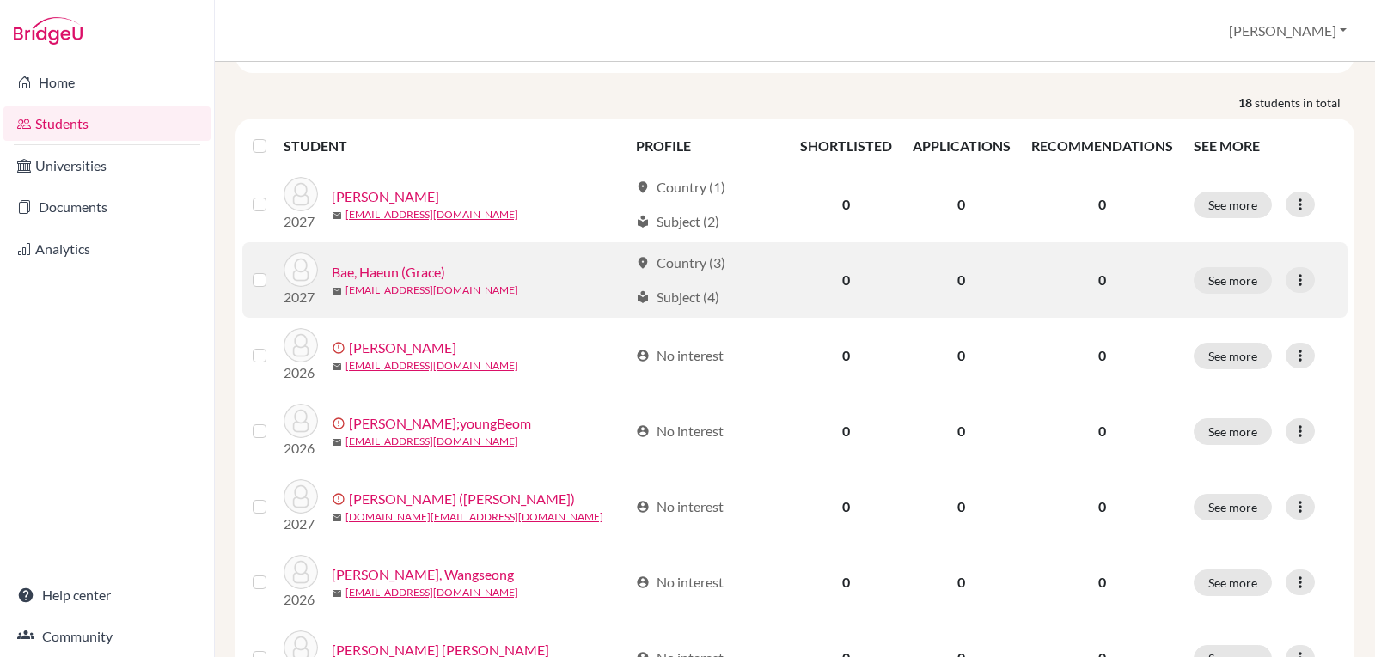
click at [273, 270] on label at bounding box center [273, 270] width 0 height 0
click at [0, 0] on input "checkbox" at bounding box center [0, 0] width 0 height 0
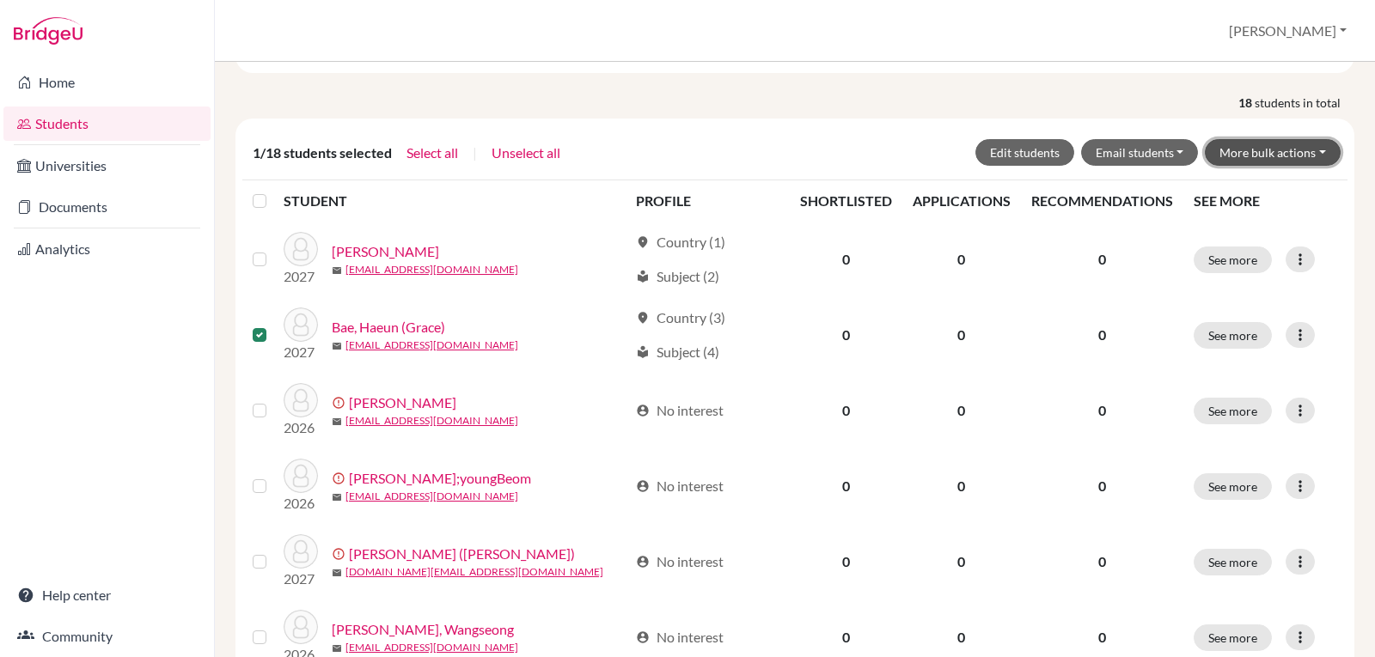
click at [1302, 151] on button "More bulk actions" at bounding box center [1273, 152] width 136 height 27
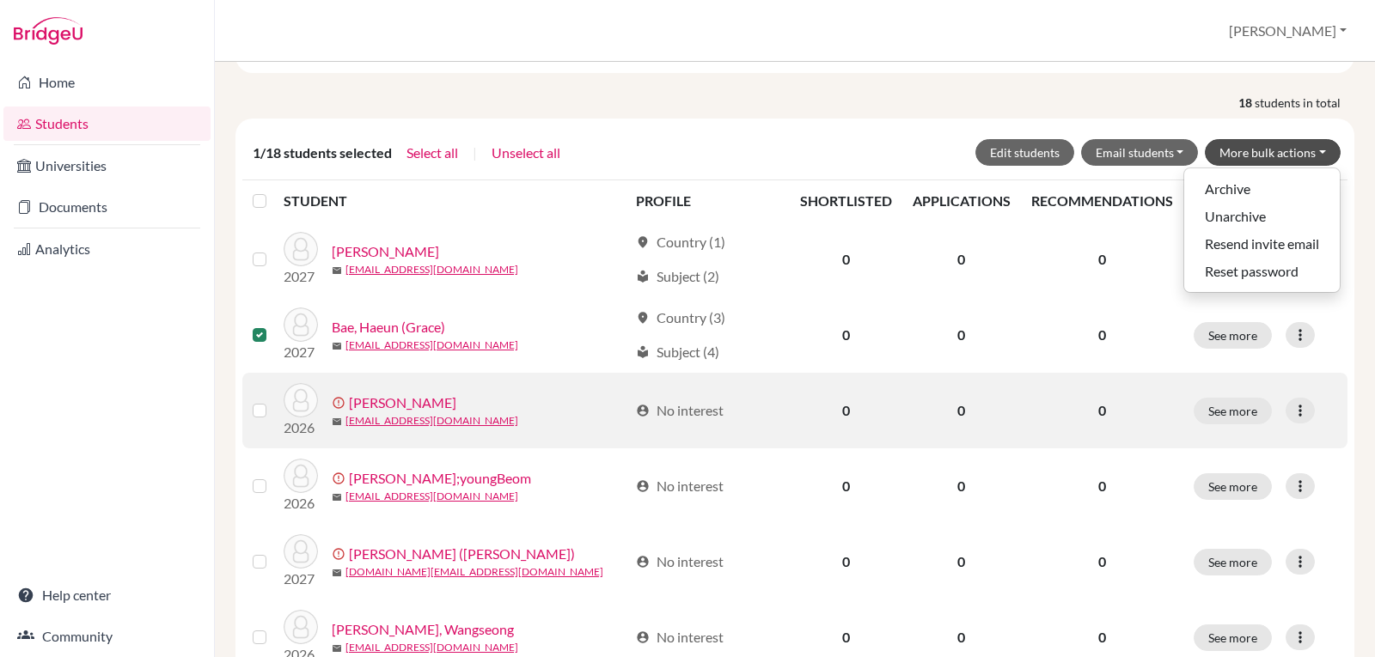
click at [273, 400] on label at bounding box center [273, 400] width 0 height 0
click at [0, 0] on input "checkbox" at bounding box center [0, 0] width 0 height 0
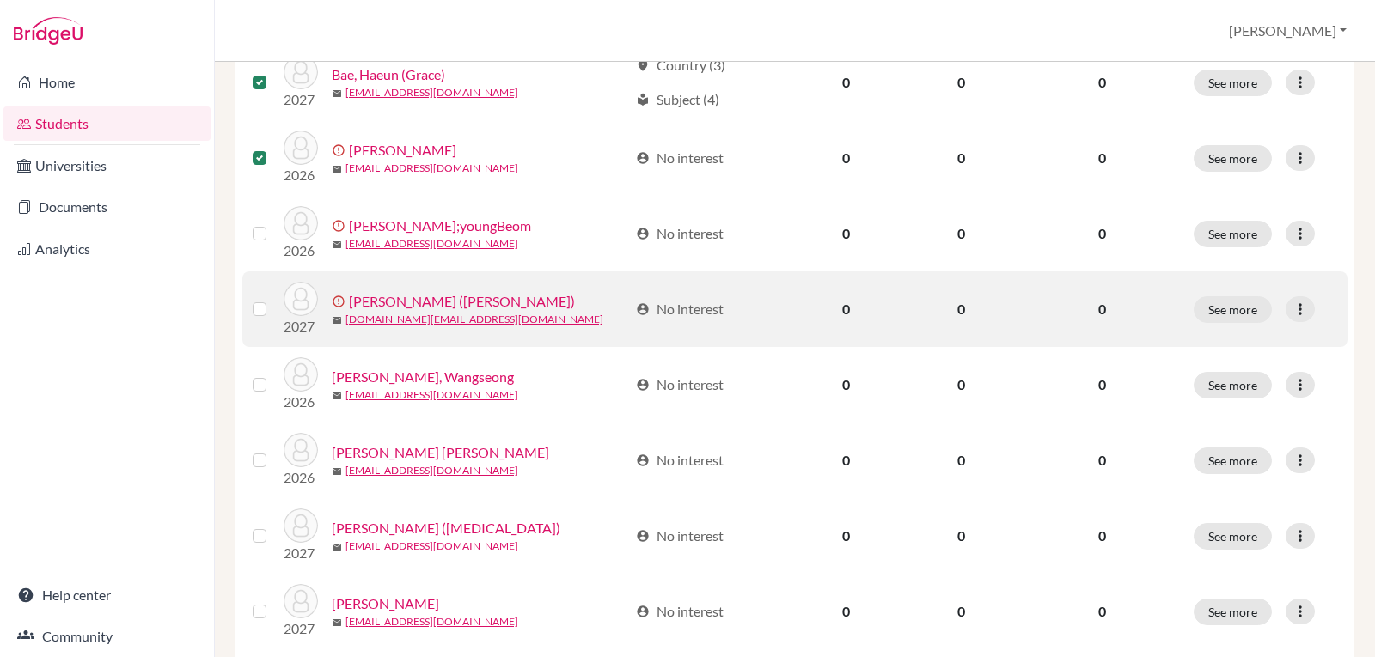
scroll to position [430, 0]
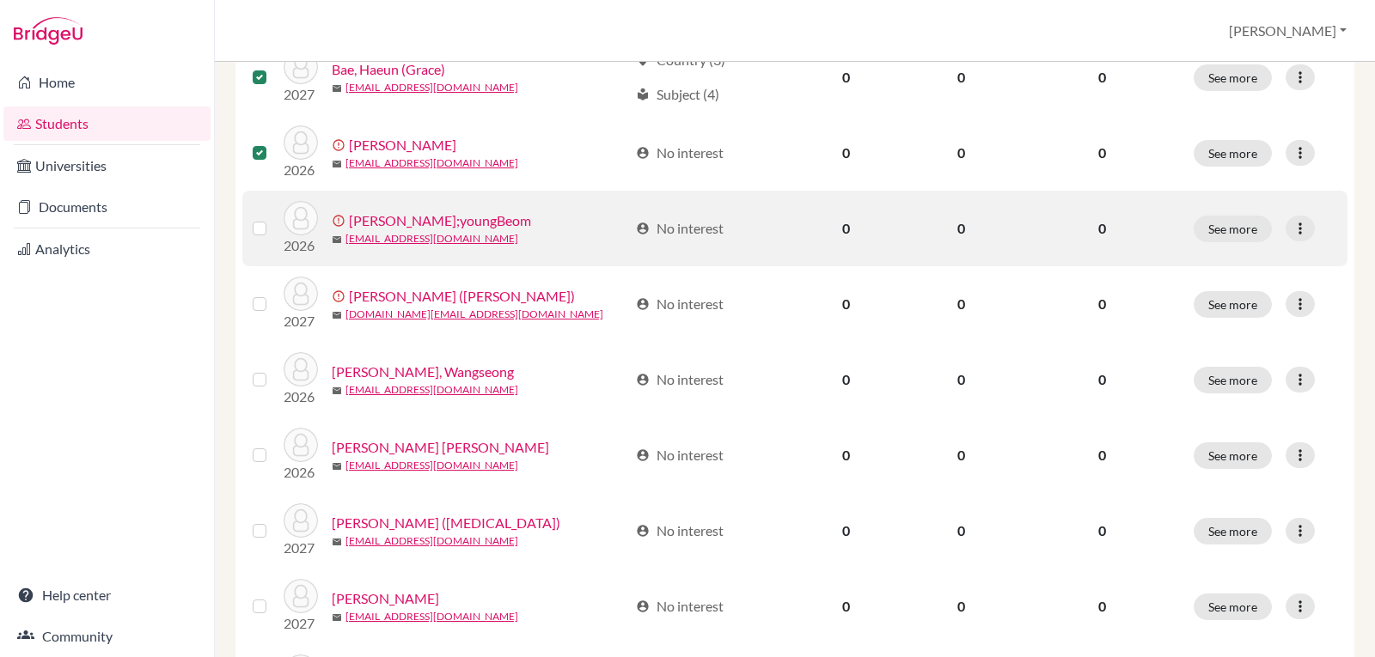
click at [273, 218] on label at bounding box center [273, 218] width 0 height 0
click at [0, 0] on input "checkbox" at bounding box center [0, 0] width 0 height 0
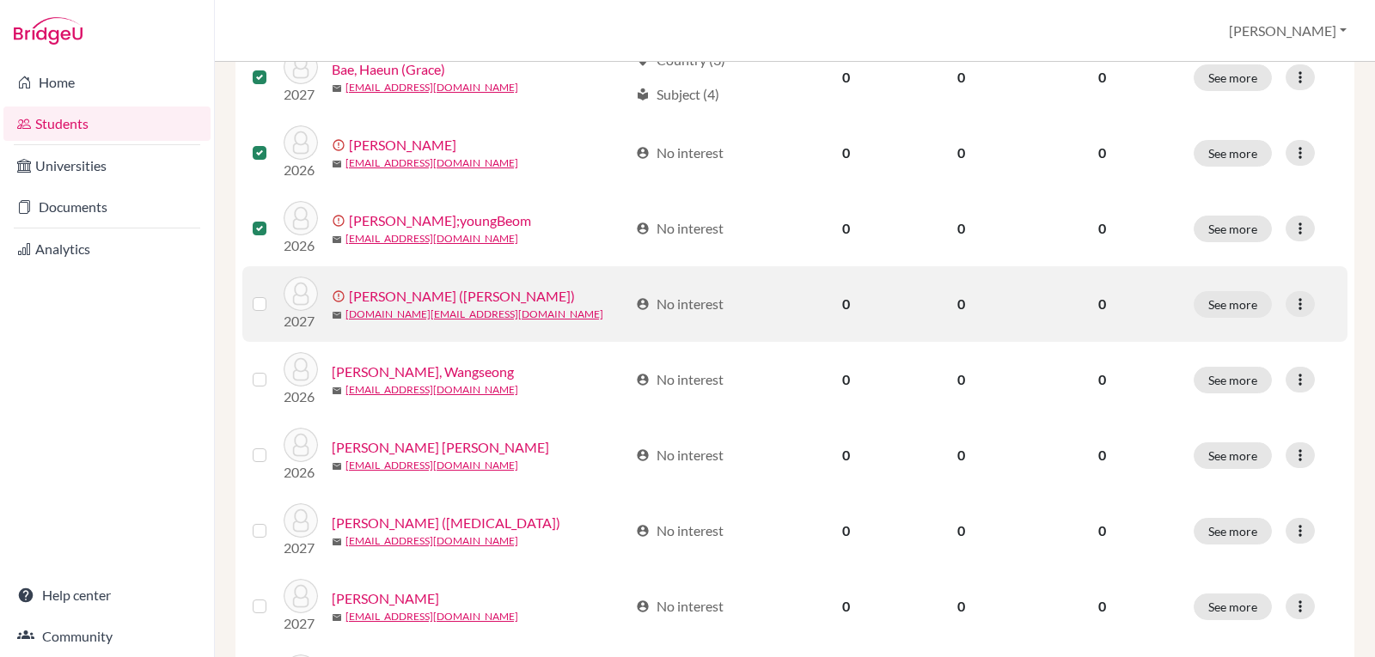
click at [273, 294] on label at bounding box center [273, 294] width 0 height 0
click at [0, 0] on input "checkbox" at bounding box center [0, 0] width 0 height 0
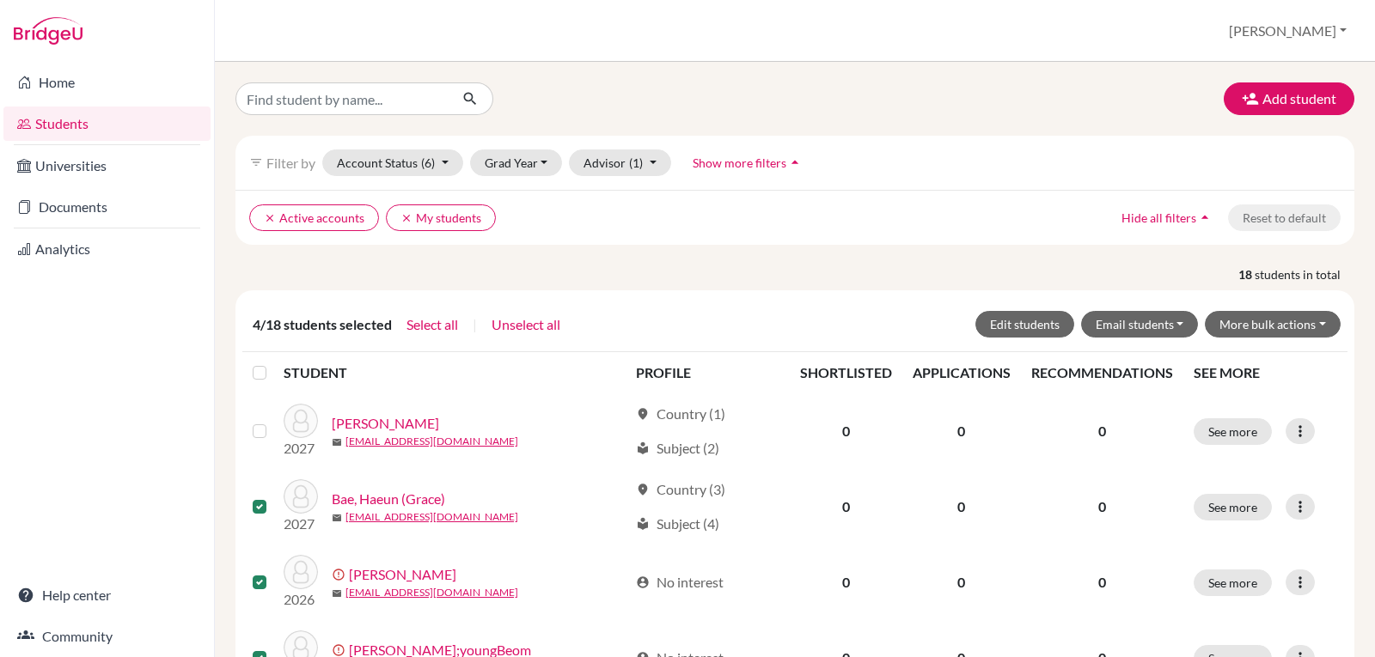
click at [273, 363] on label at bounding box center [273, 363] width 0 height 0
click at [0, 0] on input "checkbox" at bounding box center [0, 0] width 0 height 0
click at [1034, 317] on button "Edit students" at bounding box center [1024, 324] width 99 height 27
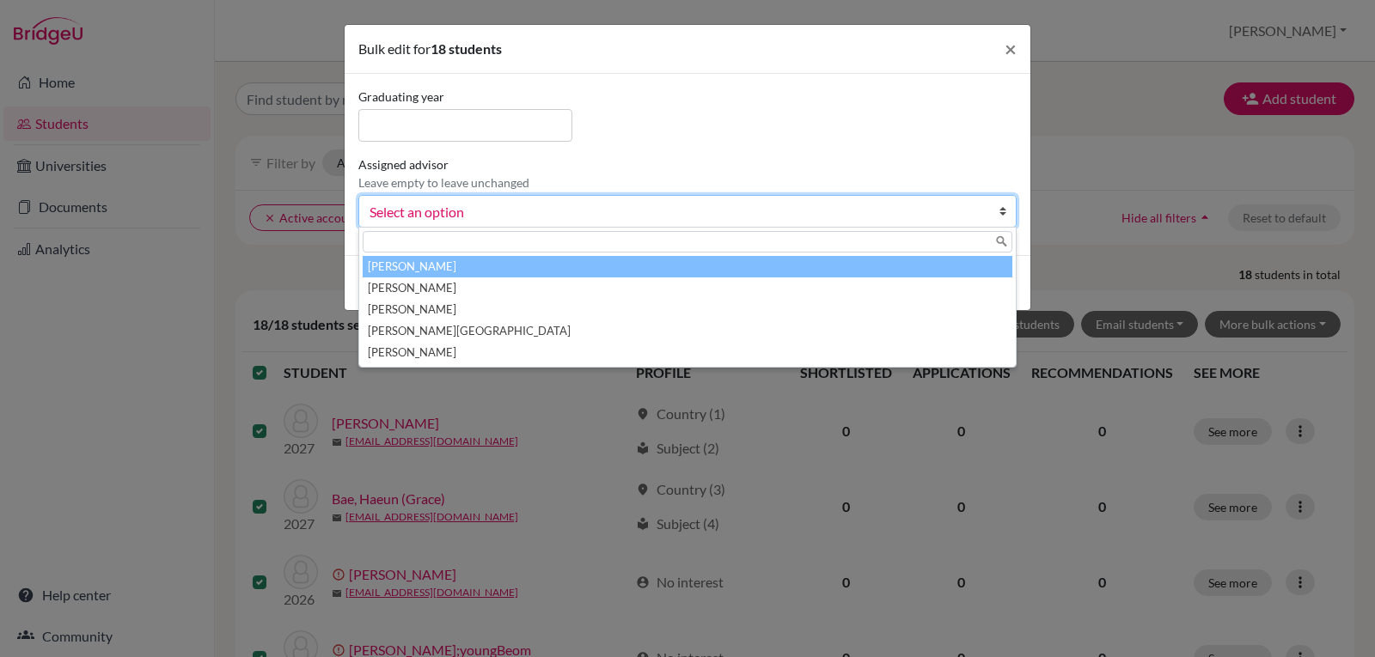
click at [951, 207] on span "Select an option" at bounding box center [676, 212] width 614 height 22
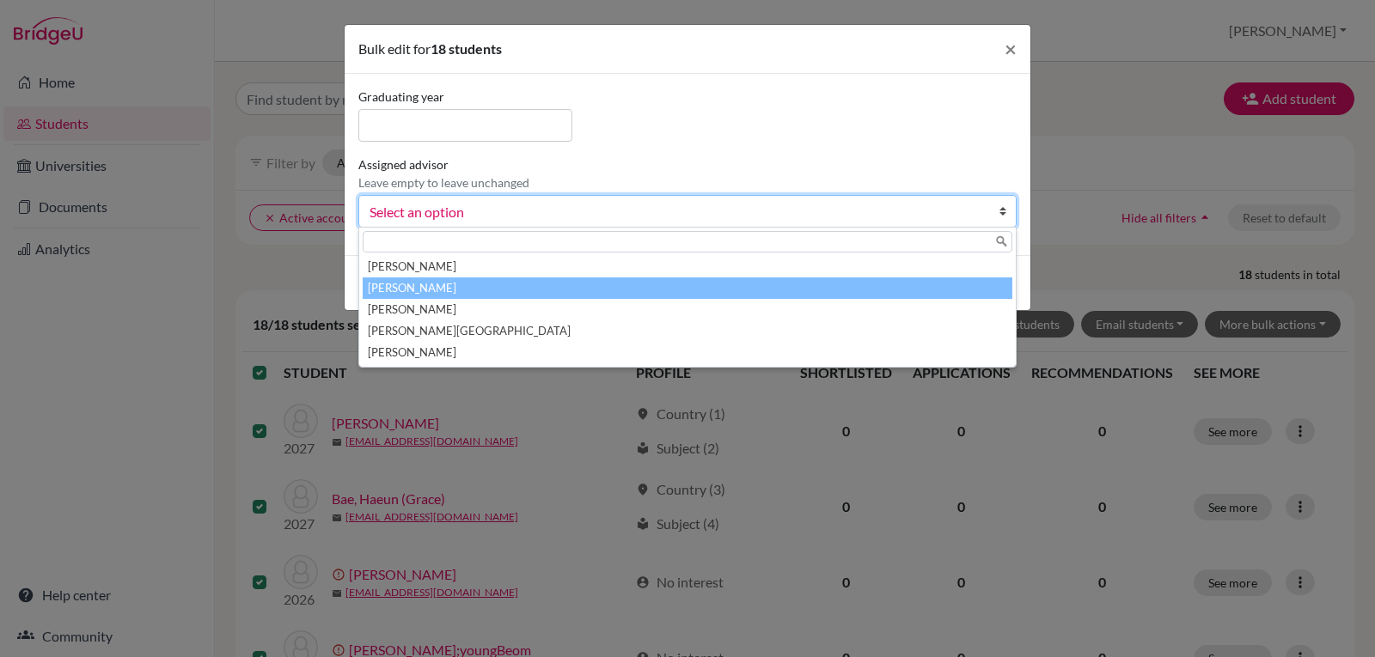
click at [473, 290] on li "[PERSON_NAME]" at bounding box center [688, 288] width 650 height 21
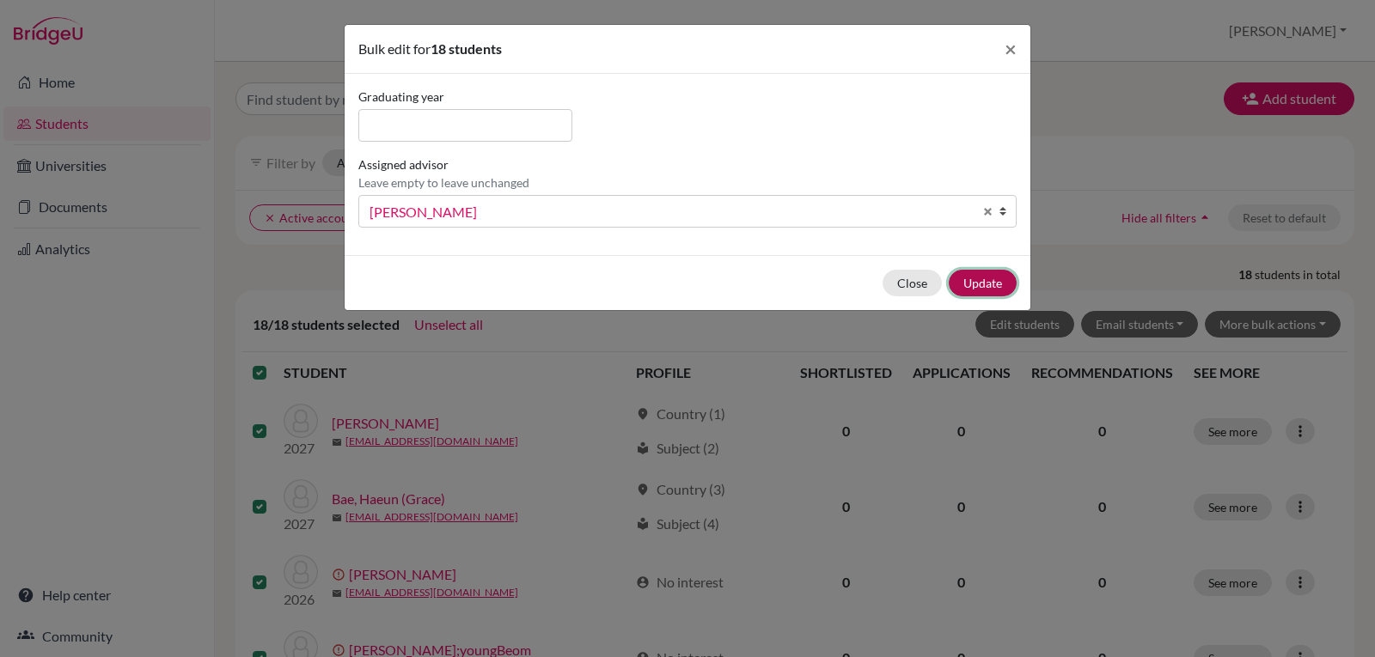
click at [996, 284] on button "Update" at bounding box center [983, 283] width 68 height 27
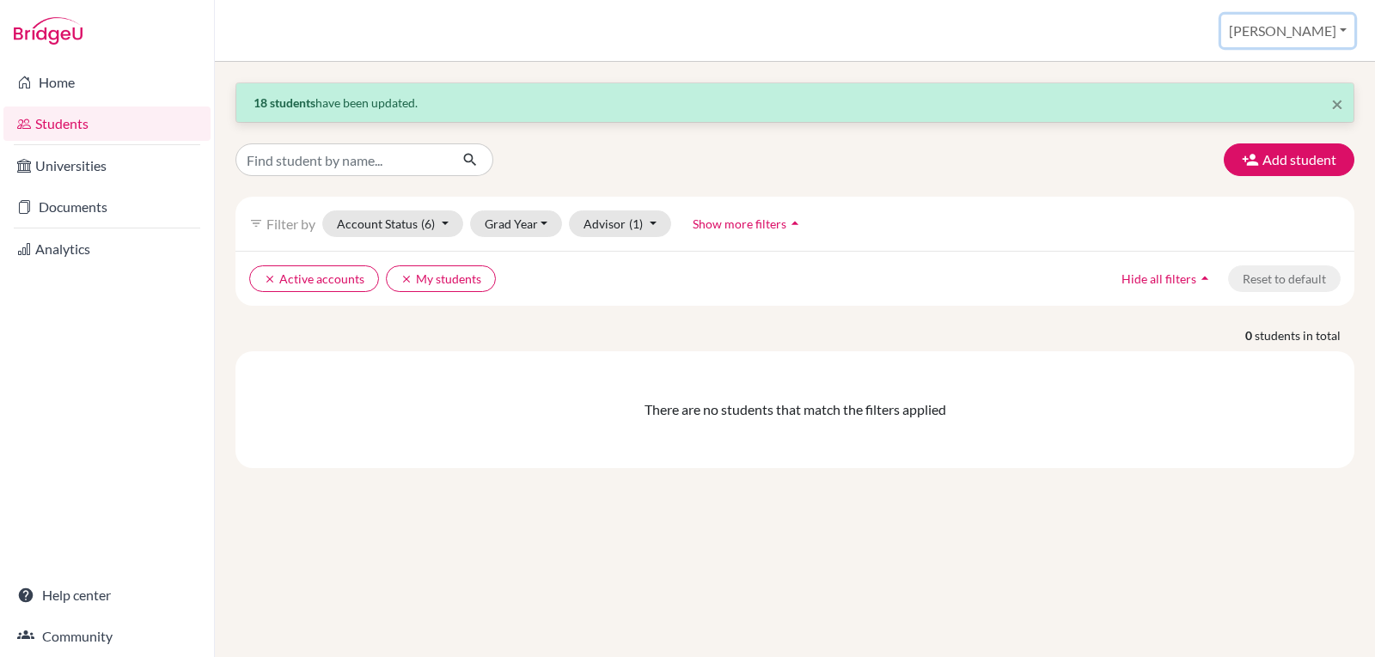
click at [1315, 33] on button "[PERSON_NAME]" at bounding box center [1287, 31] width 133 height 33
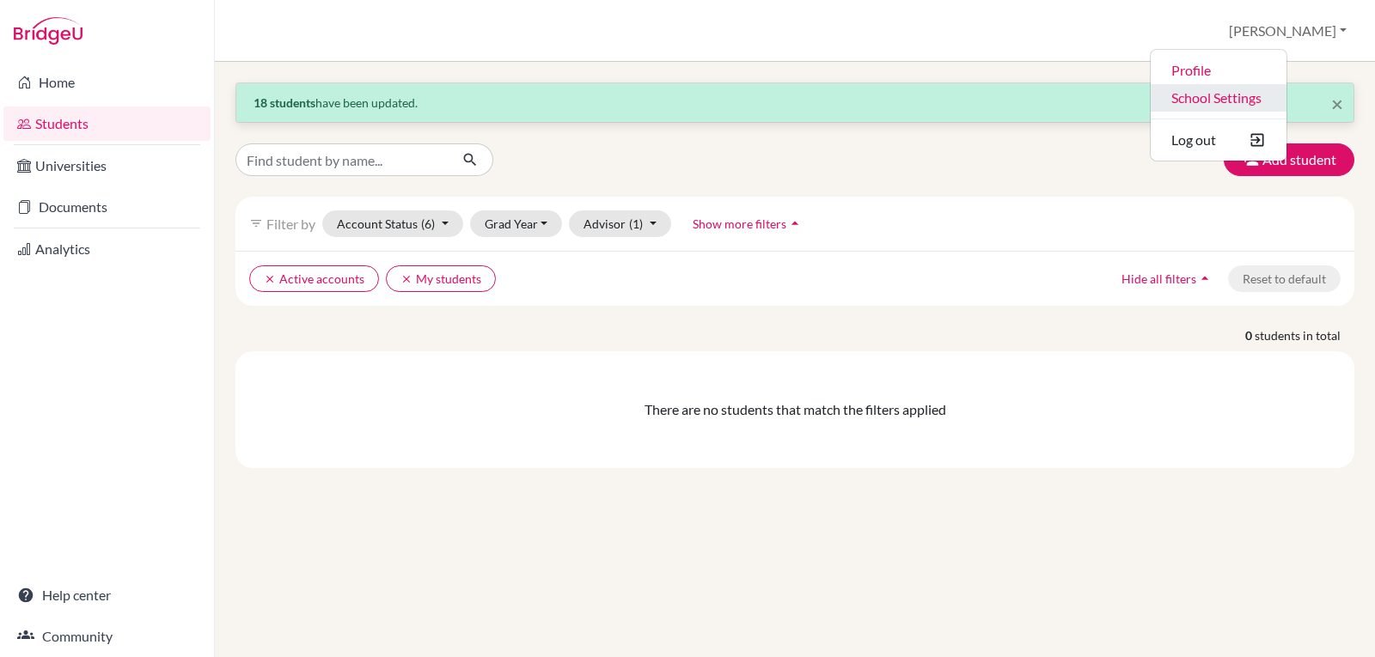
click at [1274, 98] on link "School Settings" at bounding box center [1219, 97] width 136 height 27
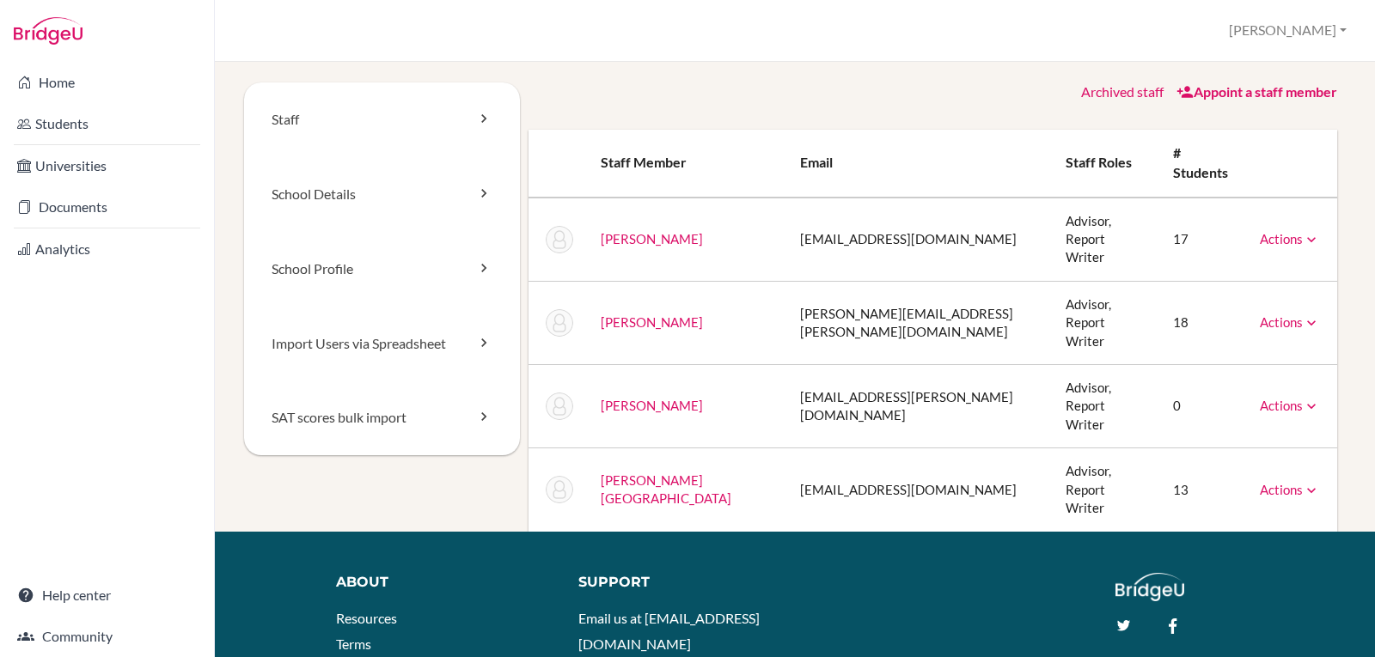
click at [634, 314] on link "[PERSON_NAME]" at bounding box center [652, 321] width 102 height 15
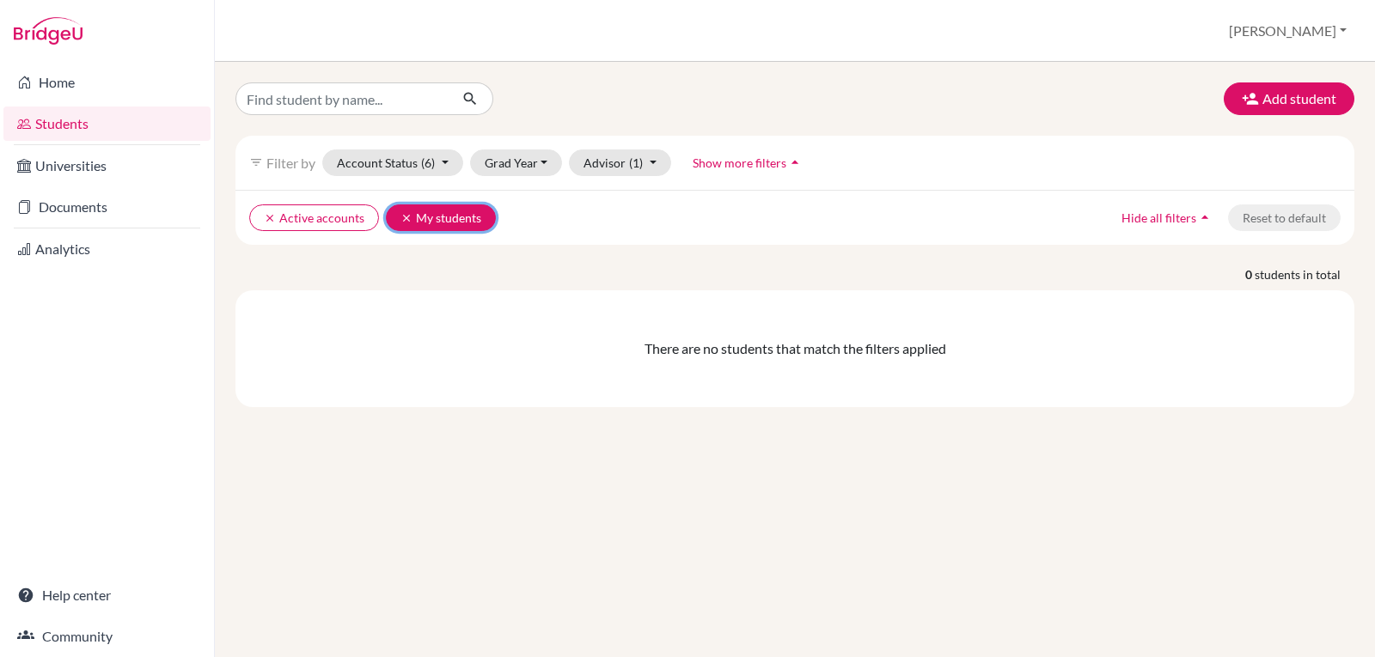
click at [404, 216] on icon "clear" at bounding box center [406, 218] width 12 height 12
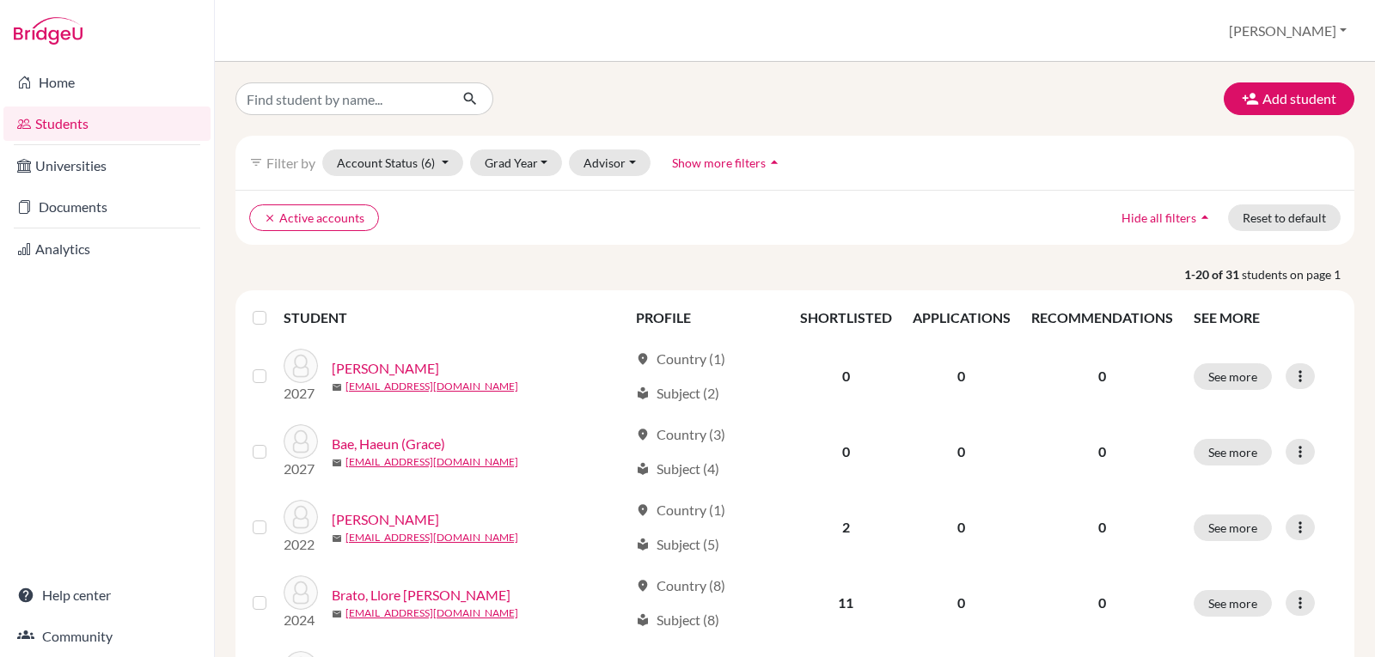
click at [273, 308] on label at bounding box center [273, 308] width 0 height 0
click at [0, 0] on input "checkbox" at bounding box center [0, 0] width 0 height 0
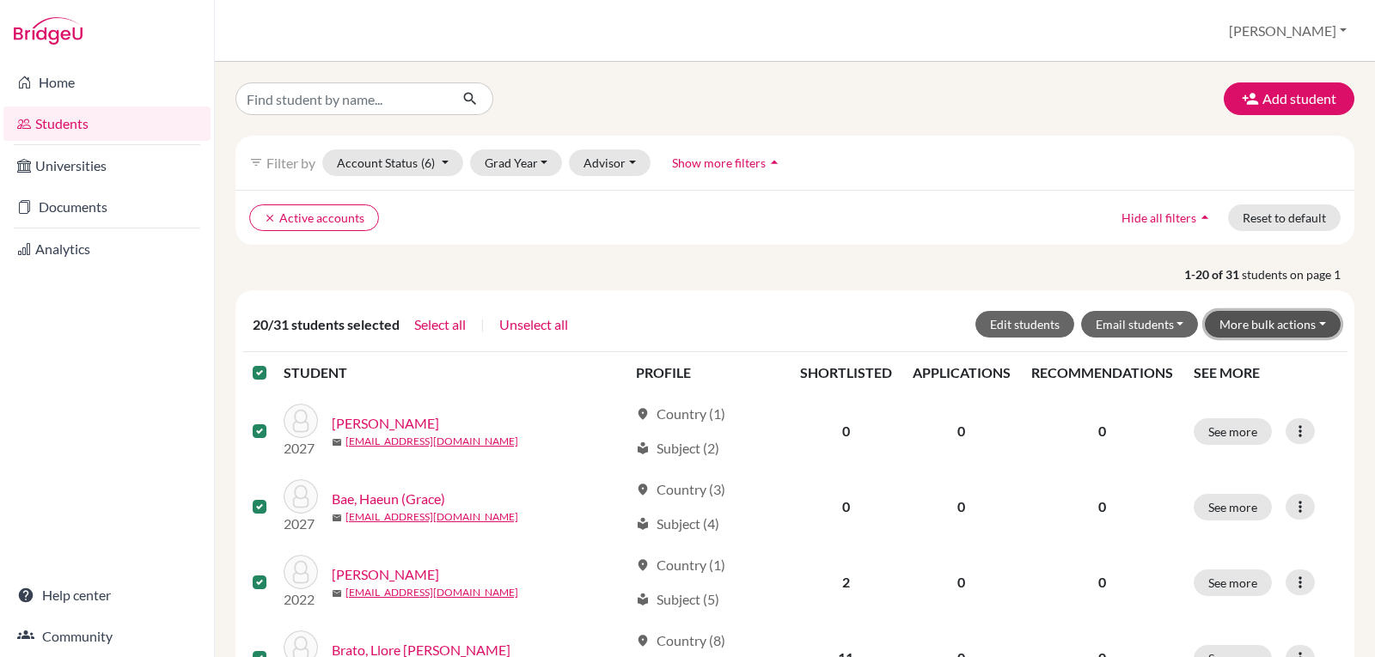
click at [1308, 321] on button "More bulk actions" at bounding box center [1273, 324] width 136 height 27
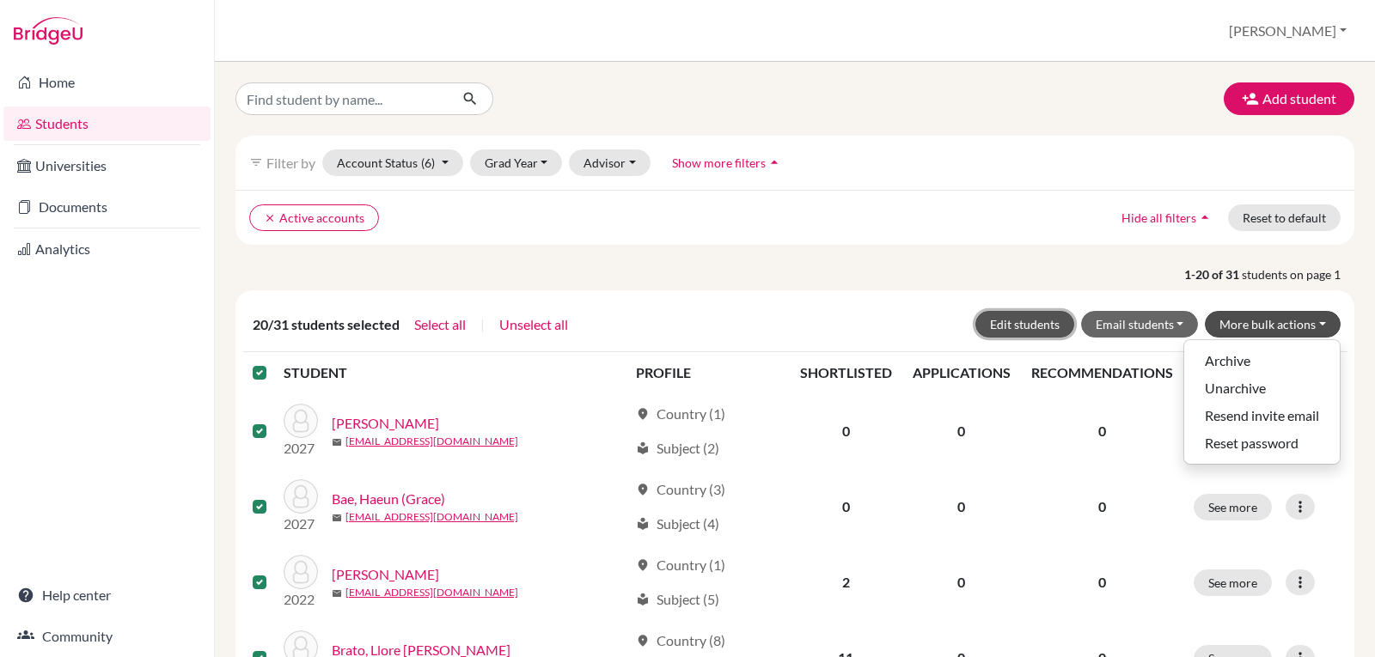
click at [1004, 317] on button "Edit students" at bounding box center [1024, 324] width 99 height 27
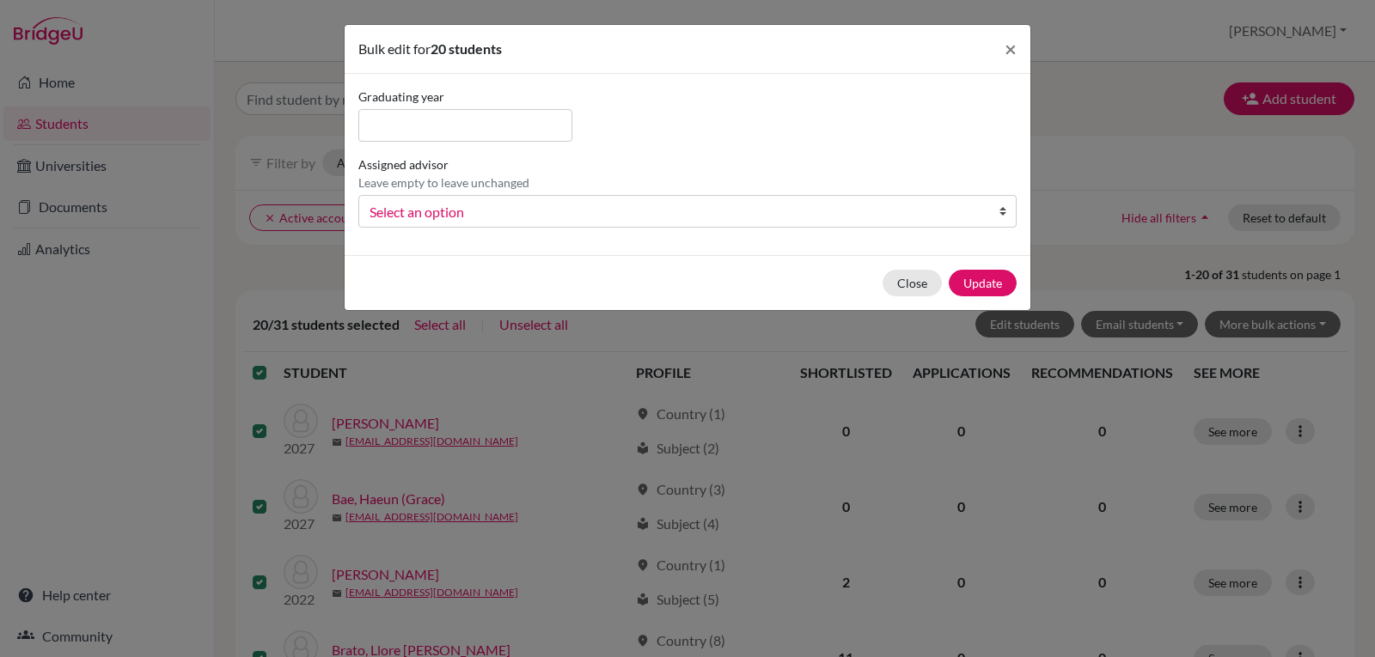
click at [986, 211] on link "Select an option" at bounding box center [687, 211] width 658 height 33
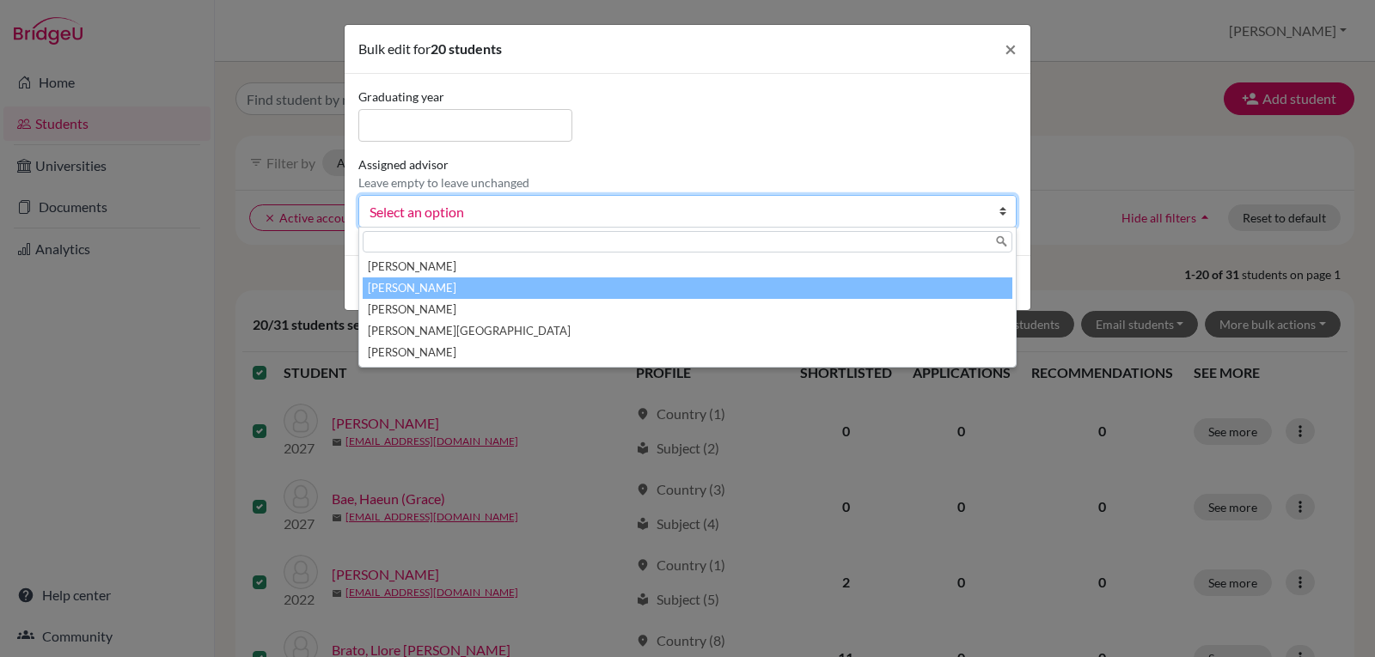
click at [589, 289] on li "[PERSON_NAME]" at bounding box center [688, 288] width 650 height 21
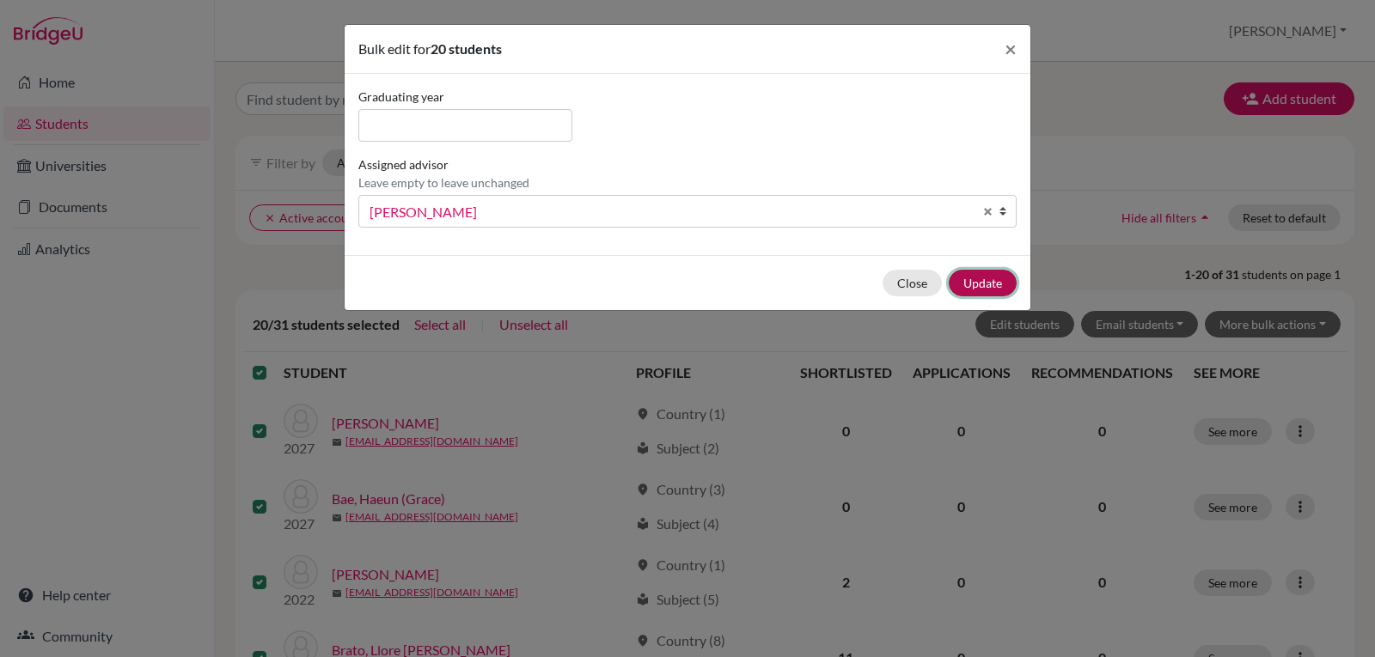
click at [984, 278] on button "Update" at bounding box center [983, 283] width 68 height 27
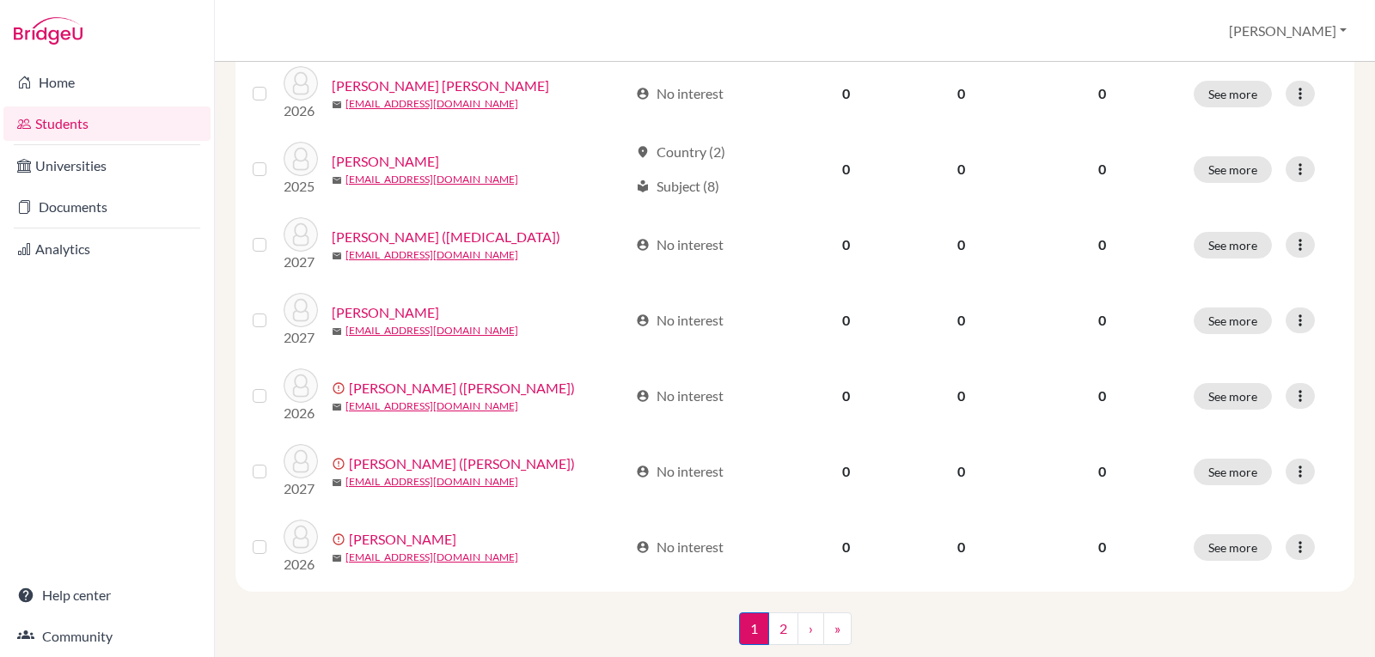
scroll to position [1370, 0]
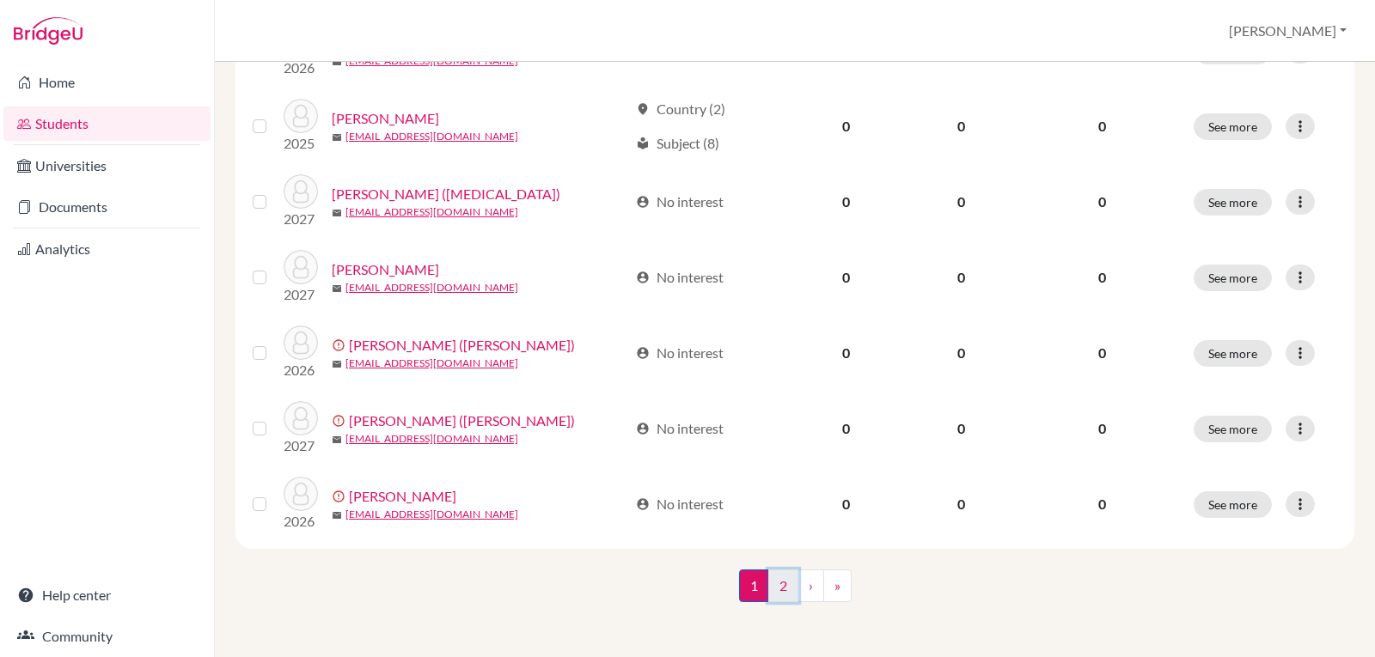
click at [777, 585] on link "2" at bounding box center [783, 586] width 30 height 33
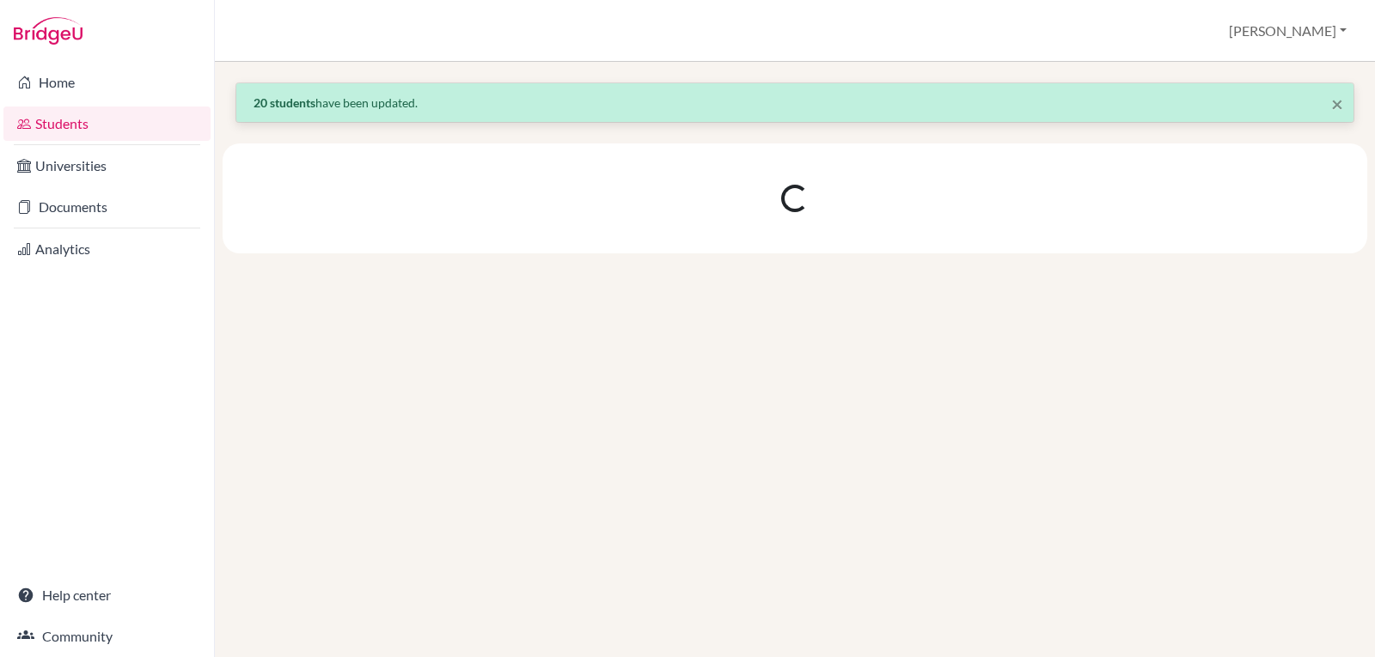
scroll to position [0, 0]
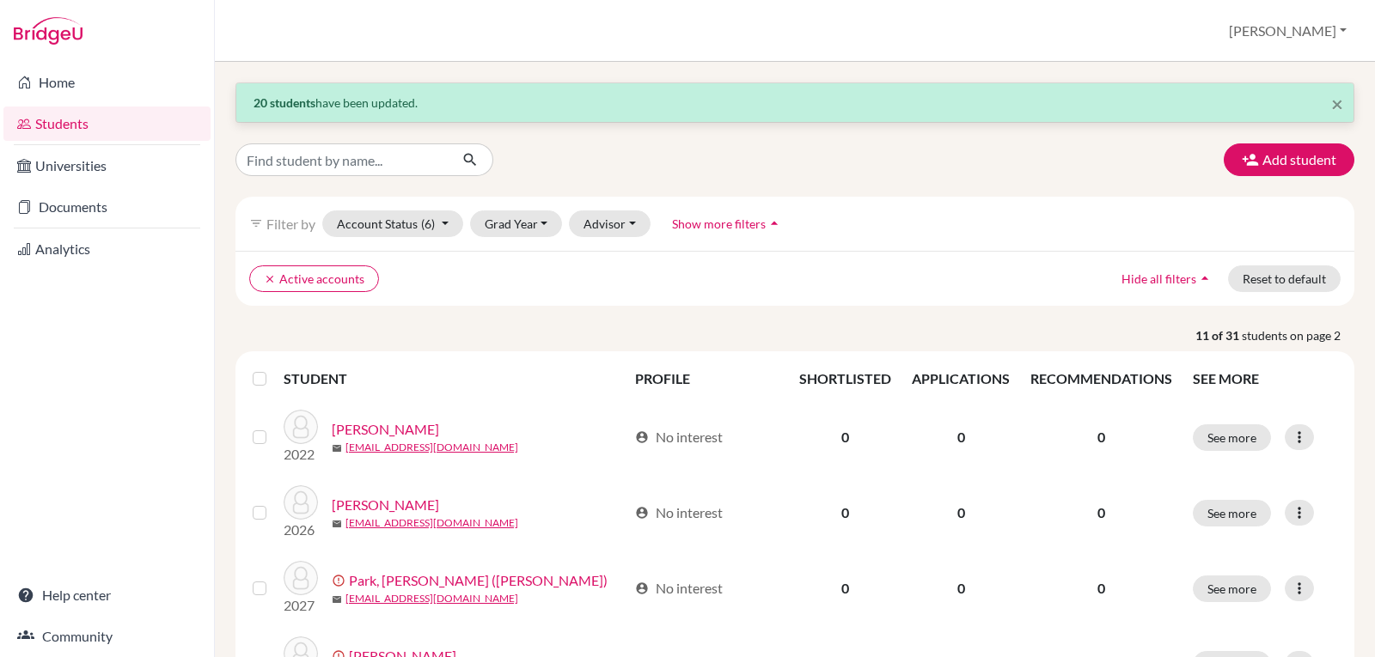
click at [273, 369] on label at bounding box center [273, 369] width 0 height 0
click at [0, 0] on input "checkbox" at bounding box center [0, 0] width 0 height 0
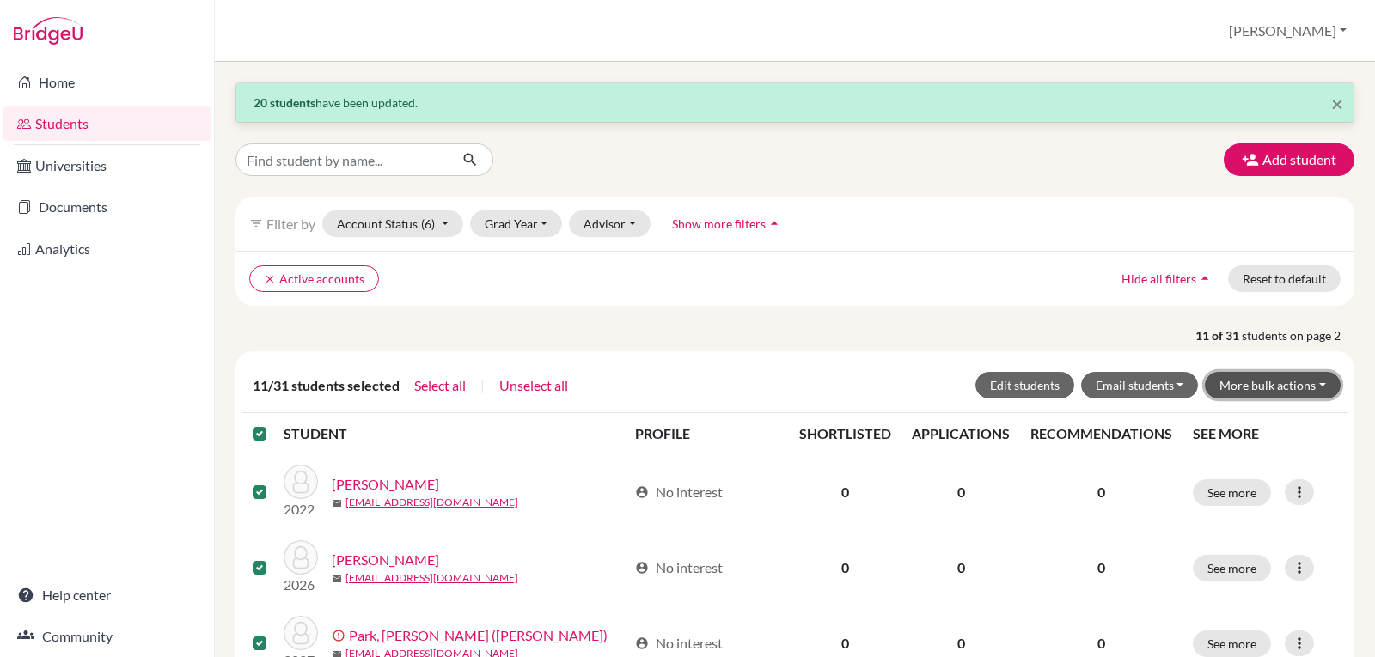
click at [1272, 376] on button "More bulk actions" at bounding box center [1273, 385] width 136 height 27
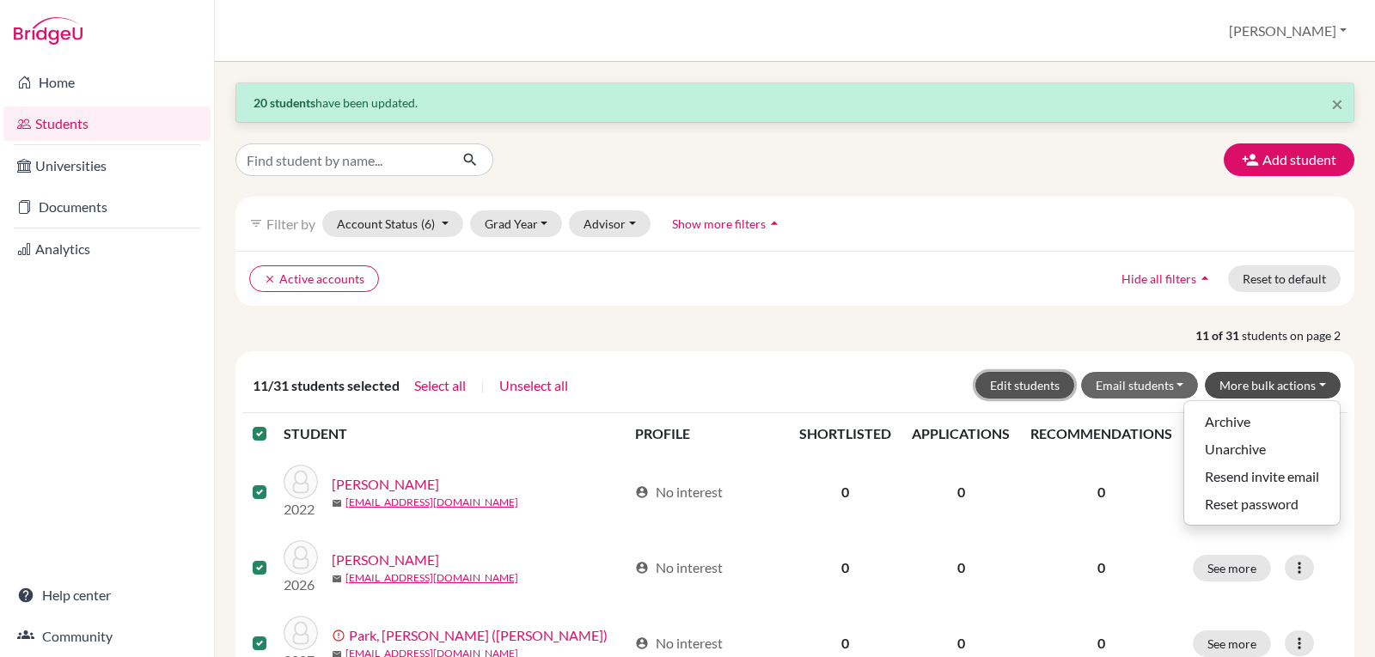
click at [1000, 384] on button "Edit students" at bounding box center [1024, 385] width 99 height 27
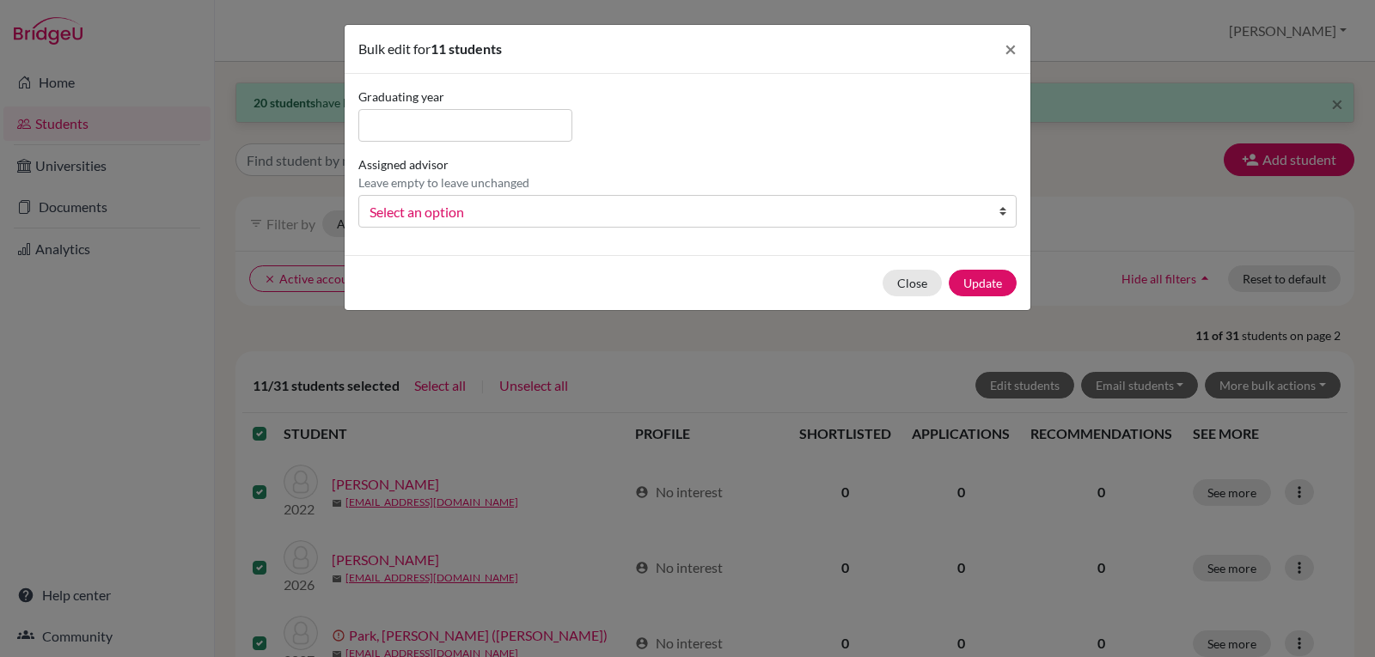
click at [980, 213] on span "Select an option" at bounding box center [676, 212] width 614 height 22
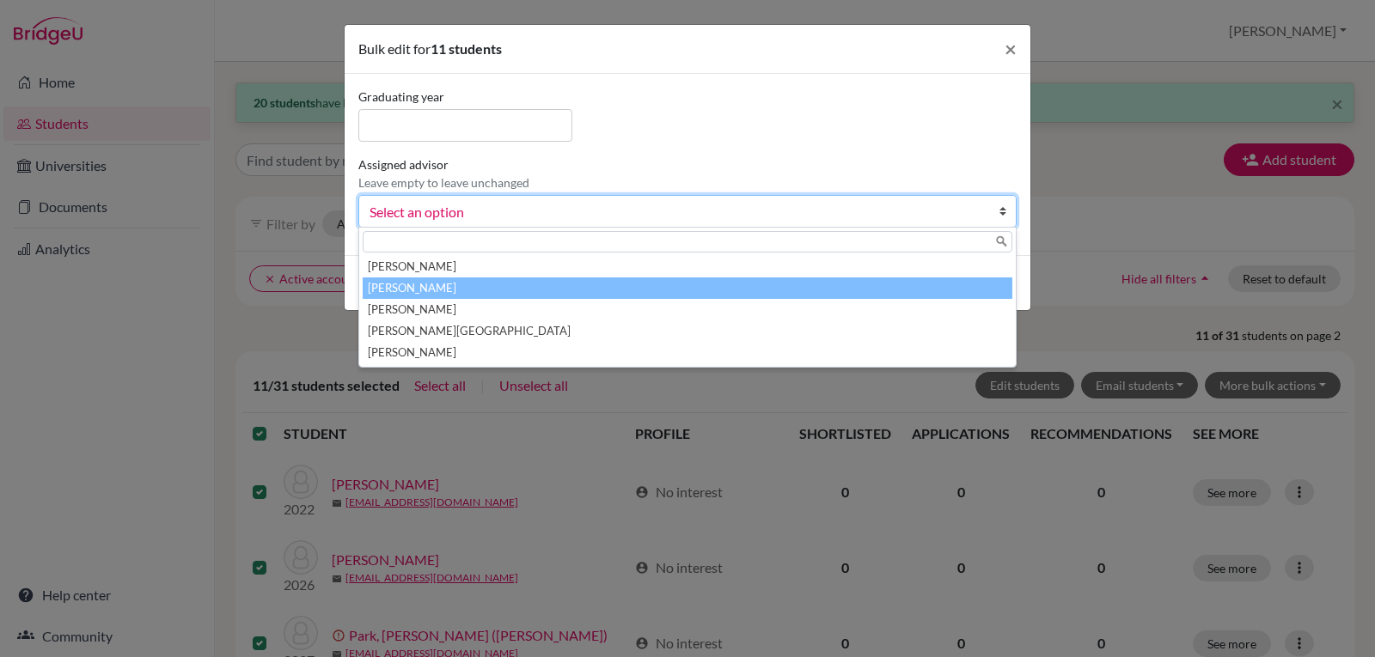
click at [767, 295] on li "[PERSON_NAME]" at bounding box center [688, 288] width 650 height 21
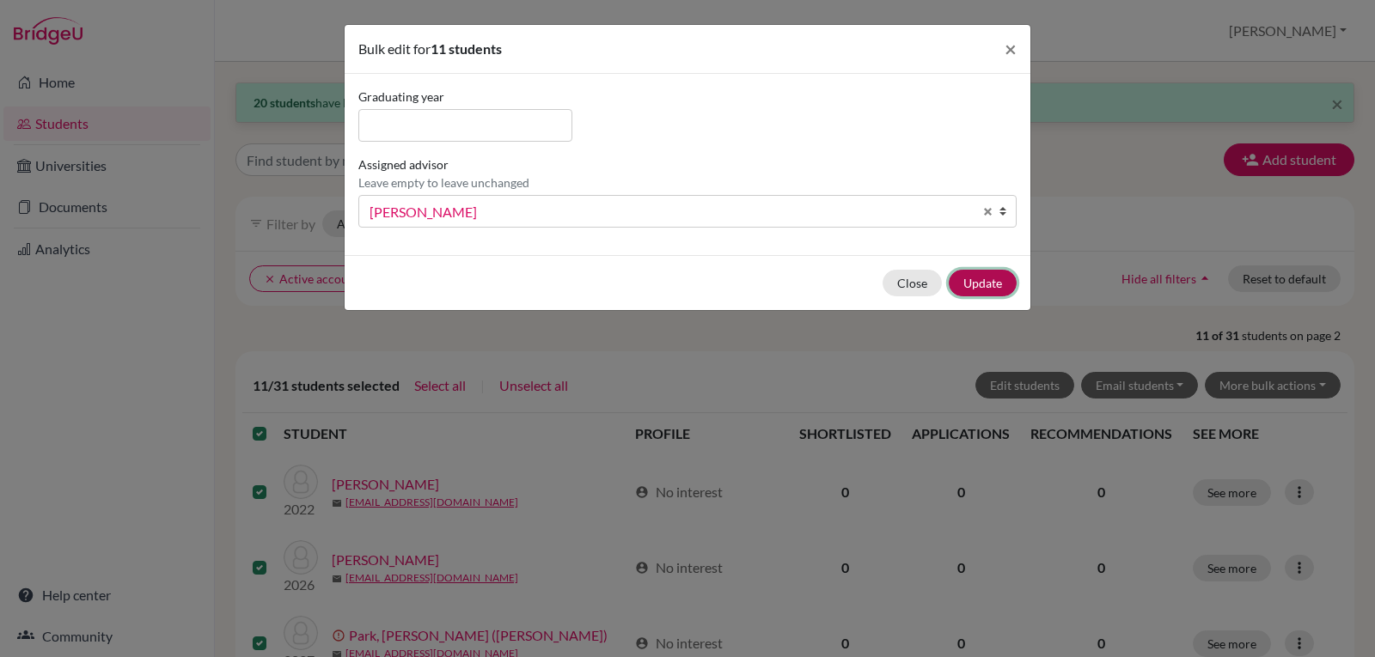
click at [1002, 279] on button "Update" at bounding box center [983, 283] width 68 height 27
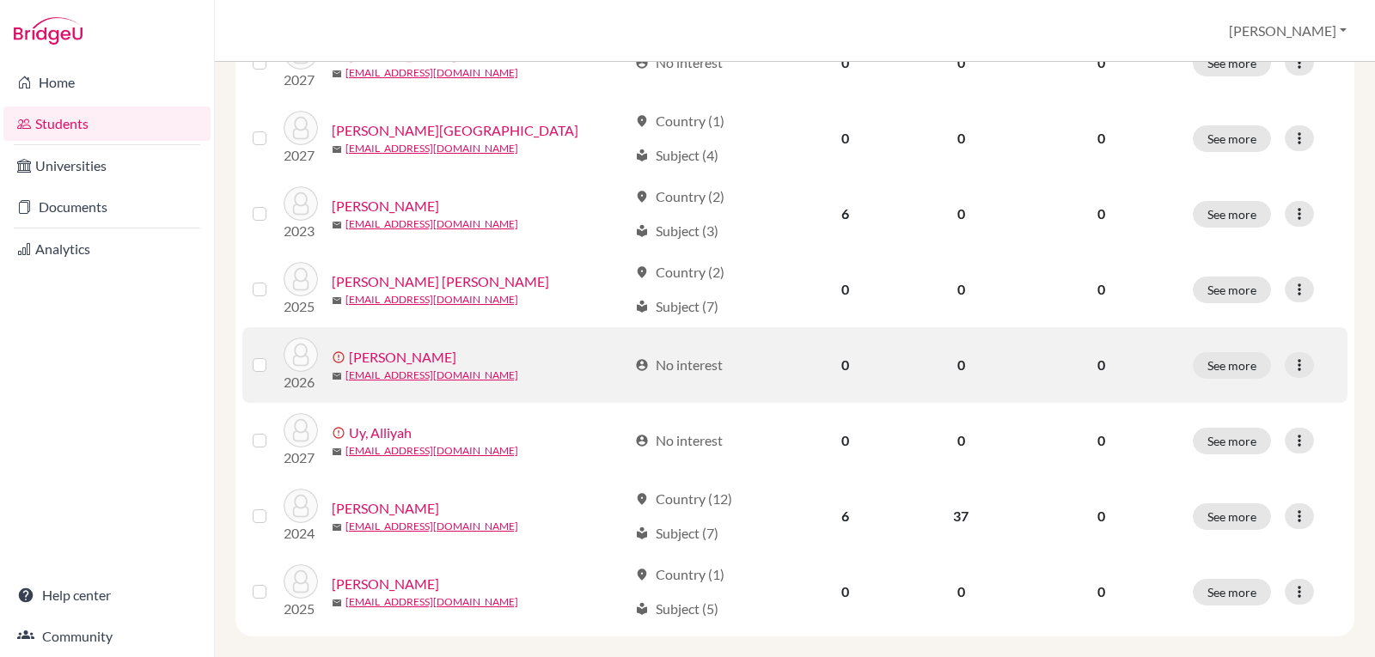
scroll to position [689, 0]
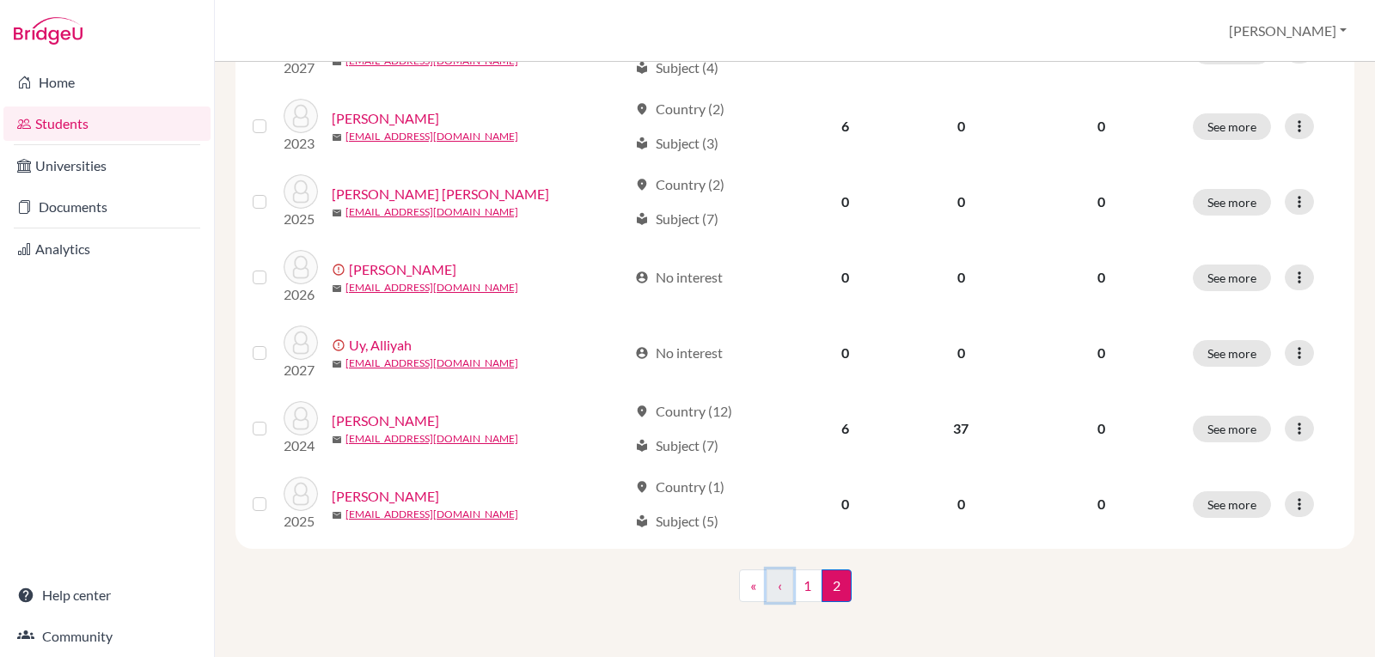
click at [774, 584] on link "‹" at bounding box center [779, 586] width 27 height 33
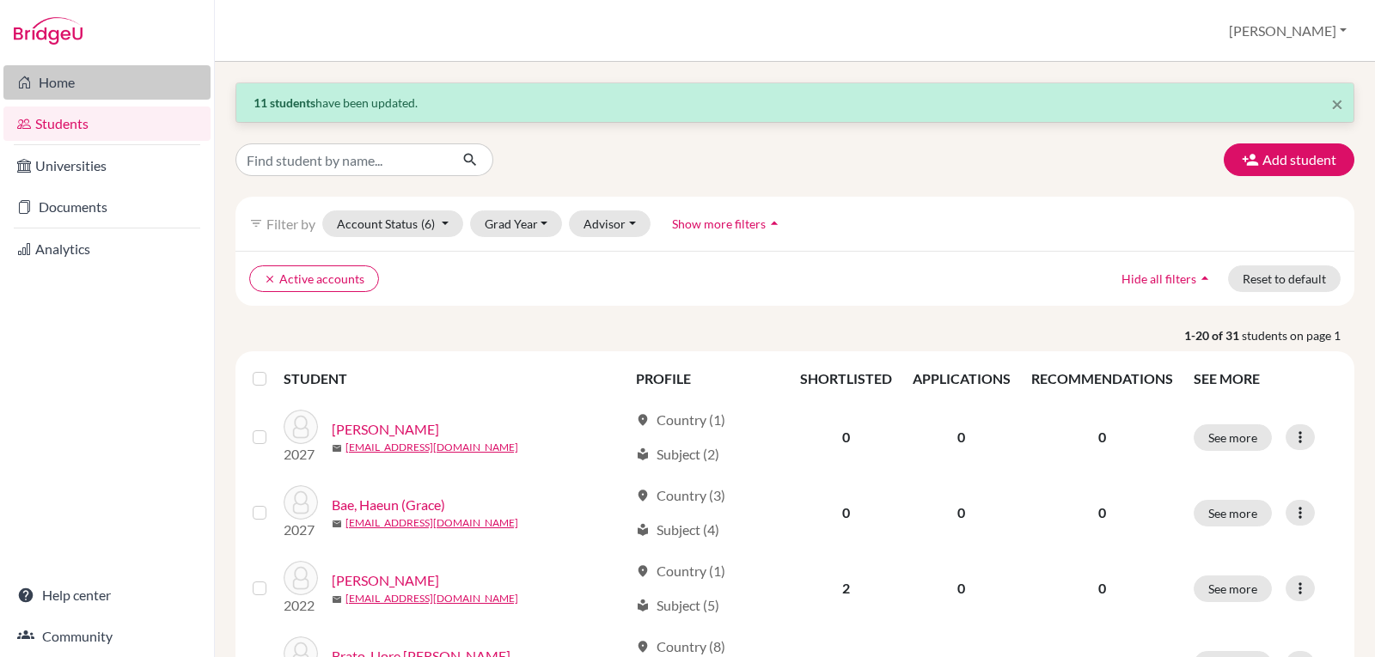
click at [47, 80] on link "Home" at bounding box center [106, 82] width 207 height 34
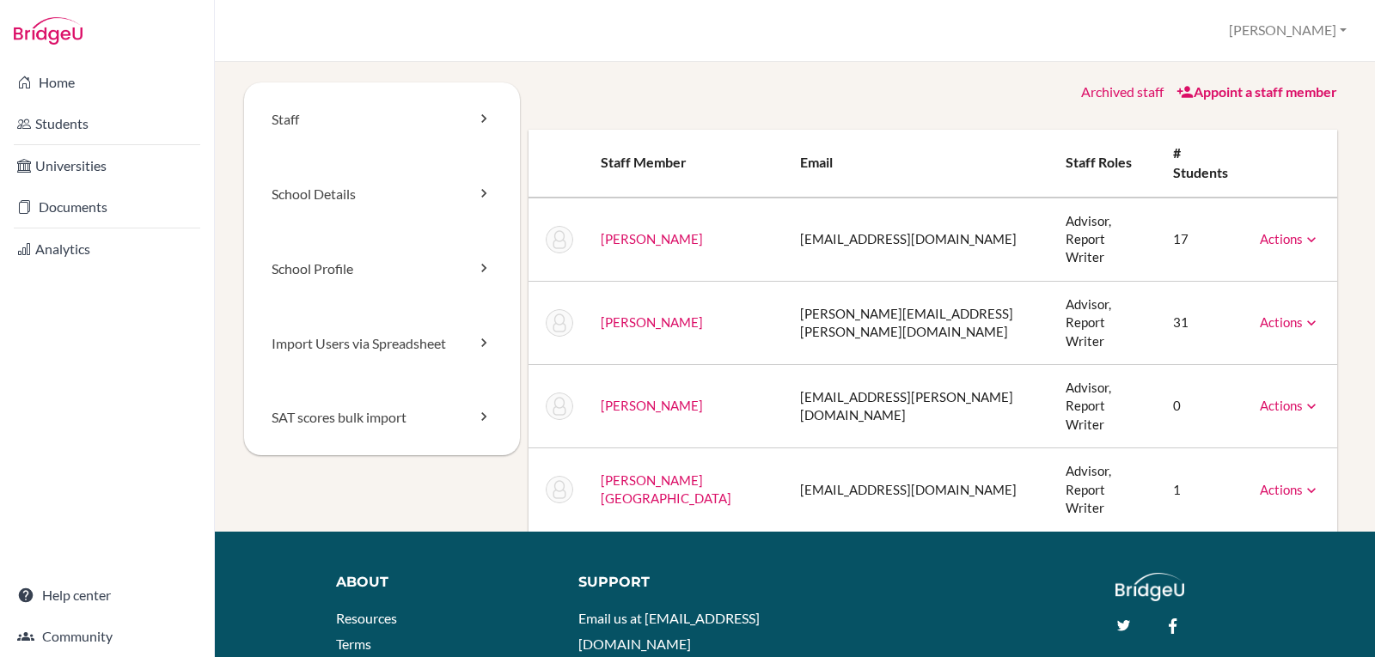
click at [1261, 314] on link "Actions" at bounding box center [1290, 321] width 60 height 15
click at [1229, 339] on link "Message" at bounding box center [1246, 351] width 146 height 25
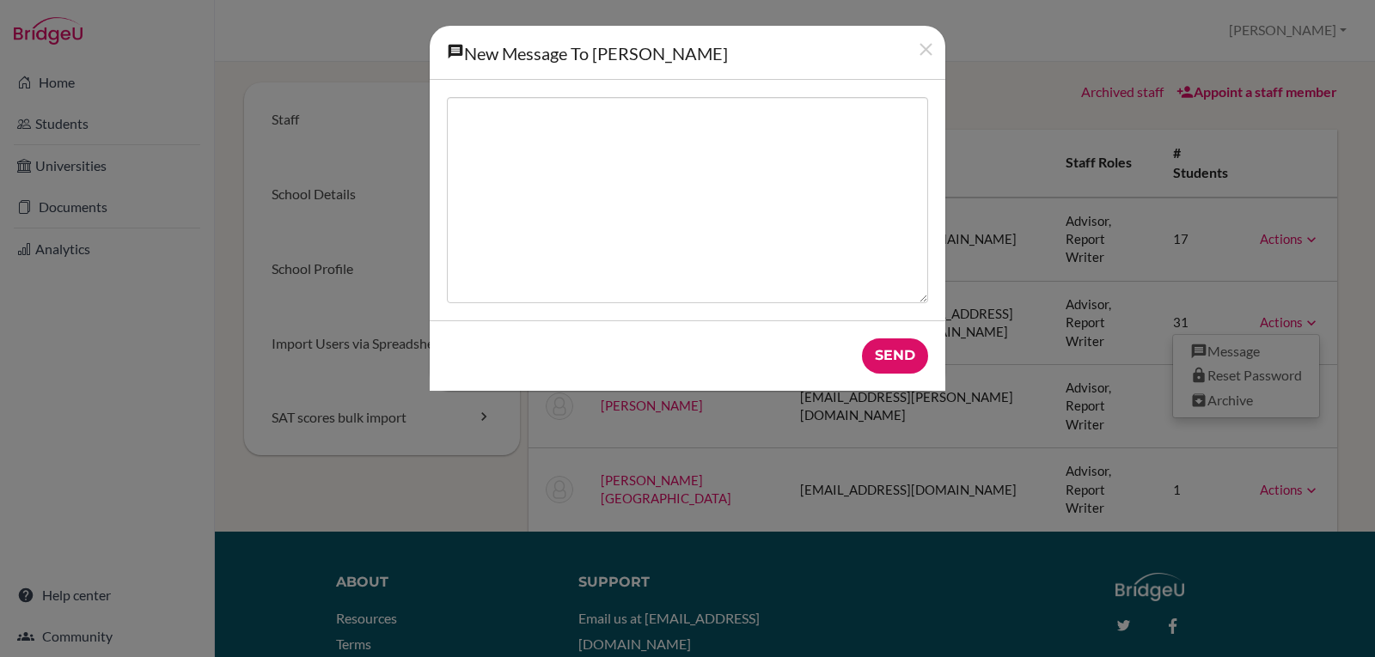
click at [1266, 314] on div "New Message To [PERSON_NAME] New message Send" at bounding box center [687, 328] width 1375 height 657
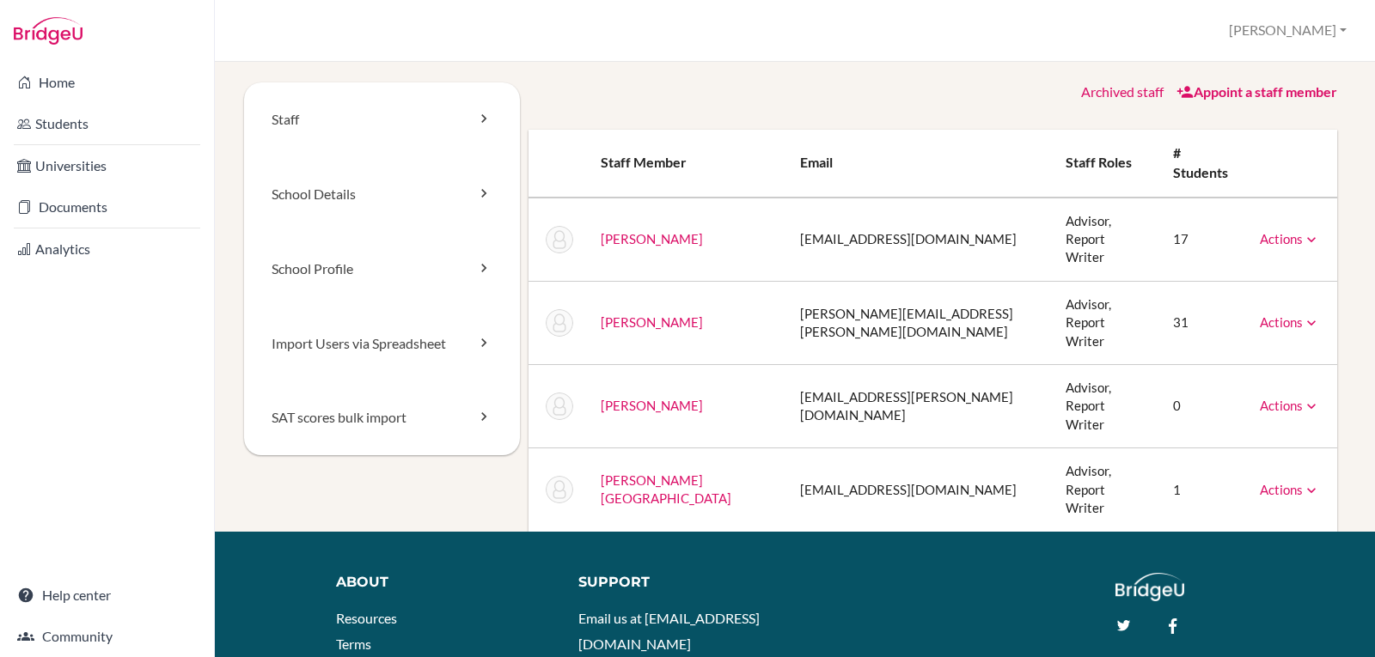
click at [1285, 314] on link "Actions" at bounding box center [1290, 321] width 60 height 15
click at [1242, 363] on link "Reset Password" at bounding box center [1246, 375] width 146 height 25
click at [620, 314] on link "[PERSON_NAME]" at bounding box center [652, 321] width 102 height 15
